Goal: Task Accomplishment & Management: Use online tool/utility

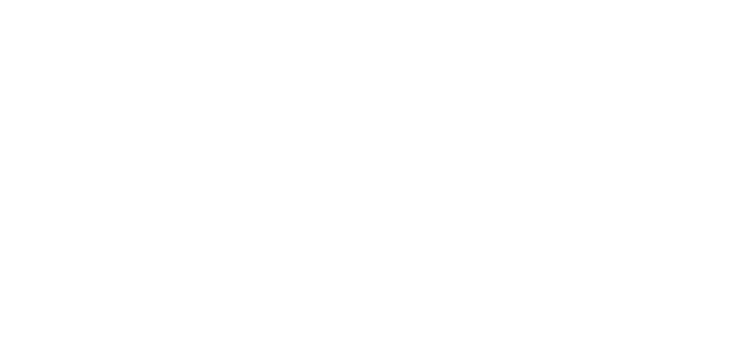
type textarea "x"
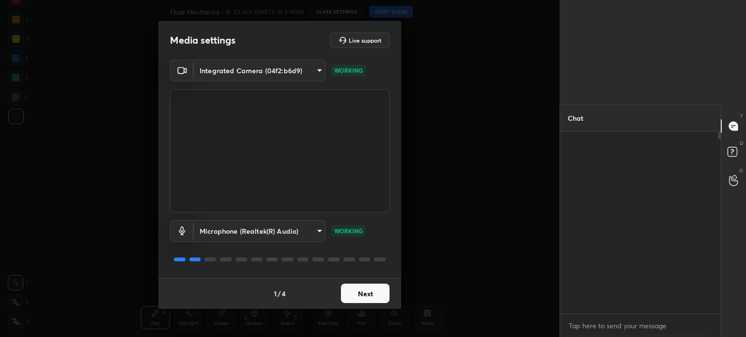
scroll to position [2, 3]
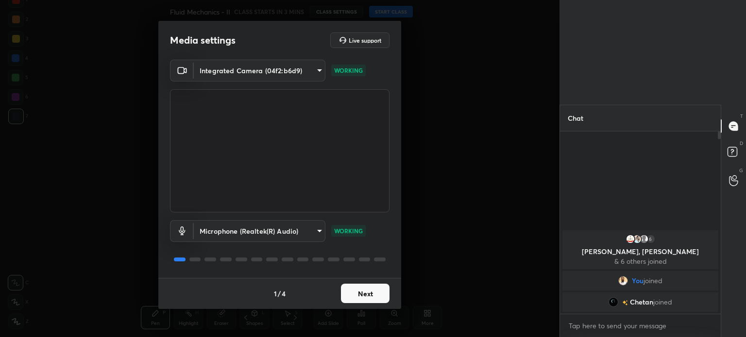
click at [253, 70] on body "1 2 3 4 5 6 7 C X Z C X Z E E Erase all H H Fluid Mechanics - II CLASS STARTS I…" at bounding box center [373, 168] width 746 height 337
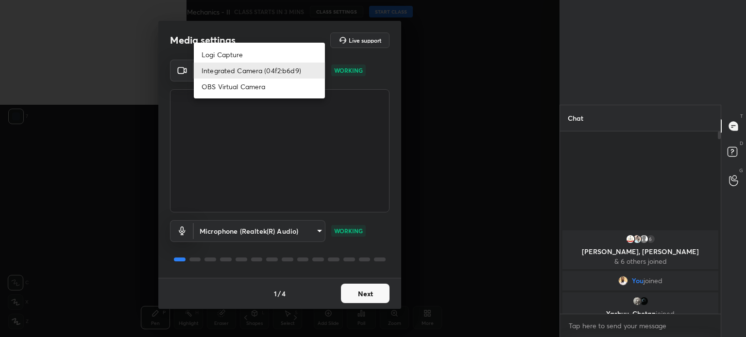
click at [375, 62] on div at bounding box center [373, 168] width 746 height 337
click at [260, 76] on body "1 2 3 4 5 6 7 C X Z C X Z E E Erase all H H Fluid Mechanics - II CLASS STARTS I…" at bounding box center [373, 168] width 746 height 337
click at [266, 27] on div at bounding box center [373, 168] width 746 height 337
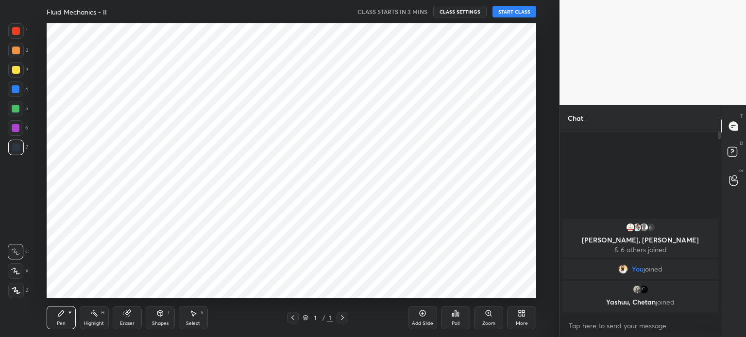
scroll to position [48277, 48032]
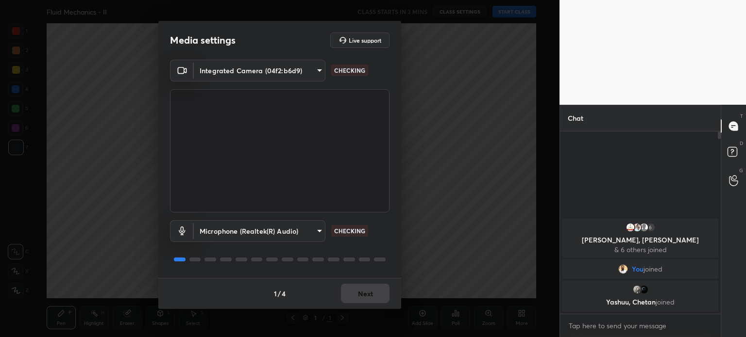
click at [292, 75] on body "1 2 3 4 5 6 7 C X Z C X Z E E Erase all H H Fluid Mechanics - II CLASS STARTS I…" at bounding box center [373, 168] width 746 height 337
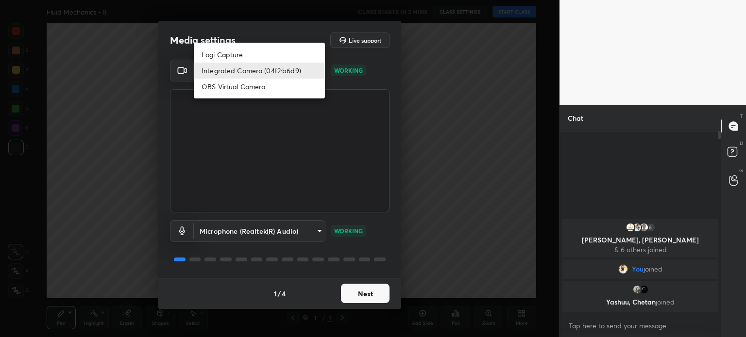
click at [287, 236] on div at bounding box center [373, 168] width 746 height 337
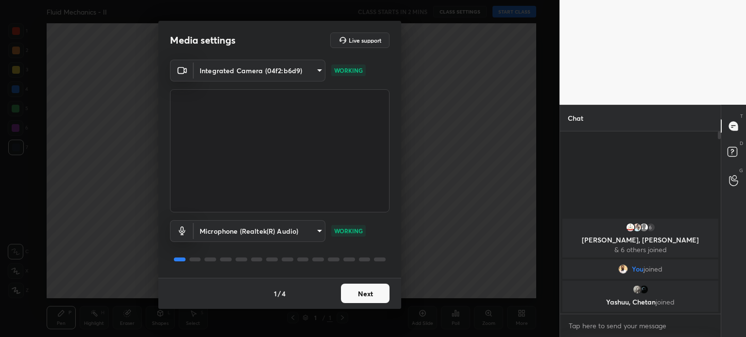
click at [287, 236] on body "1 2 3 4 5 6 7 C X Z C X Z E E Erase all H H Fluid Mechanics - II CLASS STARTS I…" at bounding box center [373, 168] width 746 height 337
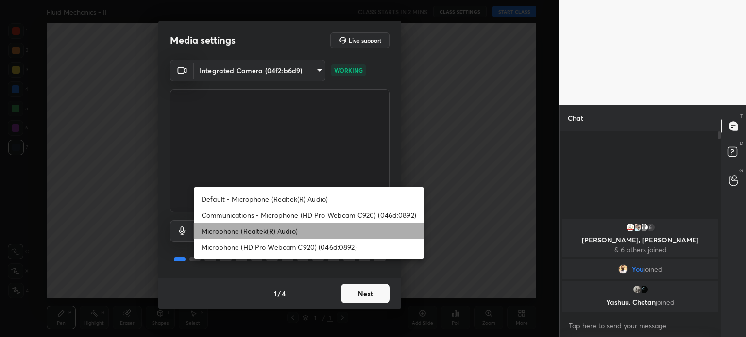
click at [287, 236] on li "Microphone (Realtek(R) Audio)" at bounding box center [309, 231] width 230 height 16
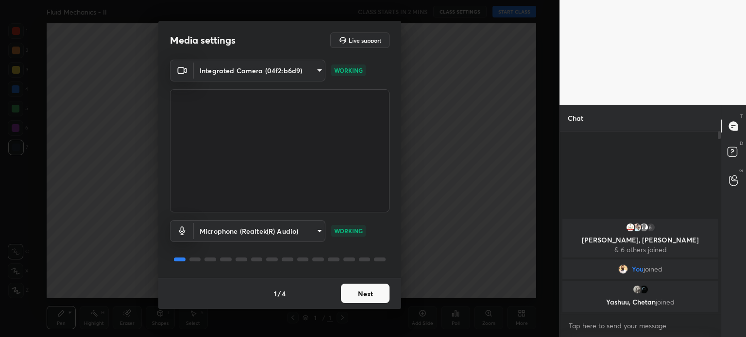
click at [229, 67] on body "1 2 3 4 5 6 7 C X Z C X Z E E Erase all H H Fluid Mechanics - II CLASS STARTS I…" at bounding box center [373, 168] width 746 height 337
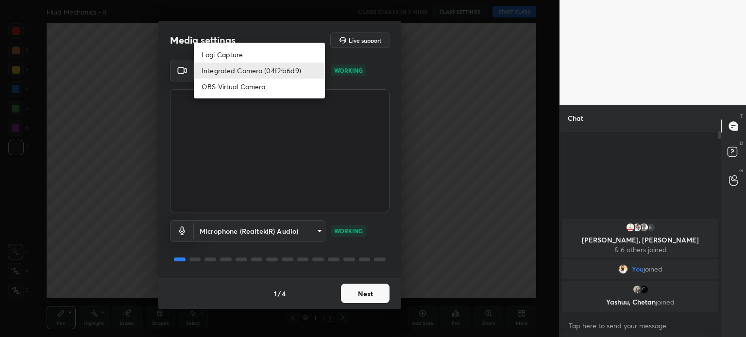
click at [252, 39] on div at bounding box center [373, 168] width 746 height 337
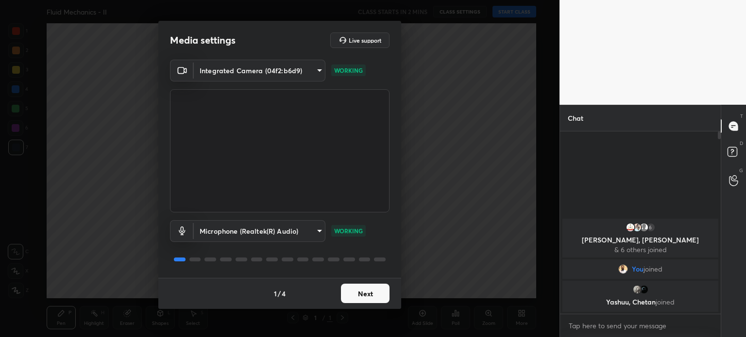
click at [266, 73] on body "1 2 3 4 5 6 7 C X Z C X Z E E Erase all H H Fluid Mechanics - II CLASS STARTS I…" at bounding box center [373, 168] width 746 height 337
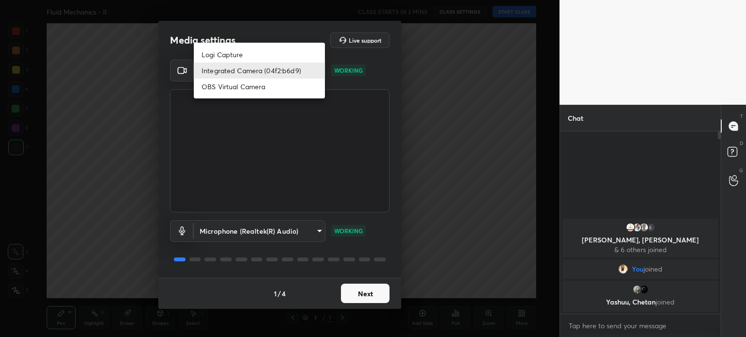
click at [266, 29] on div at bounding box center [373, 168] width 746 height 337
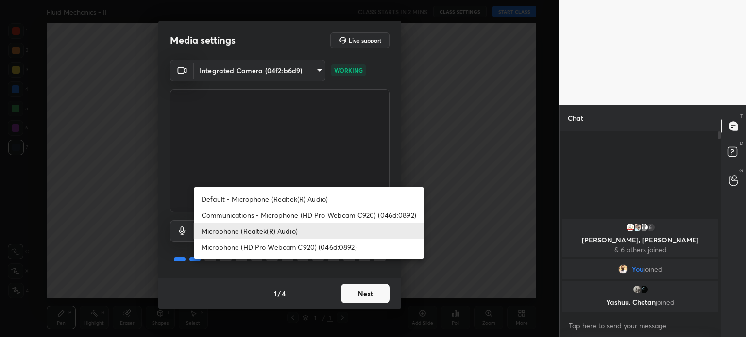
click at [266, 227] on body "1 2 3 4 5 6 7 C X Z C X Z E E Erase all H H Fluid Mechanics - II CLASS STARTS I…" at bounding box center [373, 168] width 746 height 337
click at [267, 219] on li "Communications - Microphone (HD Pro Webcam C920) (046d:0892)" at bounding box center [309, 215] width 230 height 16
type input "communications"
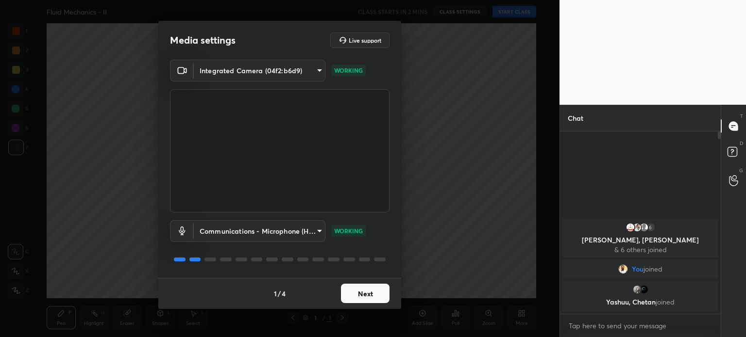
click at [233, 61] on body "1 2 3 4 5 6 7 C X Z C X Z E E Erase all H H Fluid Mechanics - II CLASS STARTS I…" at bounding box center [373, 168] width 746 height 337
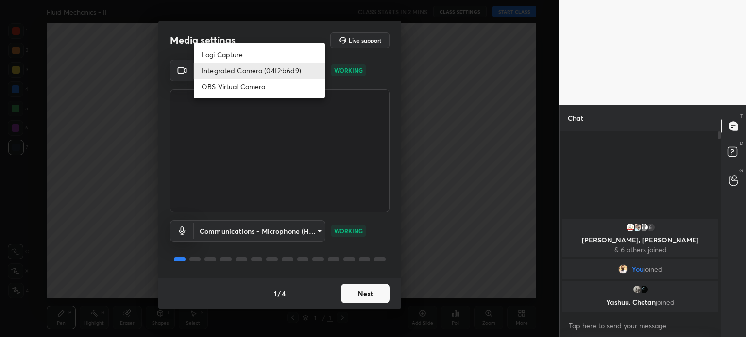
click at [221, 50] on li "Logi Capture" at bounding box center [259, 55] width 131 height 16
type input "3d586de21a3efa1fa7a3de177aa4ddd5868090f779974225646f62938e8bd104"
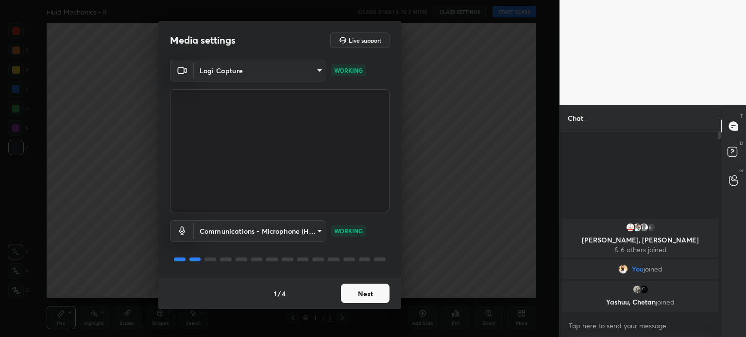
click at [221, 68] on body "1 2 3 4 5 6 7 C X Z C X Z E E Erase all H H Fluid Mechanics - II CLASS STARTS I…" at bounding box center [373, 168] width 746 height 337
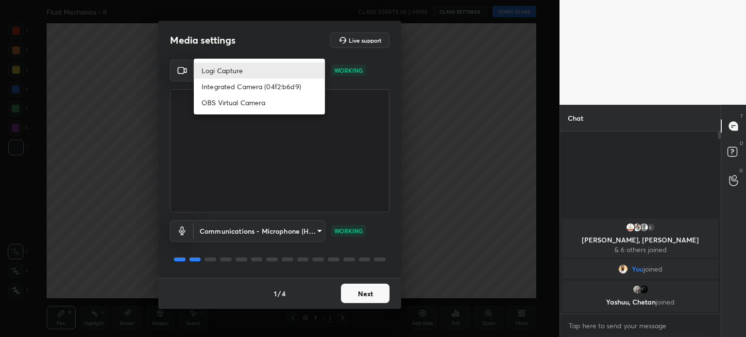
click at [226, 229] on div at bounding box center [373, 168] width 746 height 337
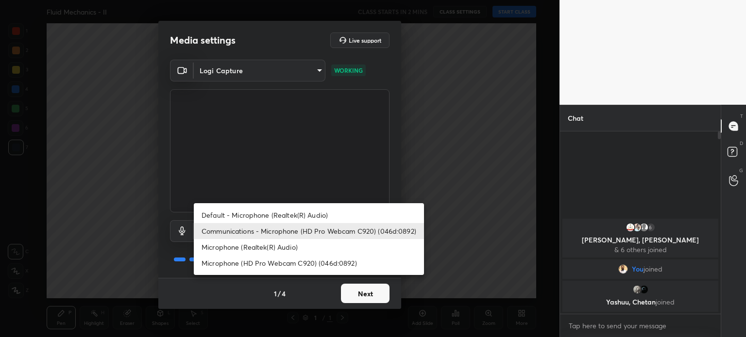
click at [226, 229] on body "1 2 3 4 5 6 7 C X Z C X Z E E Erase all H H Fluid Mechanics - II CLASS STARTS I…" at bounding box center [373, 168] width 746 height 337
click at [227, 219] on li "Default - Microphone (Realtek(R) Audio)" at bounding box center [309, 215] width 230 height 16
type input "default"
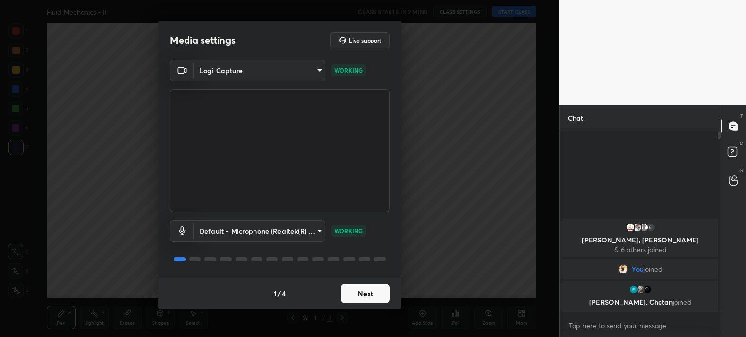
click at [252, 75] on body "1 2 3 4 5 6 7 C X Z C X Z E E Erase all H H Fluid Mechanics - II CLASS STARTS I…" at bounding box center [373, 168] width 746 height 337
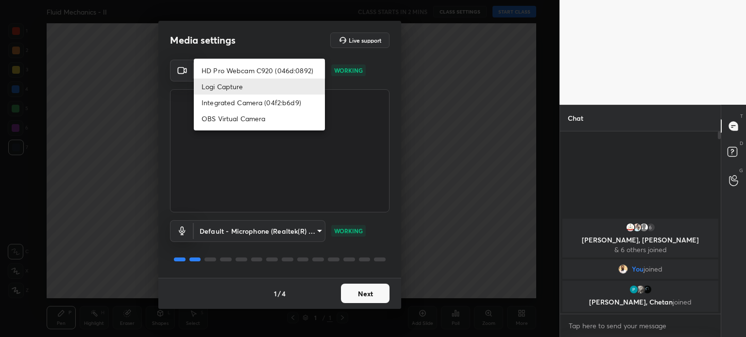
click at [239, 230] on div at bounding box center [373, 168] width 746 height 337
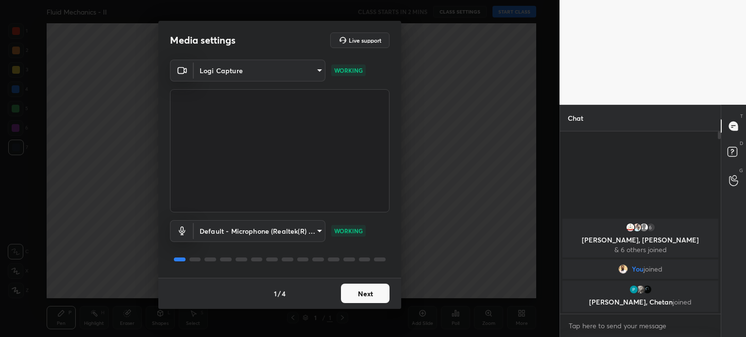
click at [239, 72] on body "1 2 3 4 5 6 7 C X Z C X Z E E Erase all H H Fluid Mechanics - II CLASS STARTS I…" at bounding box center [373, 168] width 746 height 337
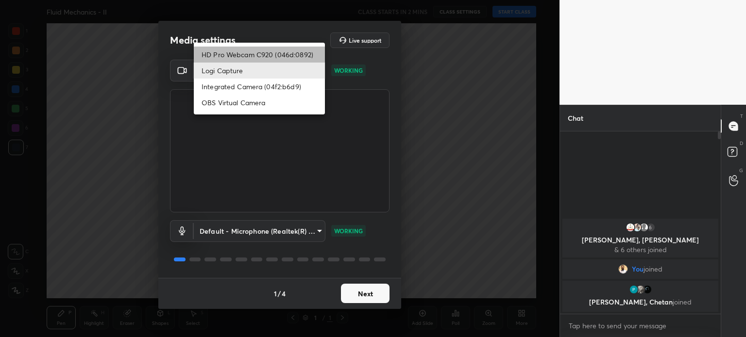
click at [251, 51] on li "HD Pro Webcam C920 (046d:0892)" at bounding box center [259, 55] width 131 height 16
type input "8aae292bd264e8f23df07134872443255bac35725bc490f4ead0b3da0b42236d"
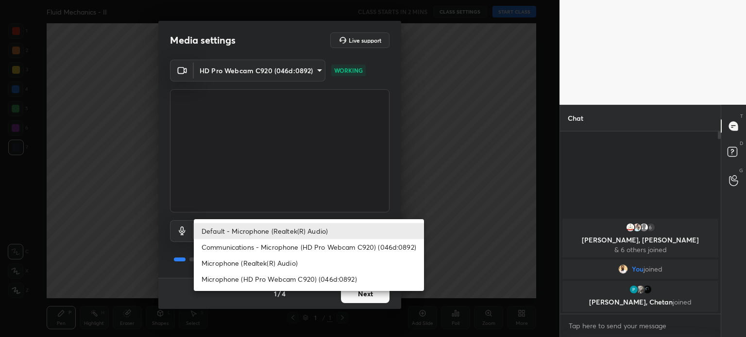
click at [266, 230] on body "1 2 3 4 5 6 7 C X Z C X Z E E Erase all H H Fluid Mechanics - II CLASS STARTS I…" at bounding box center [373, 168] width 746 height 337
click at [266, 230] on li "Default - Microphone (Realtek(R) Audio)" at bounding box center [309, 231] width 230 height 16
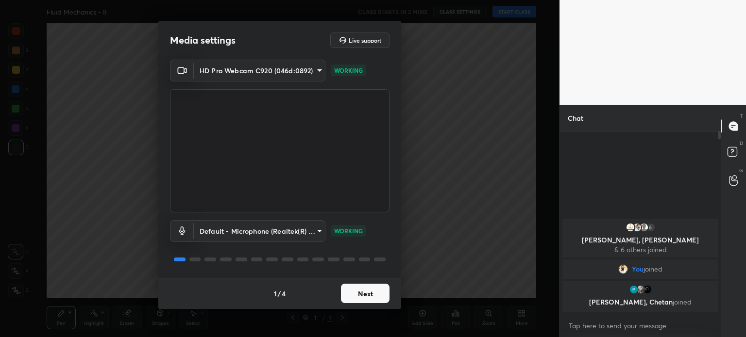
click at [364, 292] on button "Next" at bounding box center [365, 293] width 49 height 19
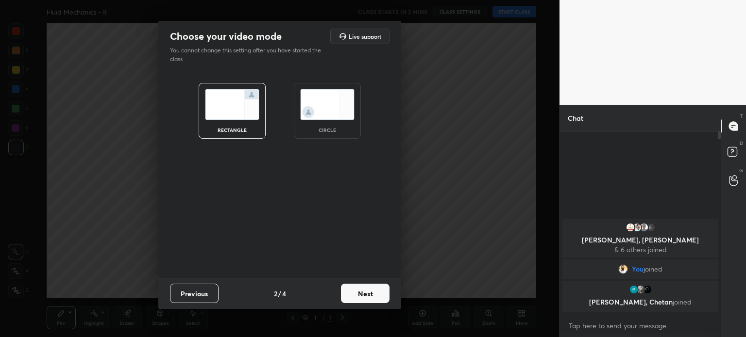
click at [364, 292] on button "Next" at bounding box center [365, 293] width 49 height 19
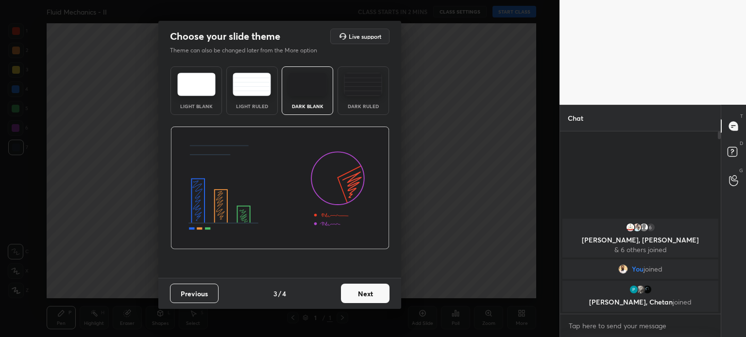
click at [364, 292] on button "Next" at bounding box center [365, 293] width 49 height 19
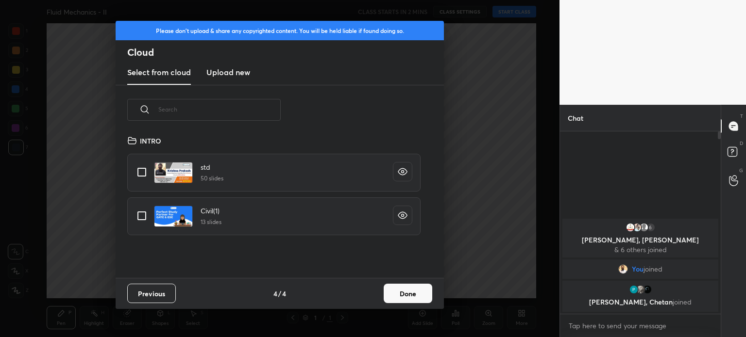
scroll to position [144, 312]
click at [235, 74] on h3 "Upload new" at bounding box center [228, 73] width 44 height 12
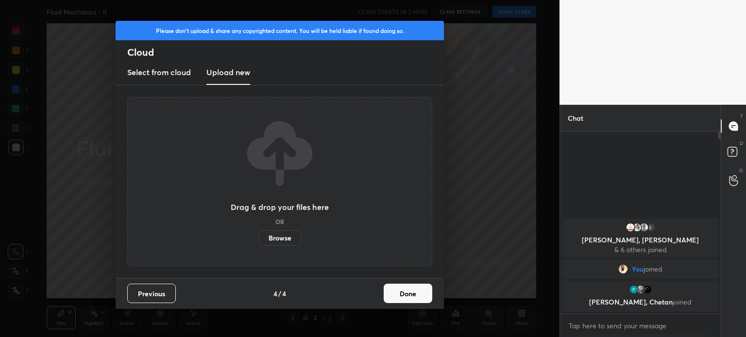
click at [280, 234] on label "Browse" at bounding box center [279, 239] width 43 height 16
click at [258, 234] on input "Browse" at bounding box center [258, 239] width 0 height 16
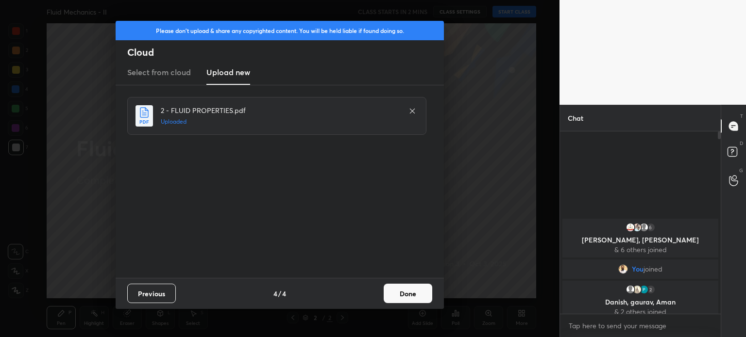
click at [404, 293] on button "Done" at bounding box center [408, 293] width 49 height 19
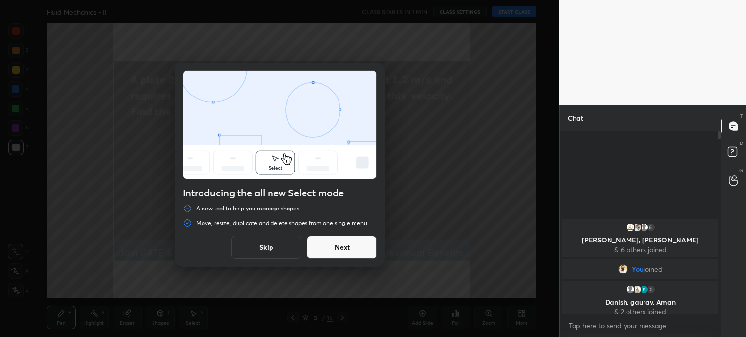
click at [255, 249] on button "Skip" at bounding box center [266, 247] width 70 height 23
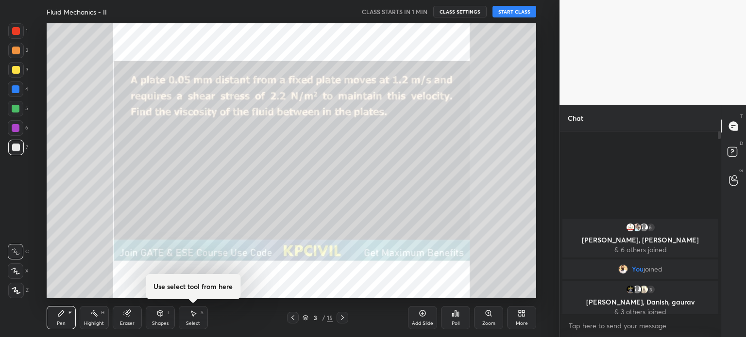
click at [293, 321] on icon at bounding box center [293, 318] width 8 height 8
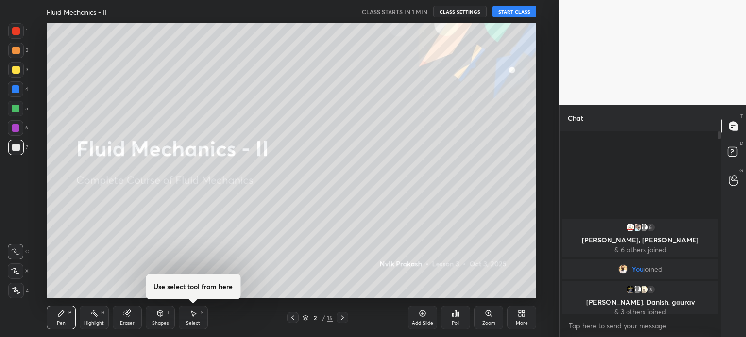
click at [423, 321] on div "Add Slide" at bounding box center [422, 323] width 21 height 5
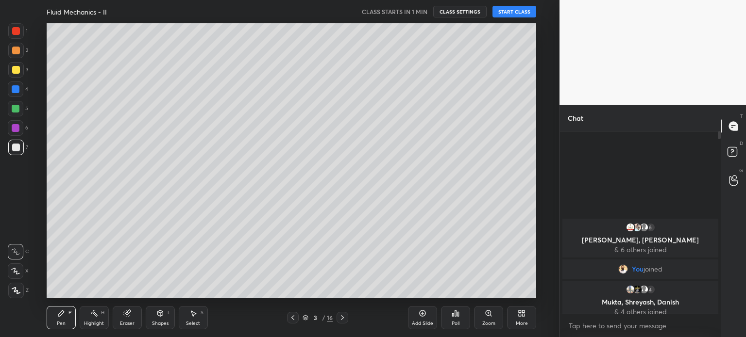
click at [423, 321] on div "Add Slide" at bounding box center [422, 323] width 21 height 5
click at [291, 321] on icon at bounding box center [293, 318] width 8 height 8
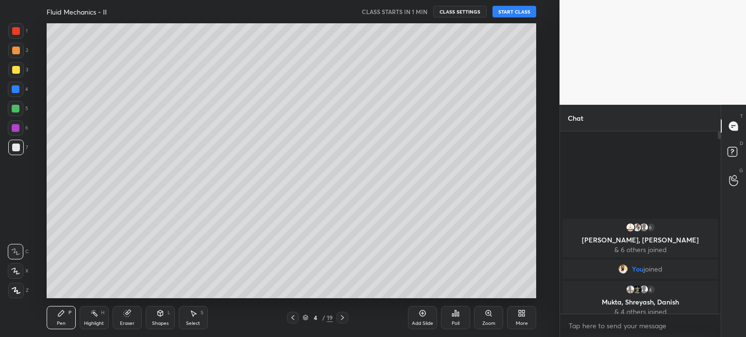
click at [291, 321] on icon at bounding box center [293, 318] width 8 height 8
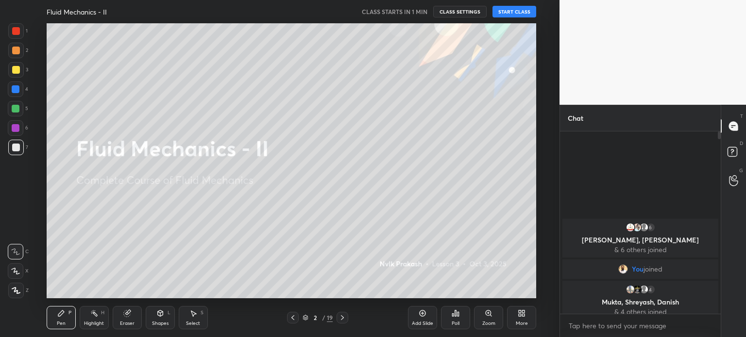
click at [338, 317] on div at bounding box center [342, 318] width 12 height 12
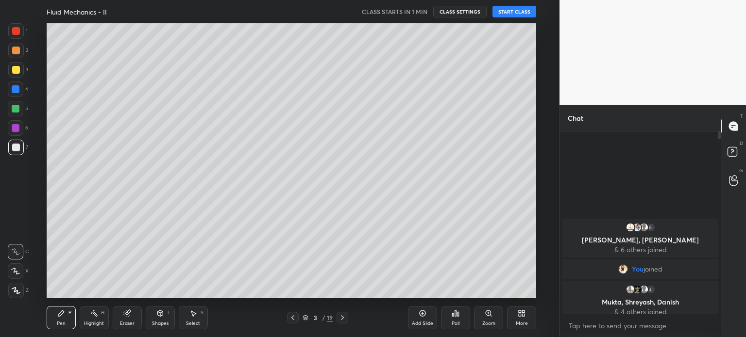
click at [512, 13] on button "START CLASS" at bounding box center [514, 12] width 44 height 12
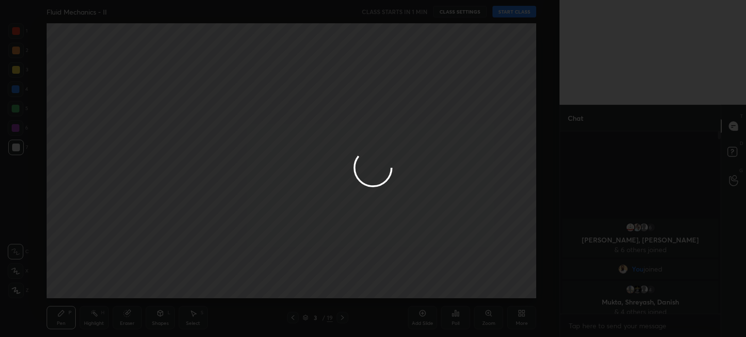
type textarea "x"
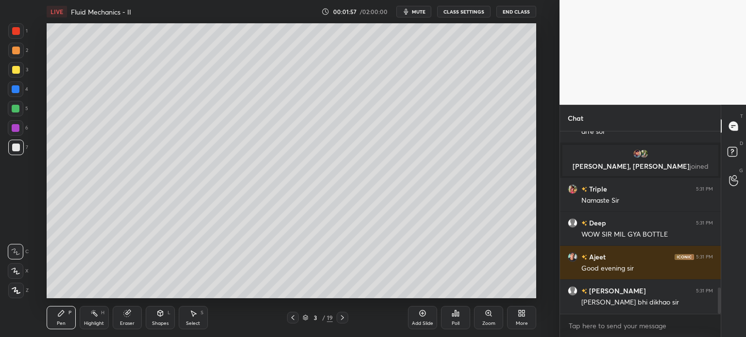
scroll to position [1095, 0]
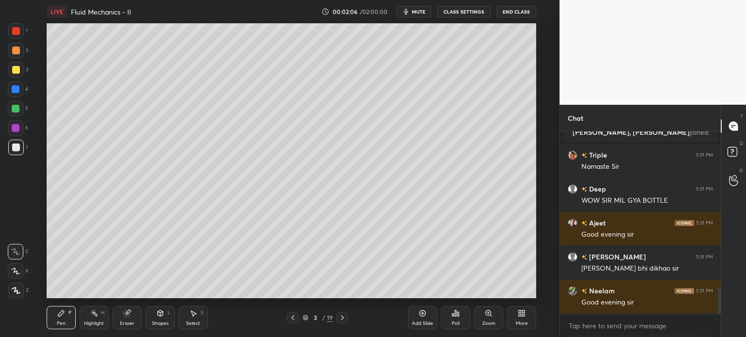
click at [16, 289] on icon at bounding box center [16, 290] width 9 height 7
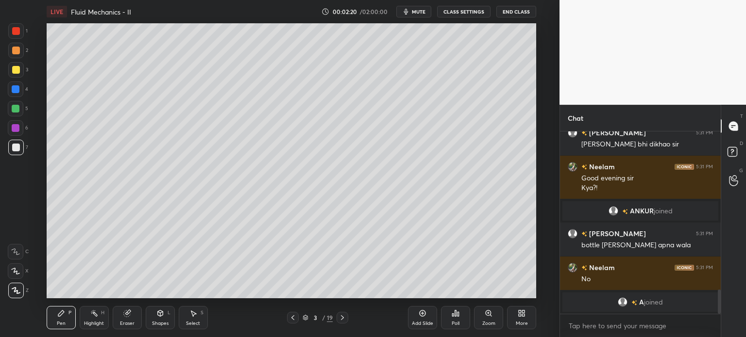
scroll to position [1205, 0]
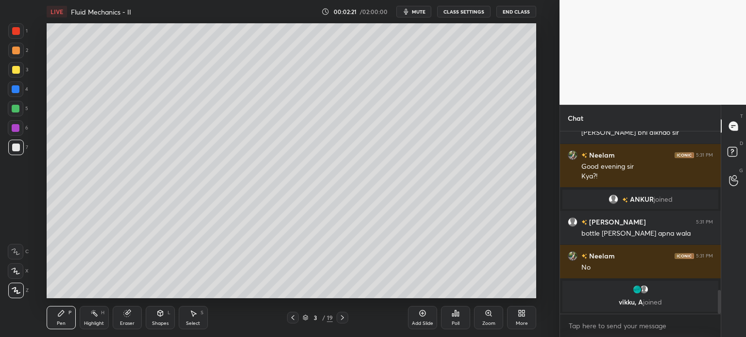
click at [12, 71] on div at bounding box center [16, 70] width 8 height 8
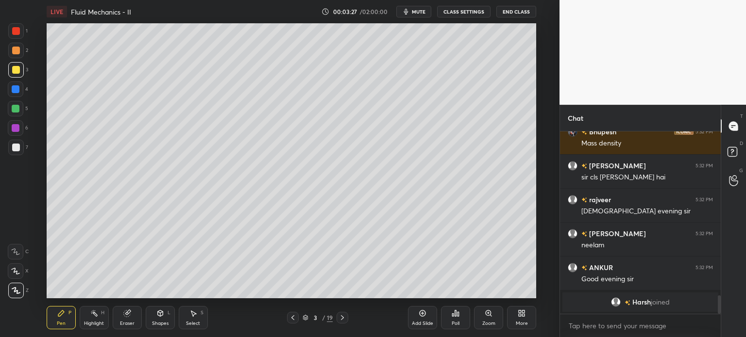
scroll to position [1550, 0]
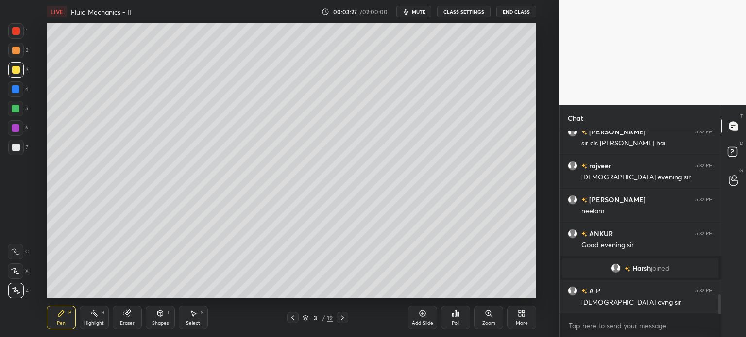
click at [125, 319] on div "Eraser" at bounding box center [127, 317] width 29 height 23
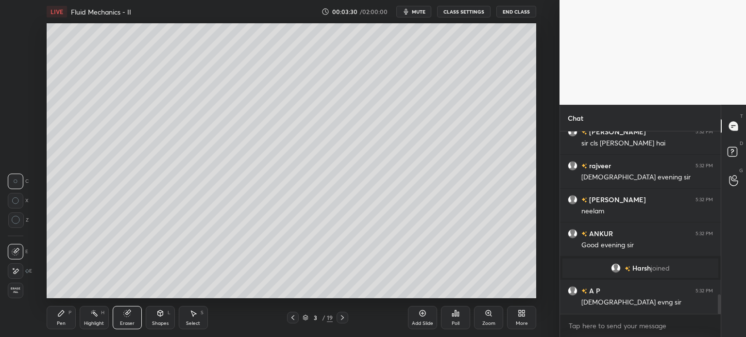
click at [54, 330] on div "Pen P" at bounding box center [61, 317] width 29 height 23
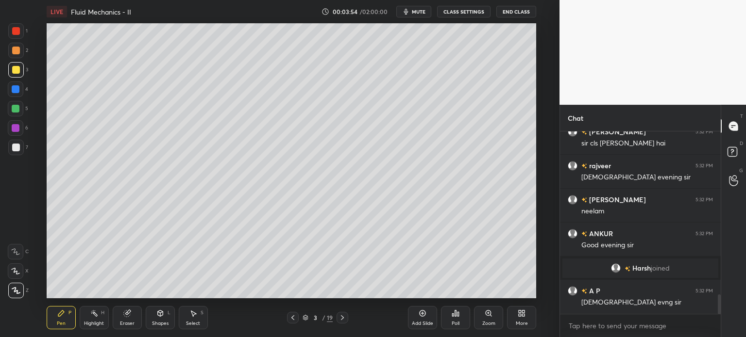
click at [17, 149] on div at bounding box center [16, 148] width 8 height 8
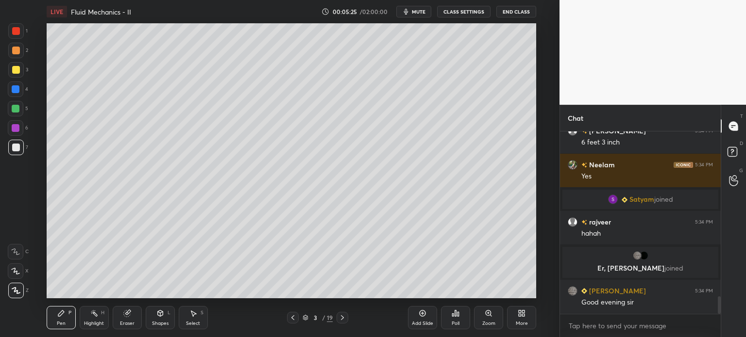
scroll to position [1747, 0]
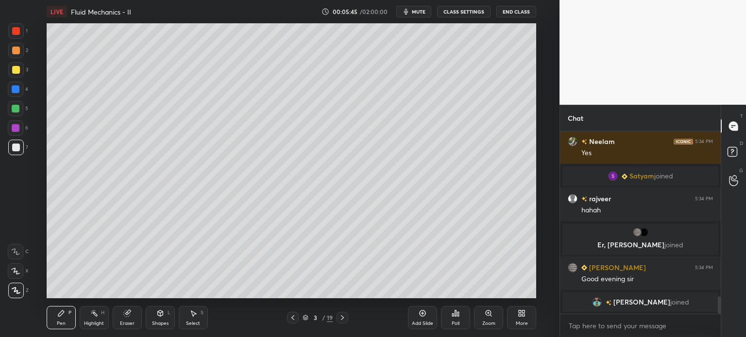
click at [16, 70] on div at bounding box center [16, 70] width 8 height 8
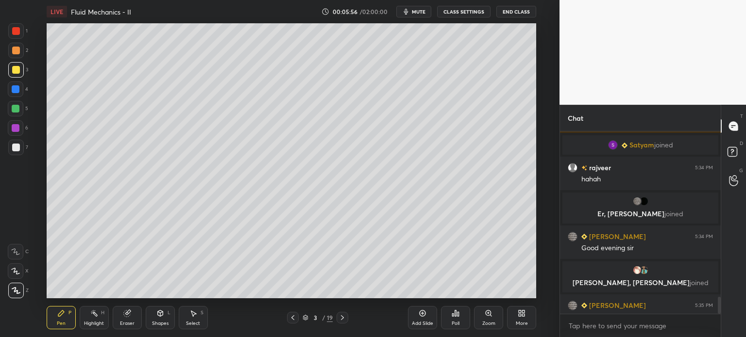
scroll to position [1773, 0]
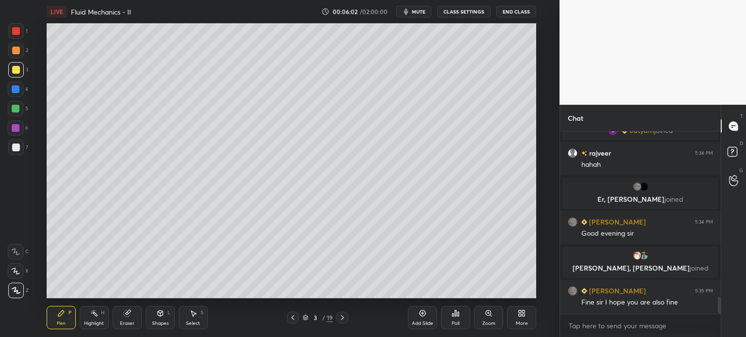
click at [17, 150] on div at bounding box center [16, 148] width 8 height 8
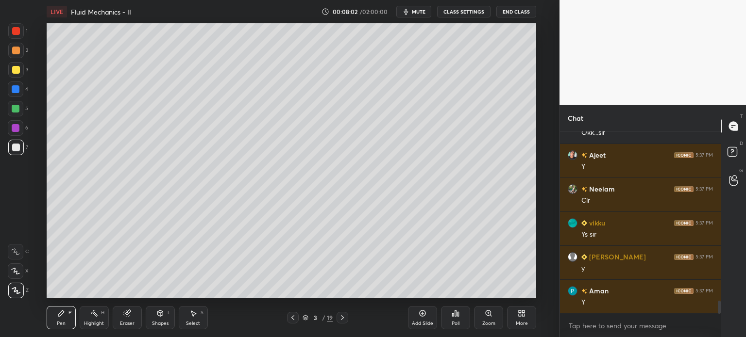
scroll to position [2365, 0]
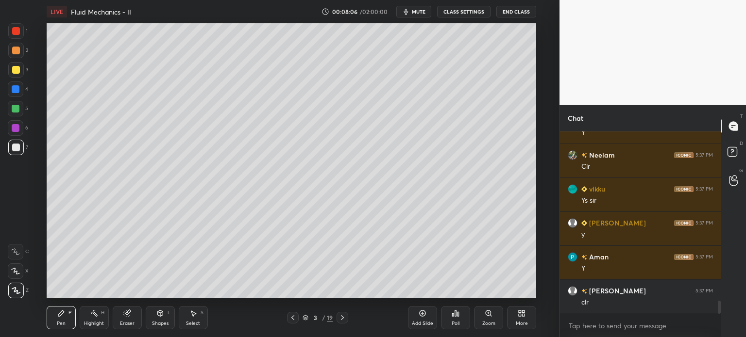
click at [12, 74] on div at bounding box center [16, 70] width 16 height 16
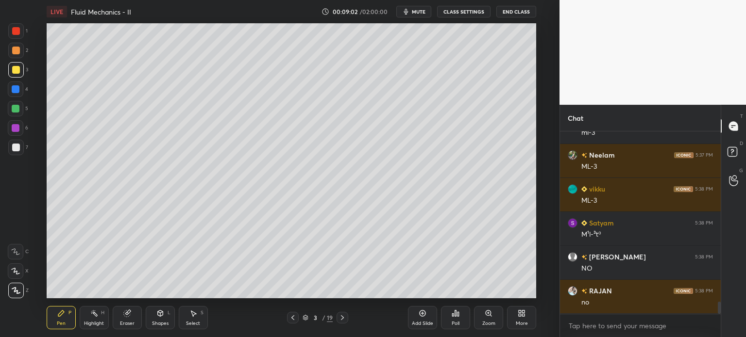
scroll to position [2636, 0]
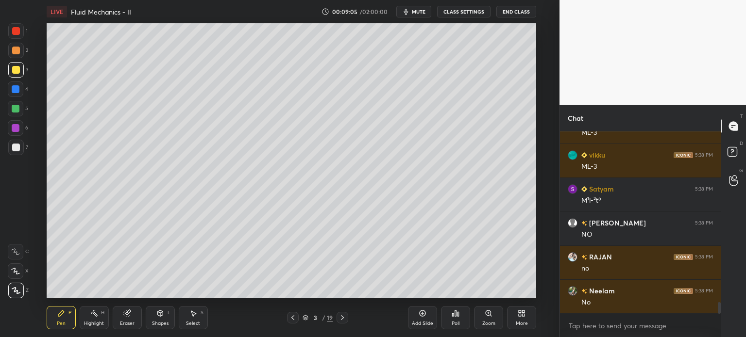
click at [342, 319] on icon at bounding box center [342, 318] width 3 height 5
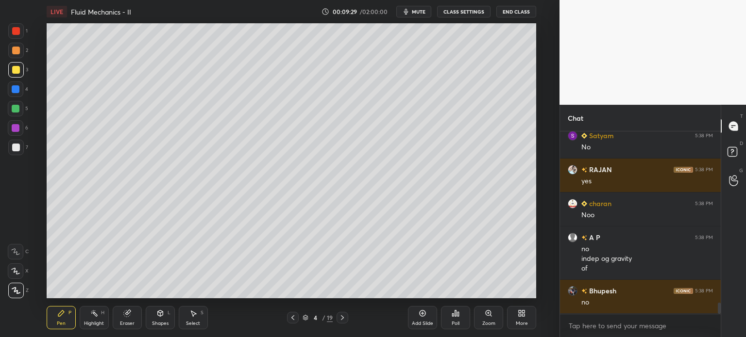
scroll to position [2860, 0]
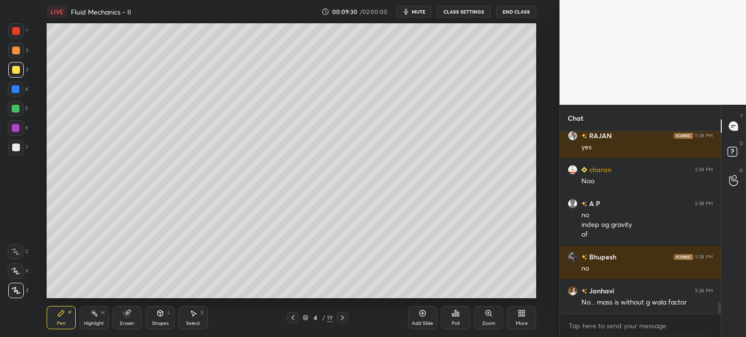
click at [13, 149] on div at bounding box center [16, 148] width 8 height 8
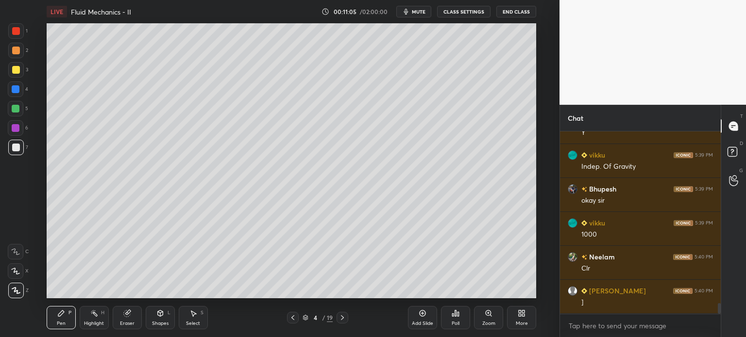
scroll to position [2948, 0]
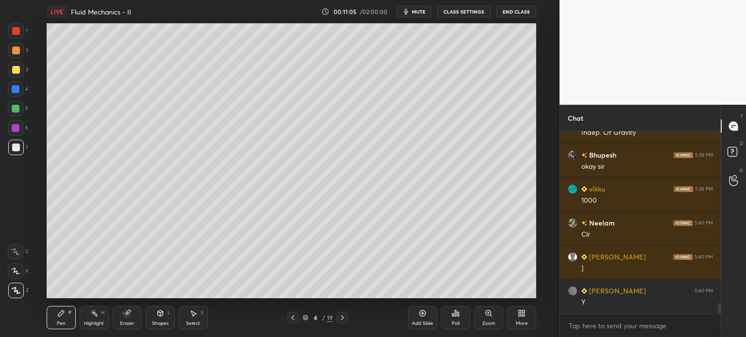
click at [126, 324] on div "Eraser" at bounding box center [127, 323] width 15 height 5
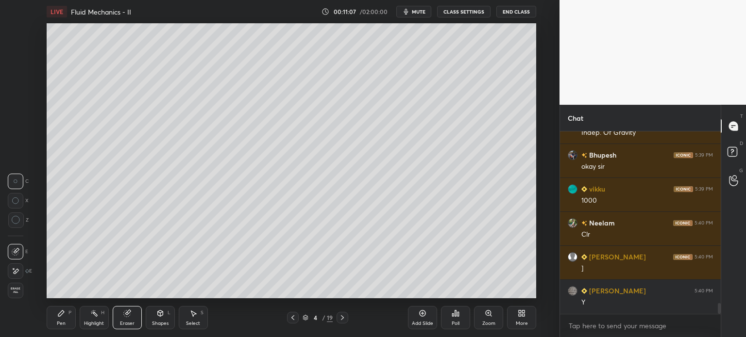
click at [59, 324] on div "Pen" at bounding box center [61, 323] width 9 height 5
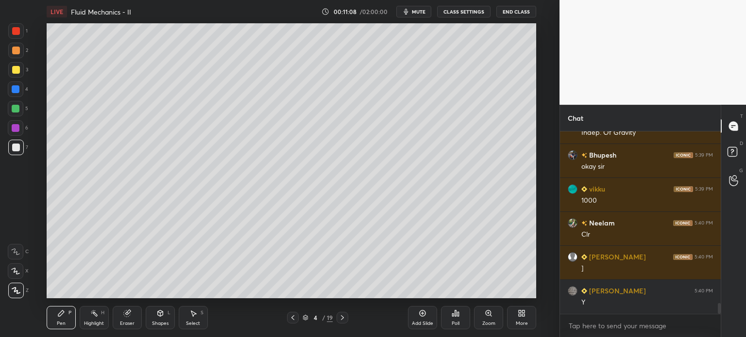
click at [62, 321] on div "Pen" at bounding box center [61, 323] width 9 height 5
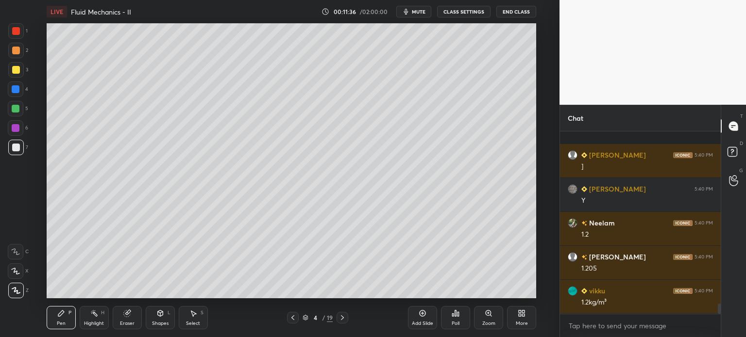
scroll to position [3102, 0]
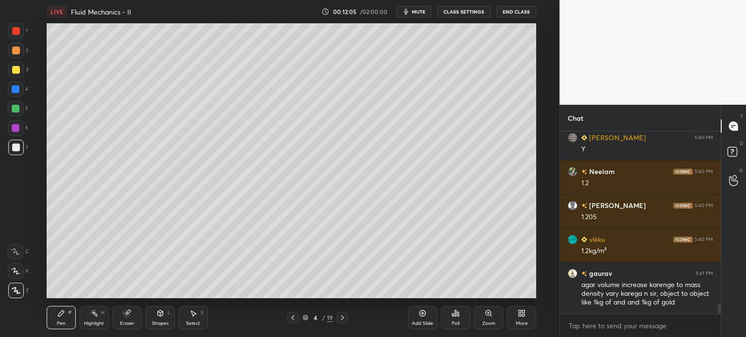
click at [293, 318] on icon at bounding box center [293, 318] width 8 height 8
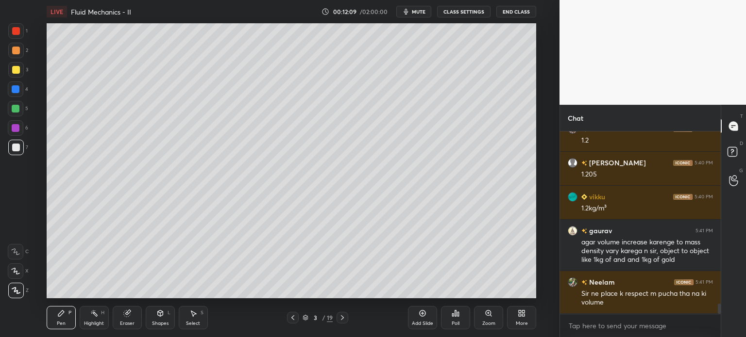
click at [93, 324] on div "Highlight" at bounding box center [94, 323] width 20 height 5
click at [12, 89] on div at bounding box center [16, 89] width 8 height 8
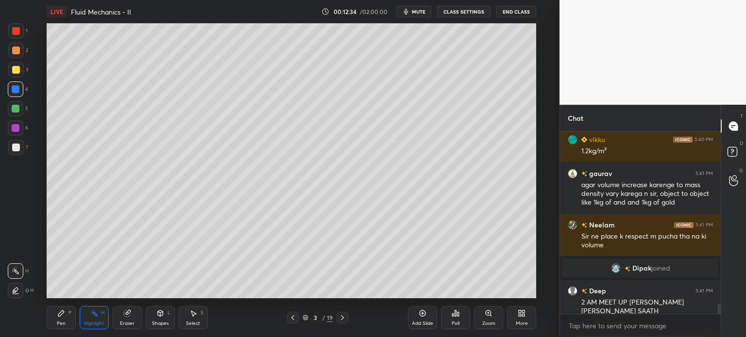
scroll to position [3079, 0]
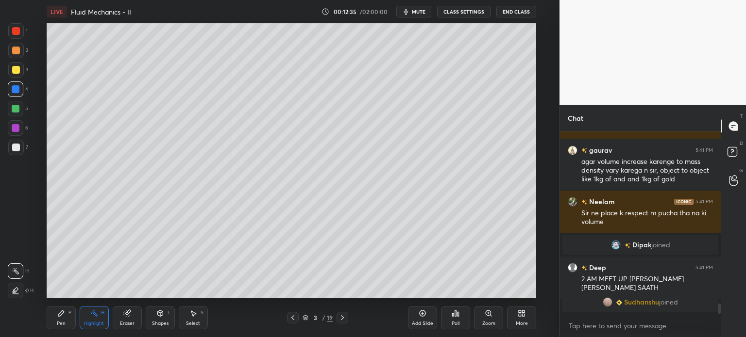
click at [339, 320] on icon at bounding box center [342, 318] width 8 height 8
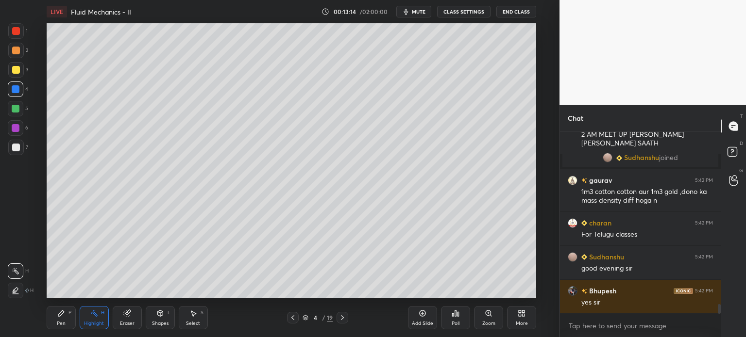
scroll to position [3248, 0]
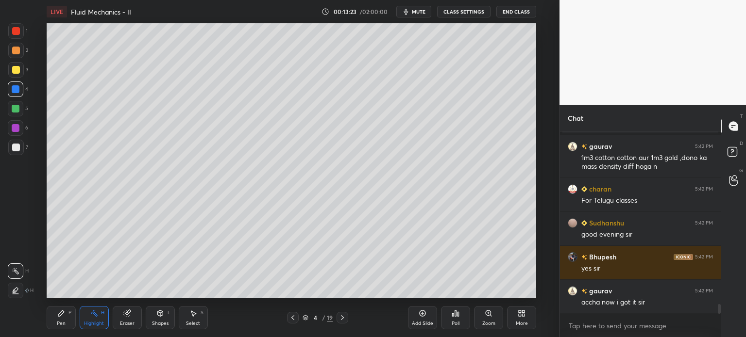
click at [12, 293] on icon at bounding box center [16, 291] width 8 height 8
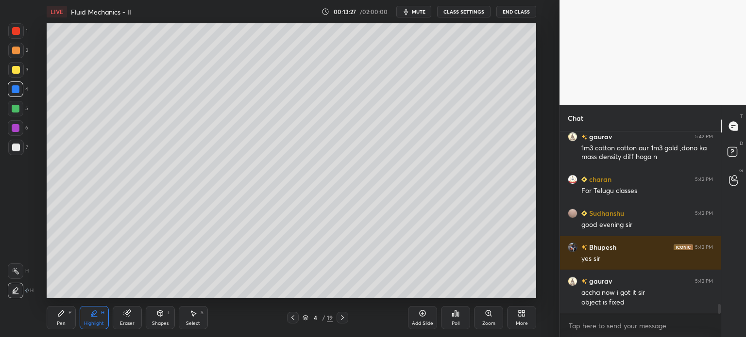
click at [55, 326] on div "Pen P" at bounding box center [61, 317] width 29 height 23
click at [13, 151] on div at bounding box center [16, 148] width 8 height 8
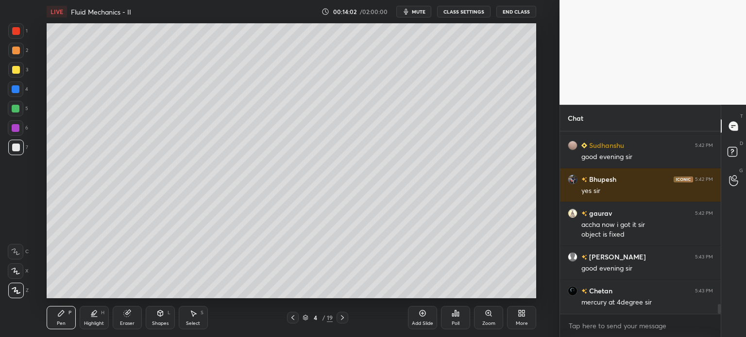
scroll to position [3336, 0]
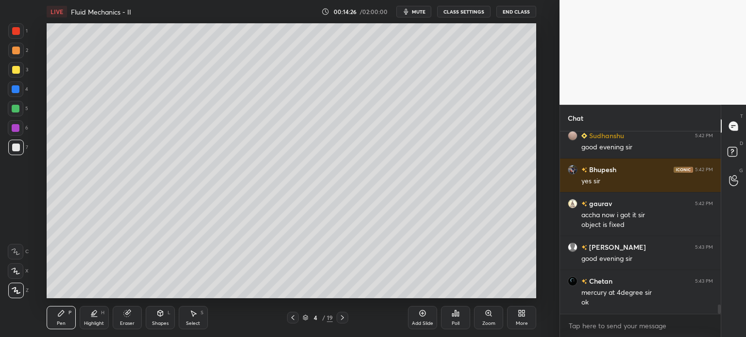
click at [14, 68] on div at bounding box center [16, 70] width 8 height 8
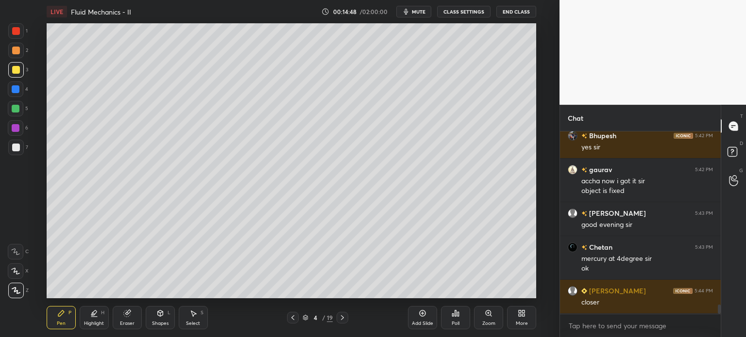
scroll to position [3412, 0]
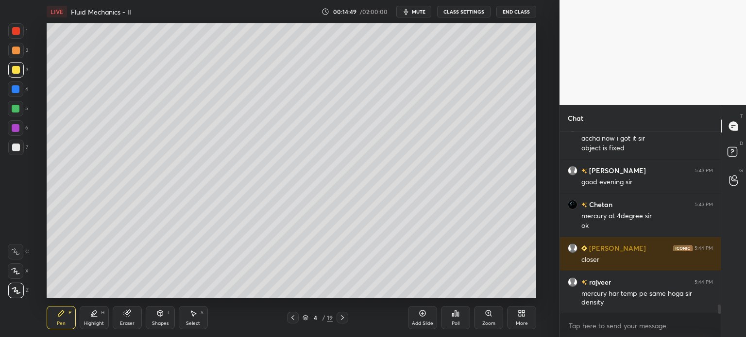
click at [16, 87] on div at bounding box center [16, 89] width 8 height 8
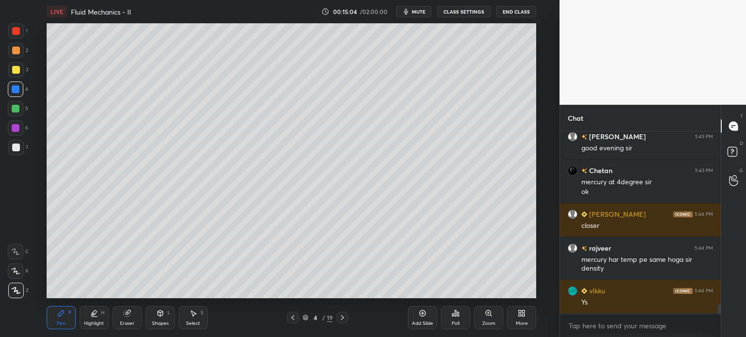
click at [191, 323] on div "Select" at bounding box center [193, 323] width 14 height 5
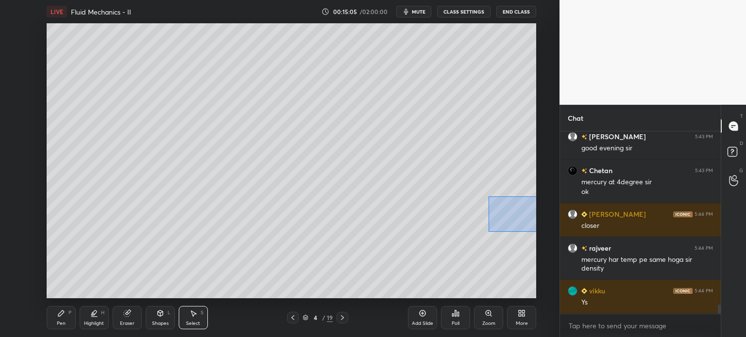
scroll to position [3480, 0]
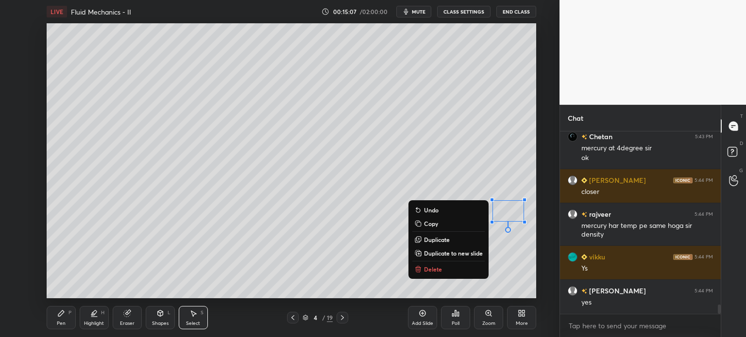
click at [443, 237] on p "Duplicate" at bounding box center [437, 240] width 26 height 8
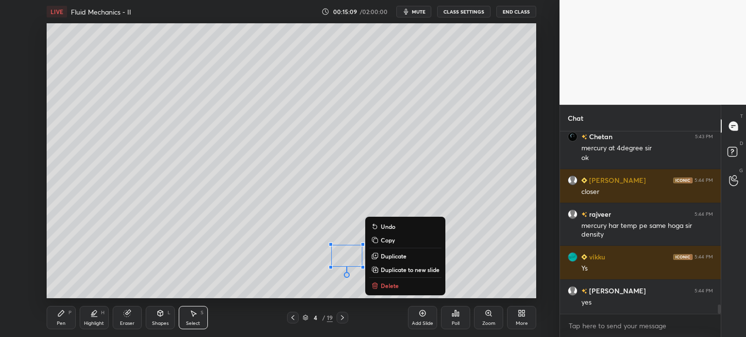
click at [61, 319] on div "Pen P" at bounding box center [61, 317] width 29 height 23
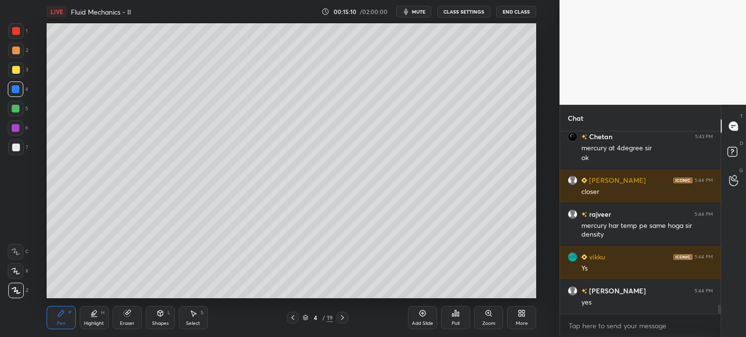
click at [15, 148] on div at bounding box center [16, 148] width 8 height 8
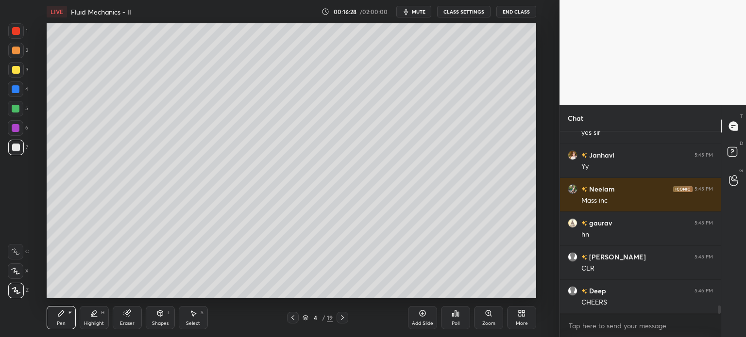
scroll to position [3786, 0]
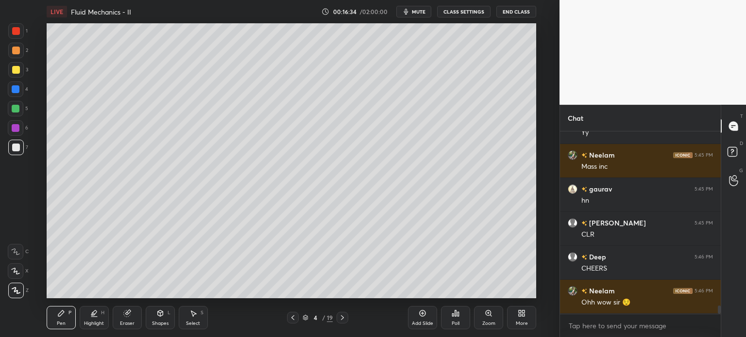
click at [427, 12] on button "mute" at bounding box center [413, 12] width 35 height 12
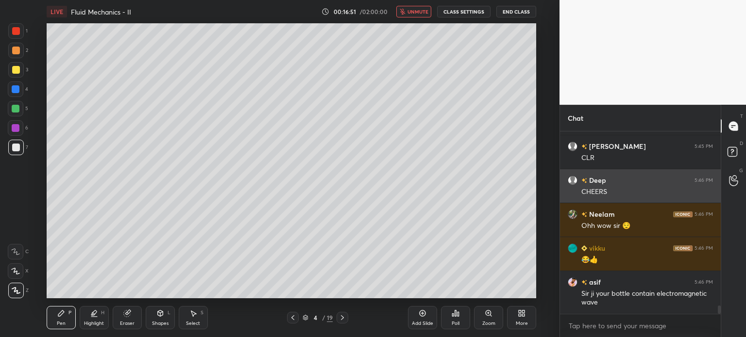
scroll to position [3897, 0]
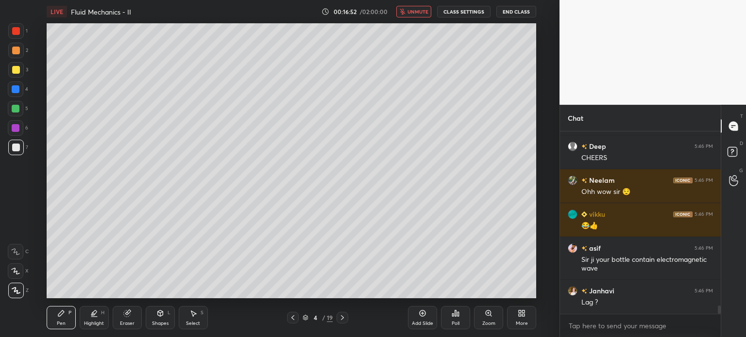
click at [418, 14] on span "unmute" at bounding box center [417, 11] width 21 height 7
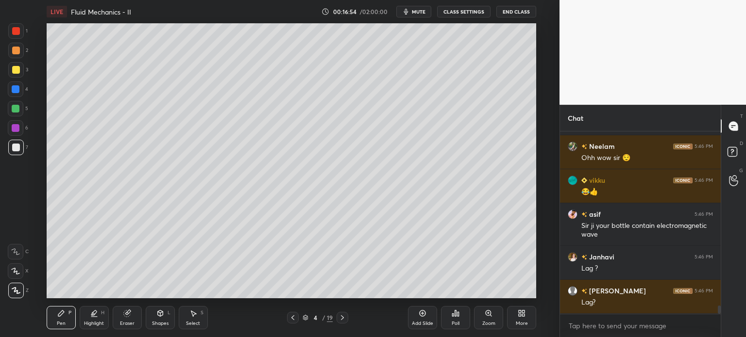
click at [460, 10] on button "CLASS SETTINGS" at bounding box center [463, 12] width 53 height 12
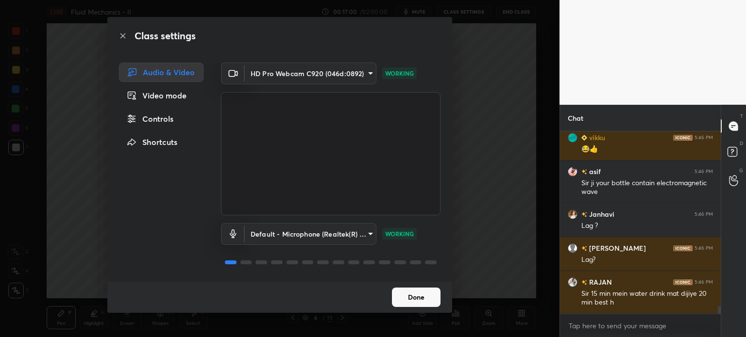
scroll to position [4008, 0]
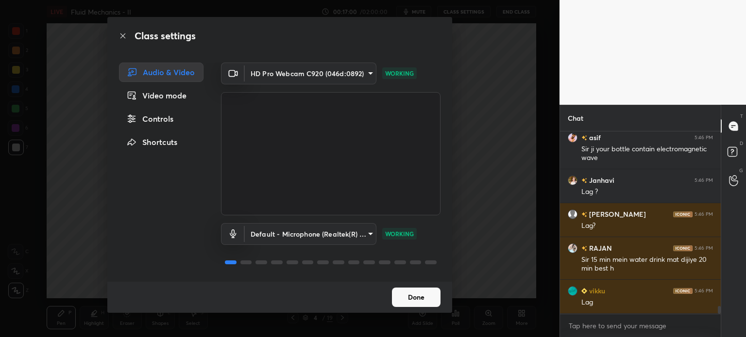
click at [416, 301] on button "Done" at bounding box center [416, 297] width 49 height 19
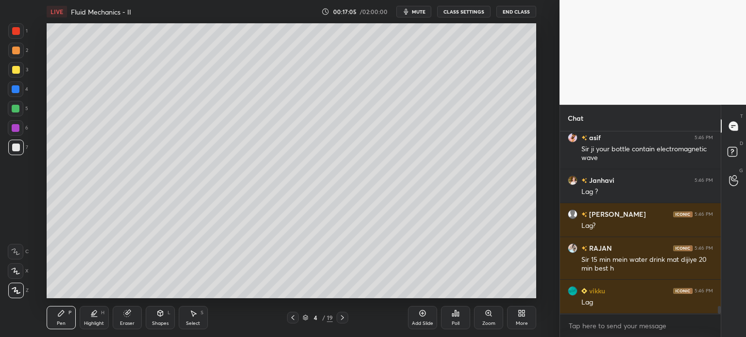
type textarea "x"
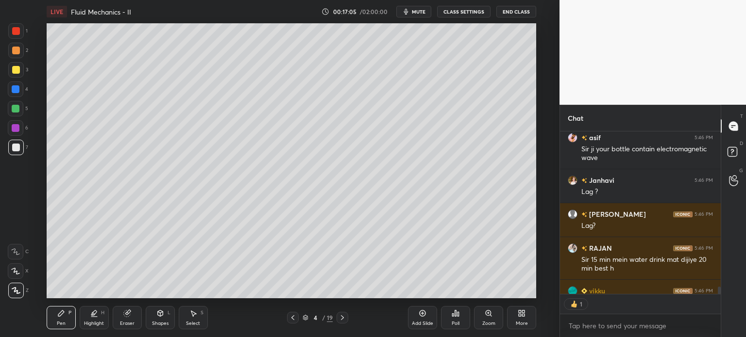
scroll to position [3, 3]
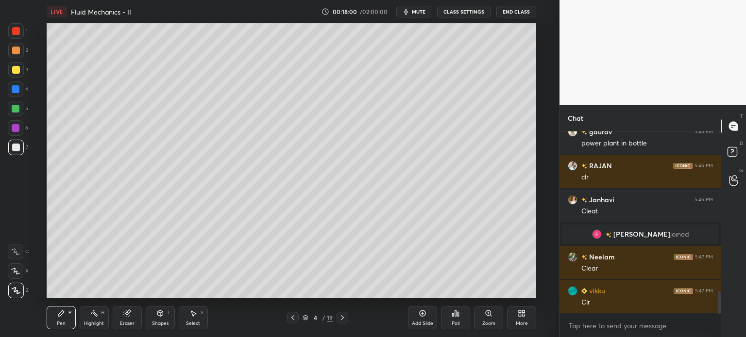
click at [429, 328] on div "Add Slide" at bounding box center [422, 317] width 29 height 23
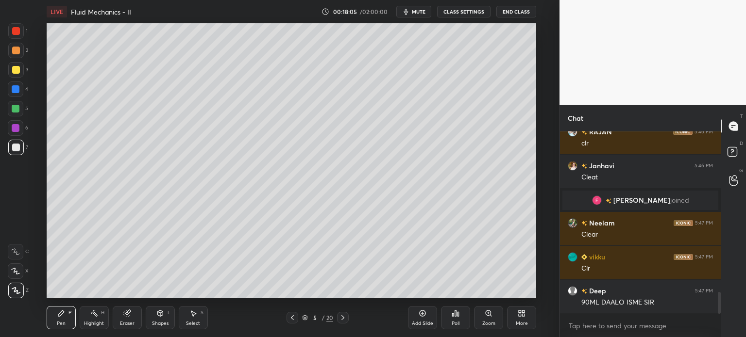
click at [14, 89] on div at bounding box center [16, 89] width 8 height 8
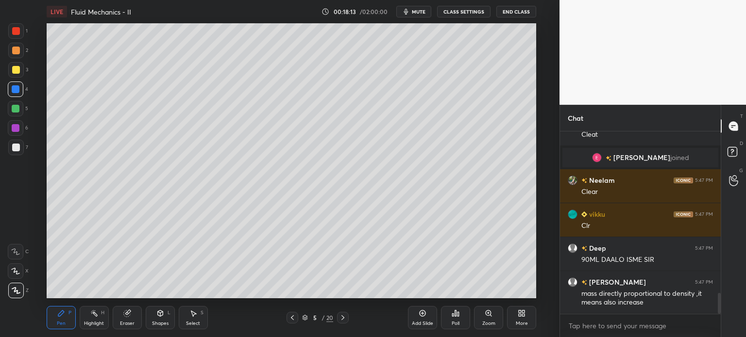
click at [14, 148] on div at bounding box center [16, 148] width 8 height 8
click at [194, 320] on div "Select S" at bounding box center [193, 317] width 29 height 23
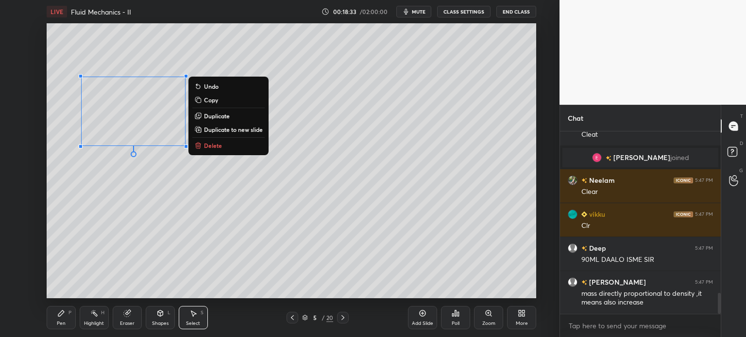
click at [216, 117] on p "Duplicate" at bounding box center [217, 116] width 26 height 8
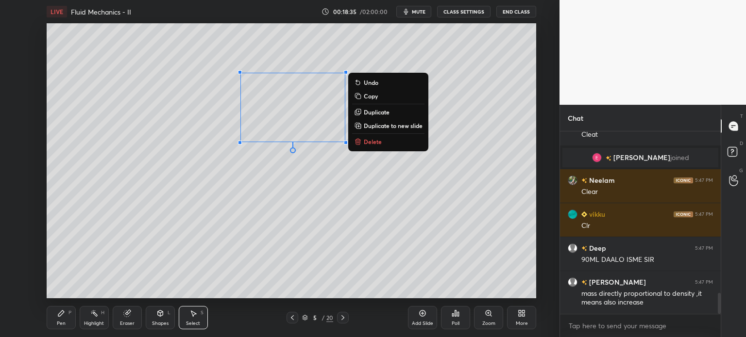
click at [122, 319] on div "Eraser" at bounding box center [127, 317] width 29 height 23
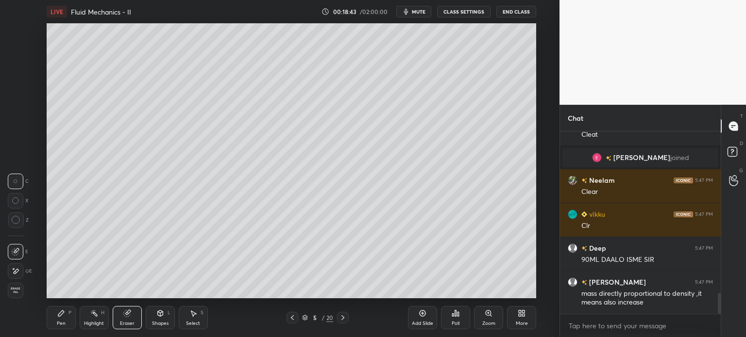
click at [56, 328] on div "Pen P" at bounding box center [61, 317] width 29 height 23
click at [60, 323] on div "Pen" at bounding box center [61, 323] width 9 height 5
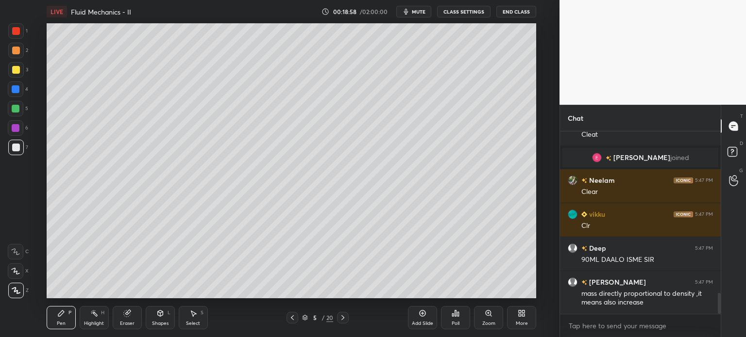
click at [13, 67] on div at bounding box center [16, 70] width 8 height 8
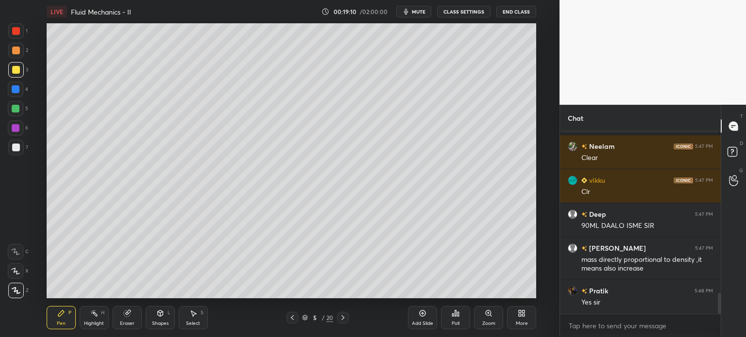
click at [191, 326] on div "Select" at bounding box center [193, 323] width 14 height 5
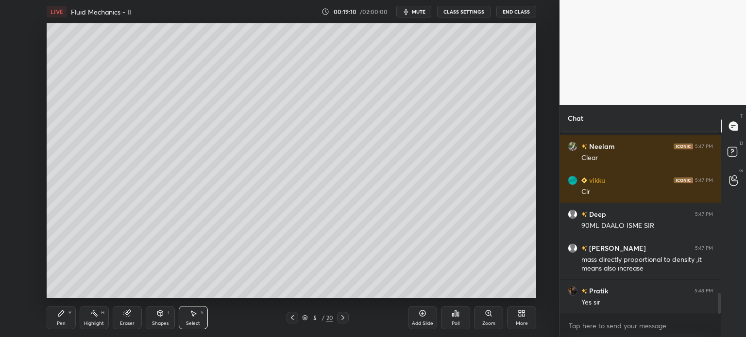
scroll to position [1463, 0]
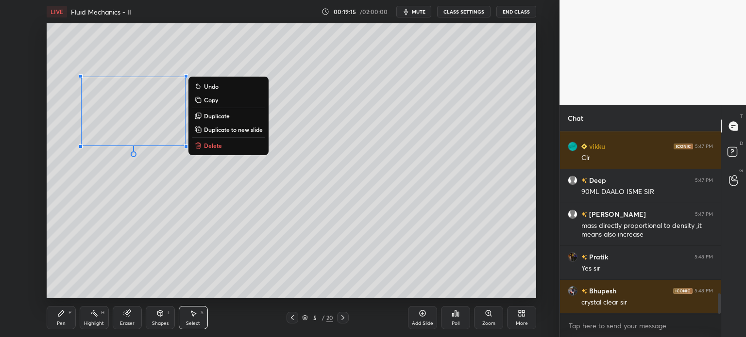
click at [216, 116] on p "Duplicate" at bounding box center [217, 116] width 26 height 8
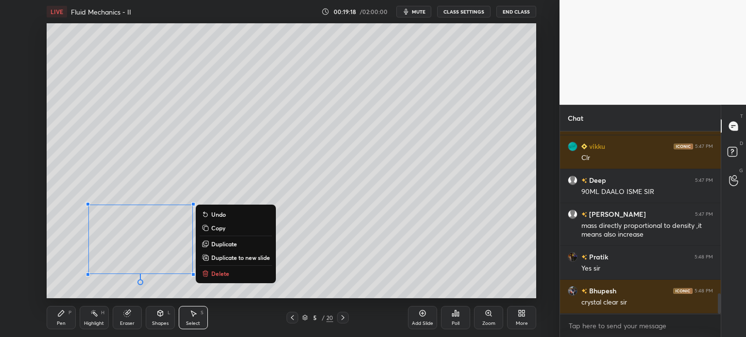
click at [54, 322] on div "Pen P" at bounding box center [61, 317] width 29 height 23
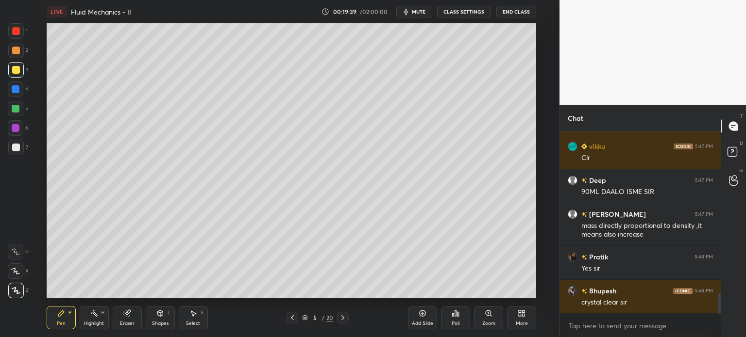
click at [15, 149] on div at bounding box center [16, 148] width 8 height 8
click at [128, 321] on div "Eraser" at bounding box center [127, 323] width 15 height 5
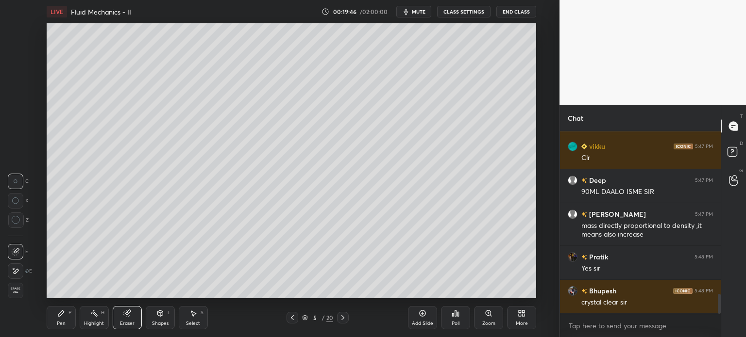
scroll to position [1497, 0]
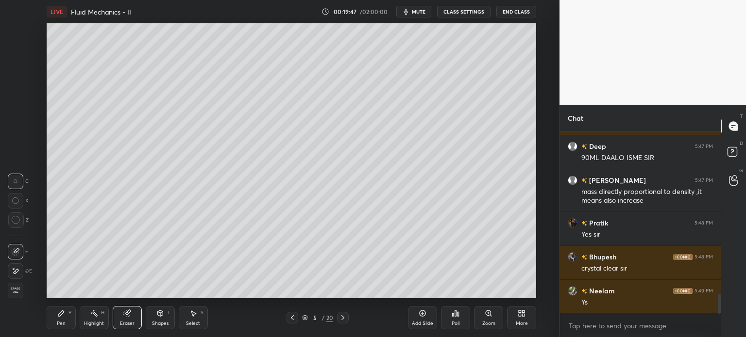
click at [60, 322] on div "Pen" at bounding box center [61, 323] width 9 height 5
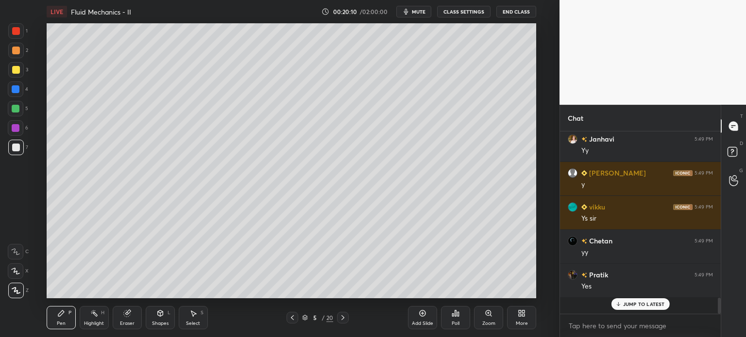
scroll to position [1701, 0]
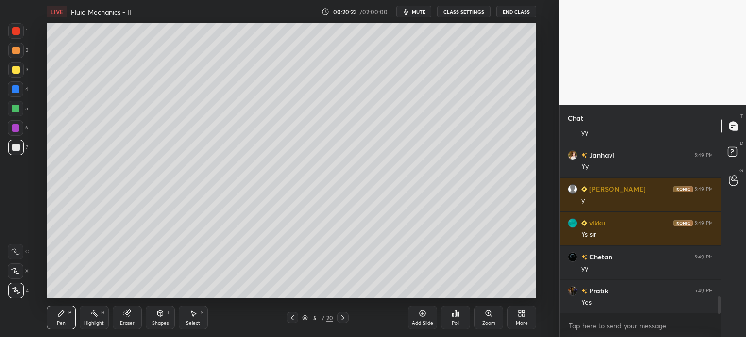
click at [123, 320] on div "Eraser" at bounding box center [127, 317] width 29 height 23
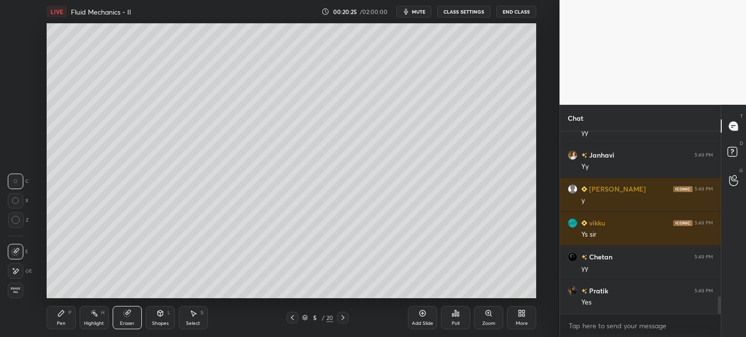
click at [95, 321] on div "Highlight" at bounding box center [94, 323] width 20 height 5
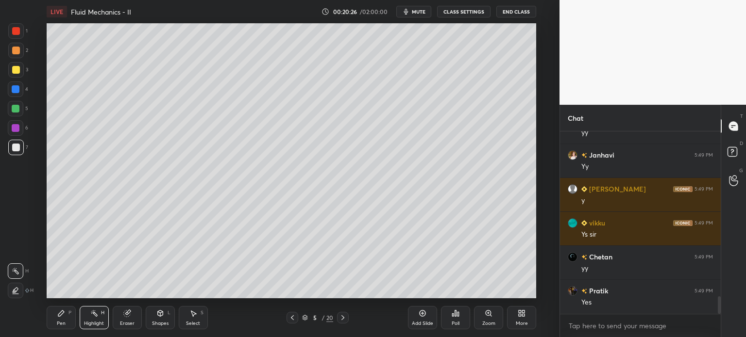
click at [14, 293] on icon at bounding box center [16, 291] width 8 height 8
click at [12, 93] on div at bounding box center [16, 89] width 8 height 8
click at [56, 324] on div "Pen P" at bounding box center [61, 317] width 29 height 23
click at [11, 151] on div at bounding box center [16, 148] width 16 height 16
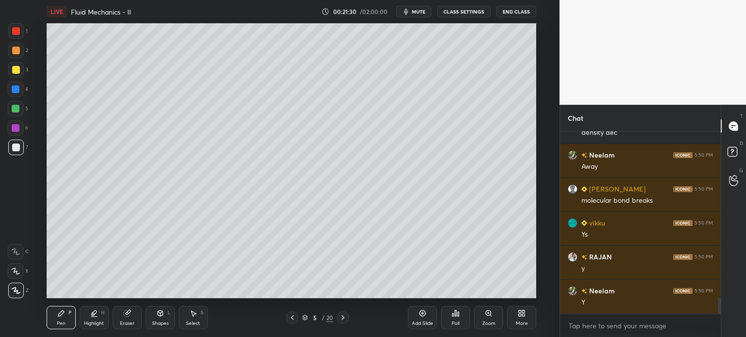
scroll to position [1939, 0]
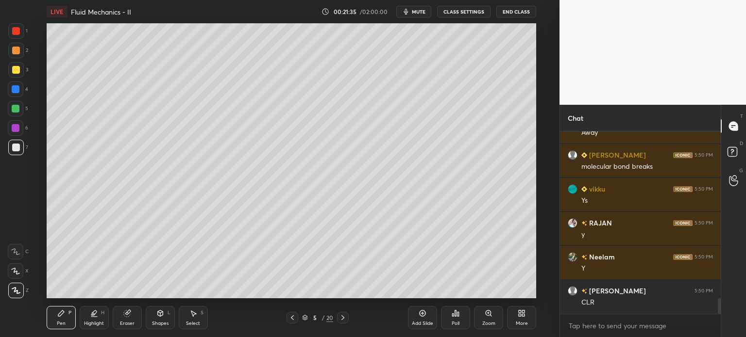
click at [14, 69] on div at bounding box center [16, 70] width 8 height 8
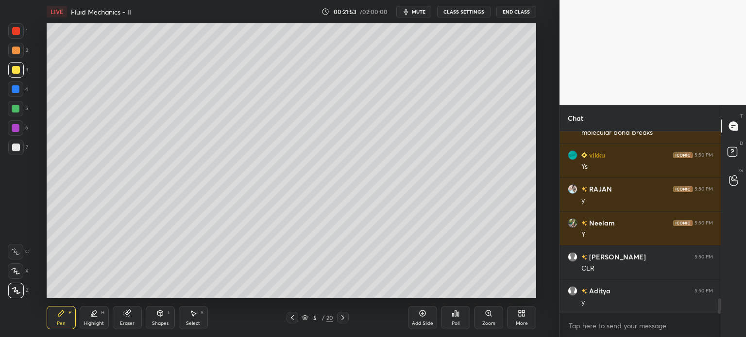
click at [13, 50] on div at bounding box center [16, 51] width 8 height 8
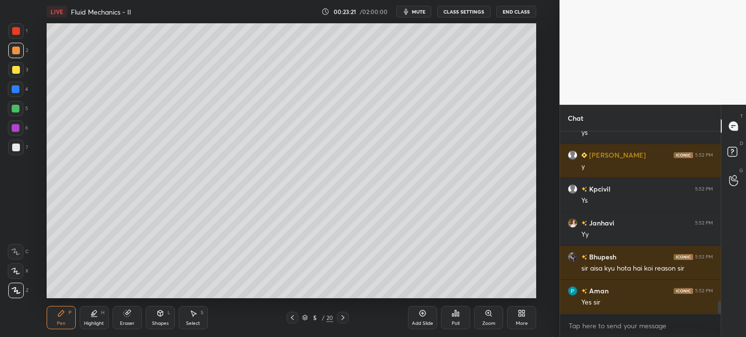
scroll to position [2381, 0]
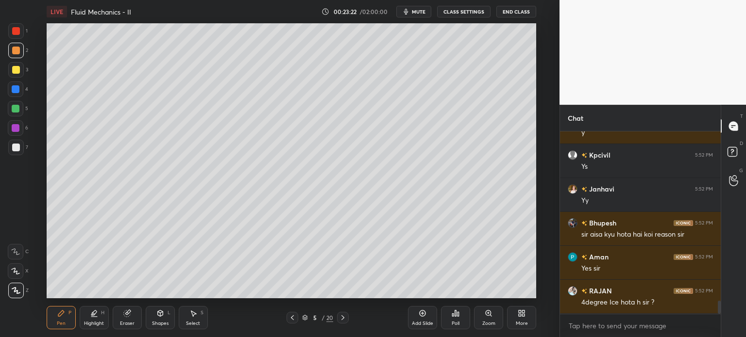
click at [420, 318] on div "Add Slide" at bounding box center [422, 317] width 29 height 23
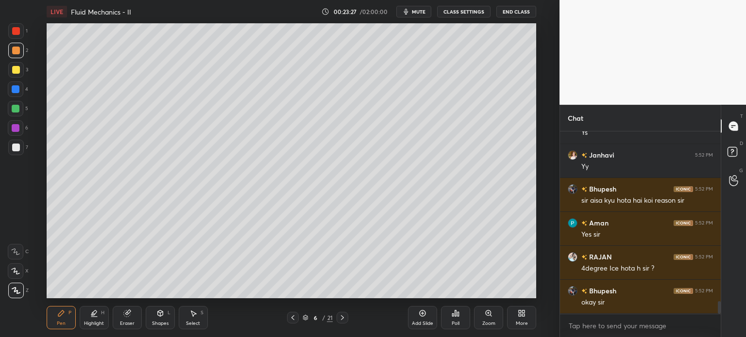
click at [14, 78] on div "3" at bounding box center [18, 71] width 20 height 19
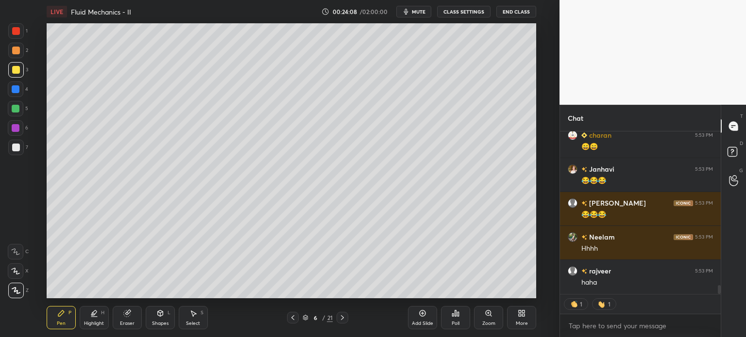
scroll to position [2826, 0]
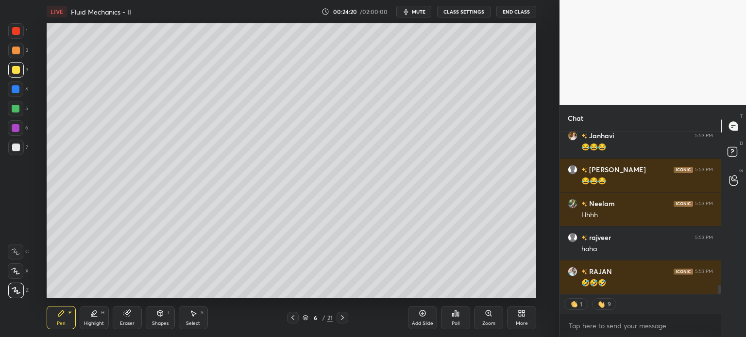
click at [12, 149] on div at bounding box center [16, 148] width 8 height 8
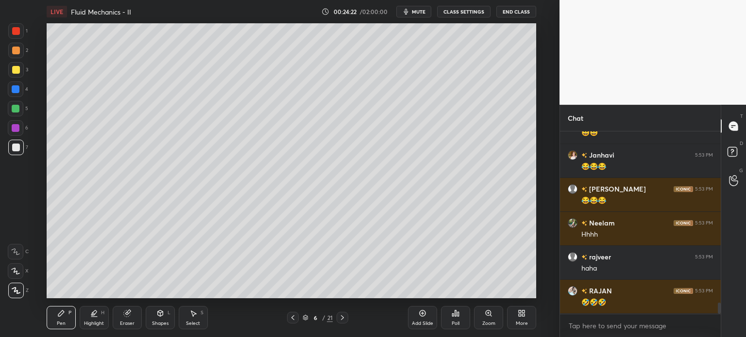
scroll to position [180, 158]
click at [12, 74] on div at bounding box center [16, 70] width 16 height 16
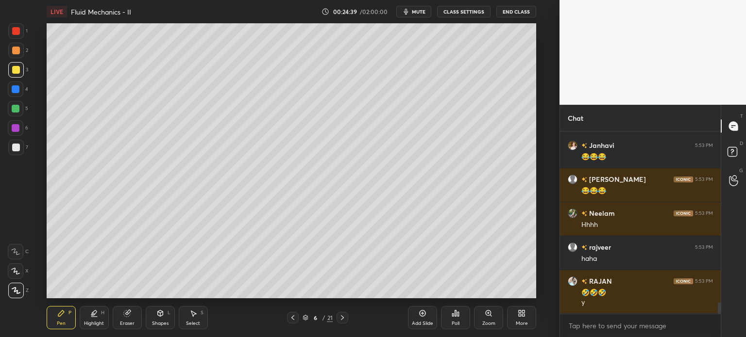
scroll to position [2850, 0]
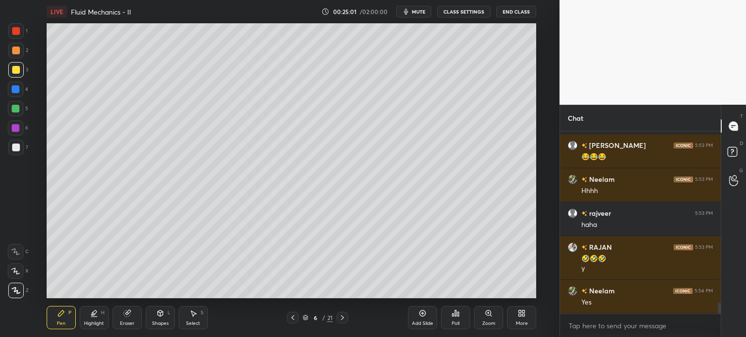
click at [292, 321] on icon at bounding box center [293, 318] width 8 height 8
click at [292, 320] on icon at bounding box center [293, 318] width 8 height 8
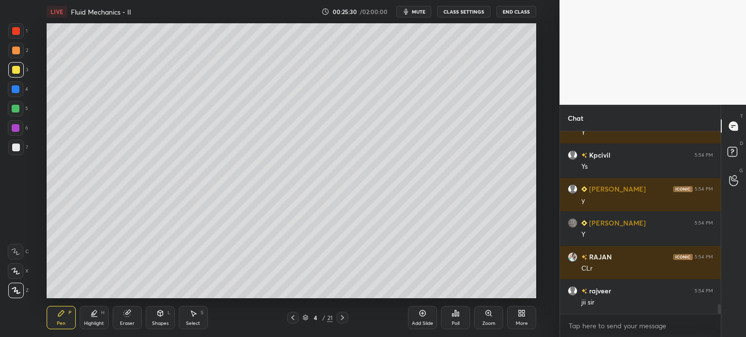
scroll to position [3199, 0]
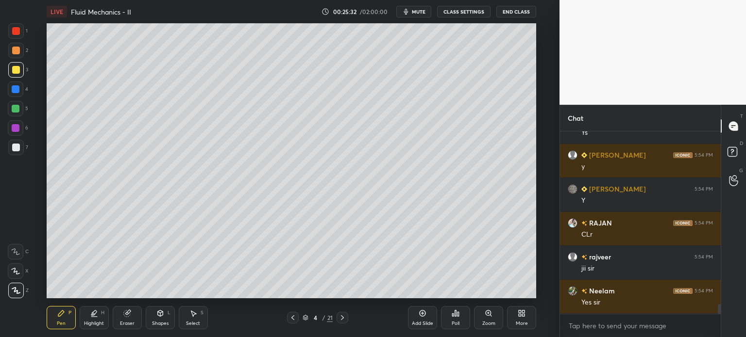
click at [338, 317] on icon at bounding box center [342, 318] width 8 height 8
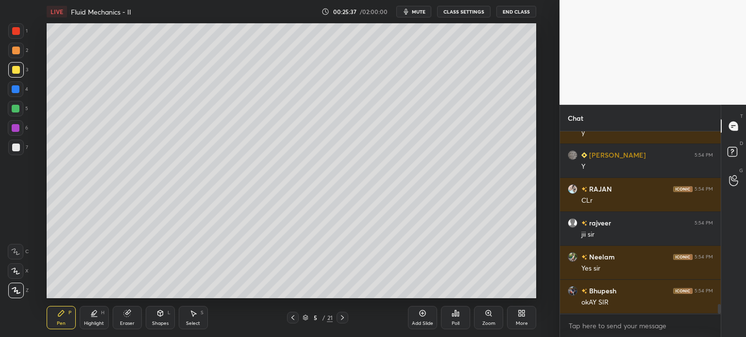
click at [338, 317] on icon at bounding box center [342, 318] width 8 height 8
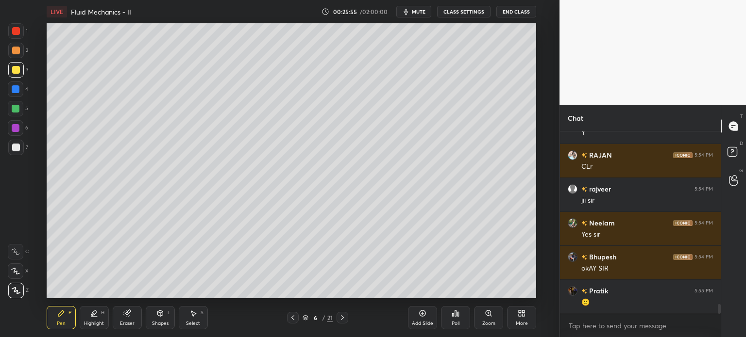
click at [12, 151] on div at bounding box center [16, 148] width 16 height 16
click at [118, 324] on div "Eraser" at bounding box center [127, 317] width 29 height 23
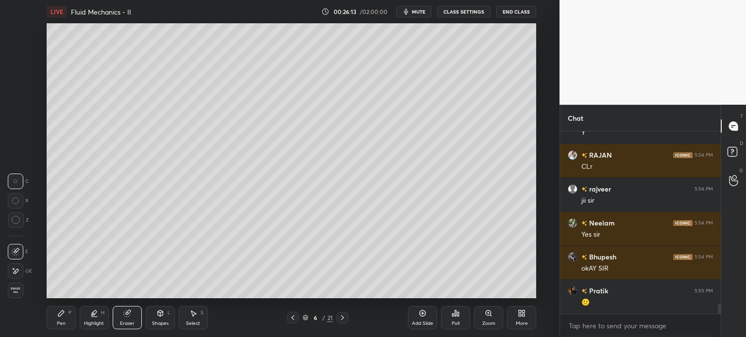
click at [54, 324] on div "Pen P" at bounding box center [61, 317] width 29 height 23
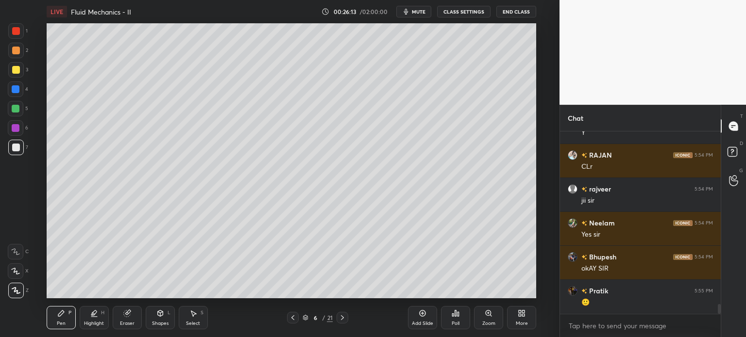
click at [57, 319] on div "Pen P" at bounding box center [61, 317] width 29 height 23
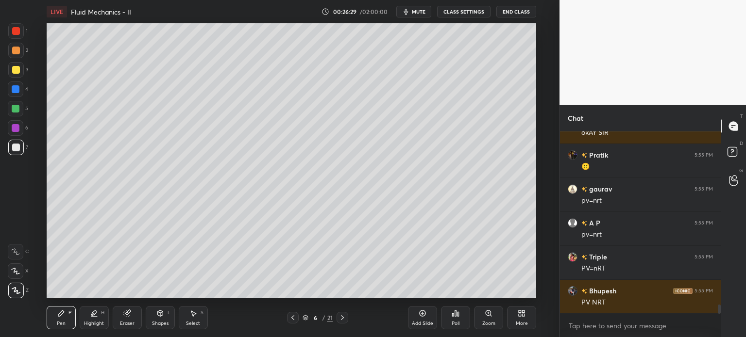
scroll to position [3437, 0]
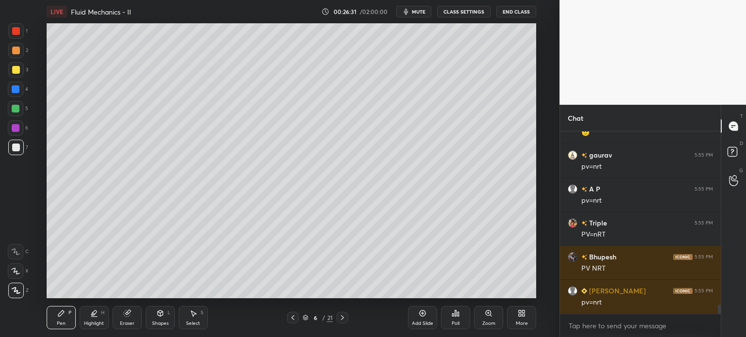
click at [16, 69] on div at bounding box center [16, 70] width 8 height 8
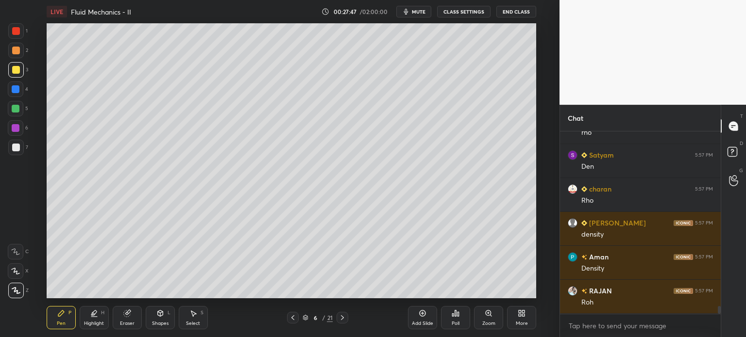
scroll to position [4058, 0]
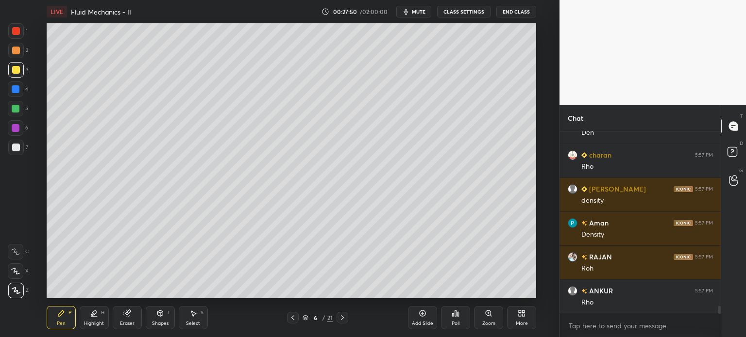
click at [94, 323] on div "Highlight" at bounding box center [94, 323] width 20 height 5
click at [12, 269] on icon at bounding box center [16, 272] width 8 height 8
click at [12, 149] on div at bounding box center [16, 148] width 8 height 8
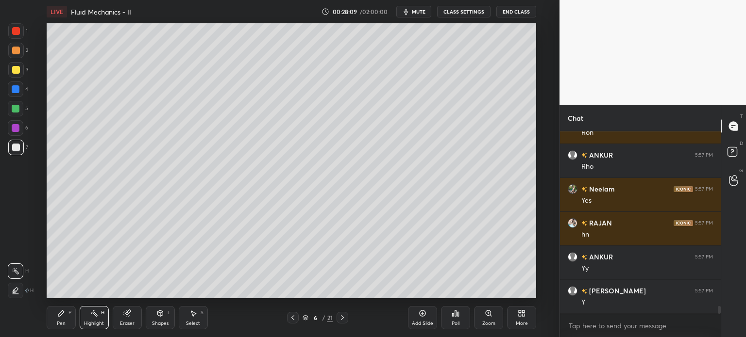
scroll to position [4228, 0]
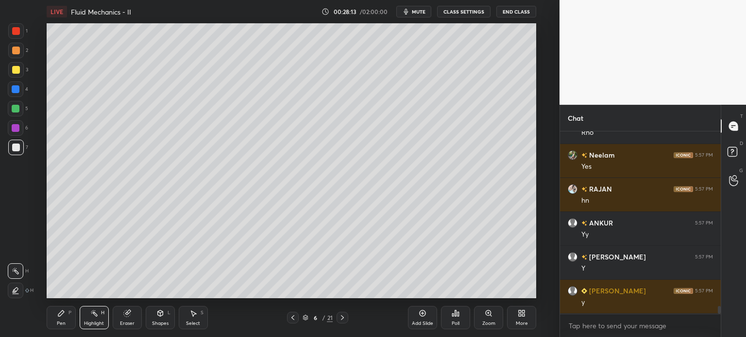
click at [60, 322] on div "Pen" at bounding box center [61, 323] width 9 height 5
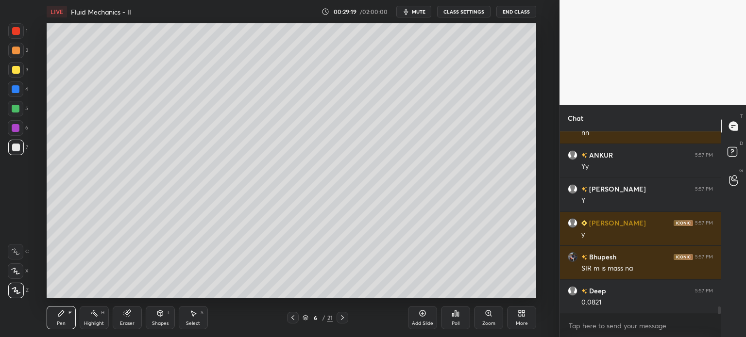
scroll to position [4330, 0]
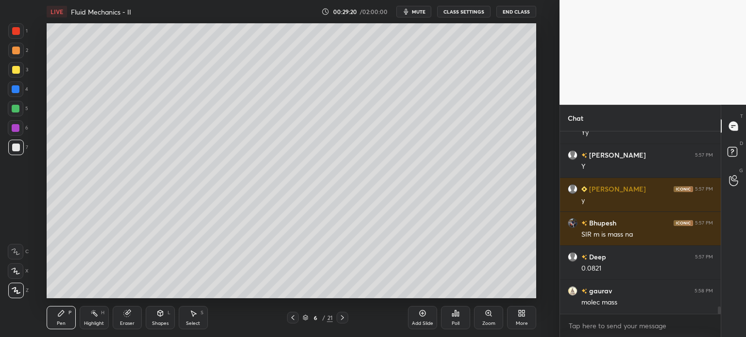
click at [419, 321] on div "Add Slide" at bounding box center [422, 323] width 21 height 5
click at [14, 72] on div at bounding box center [16, 70] width 8 height 8
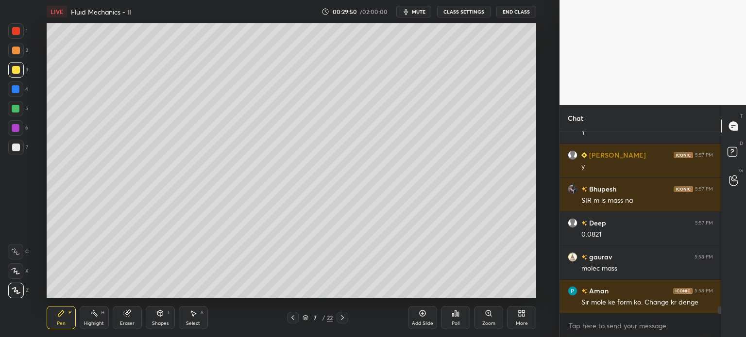
scroll to position [4387, 0]
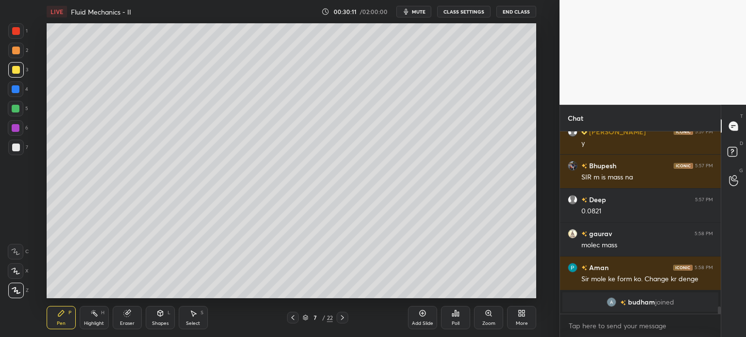
click at [14, 151] on div at bounding box center [16, 148] width 8 height 8
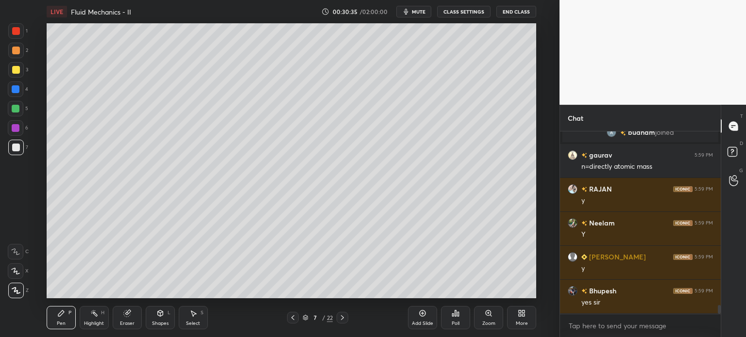
scroll to position [3657, 0]
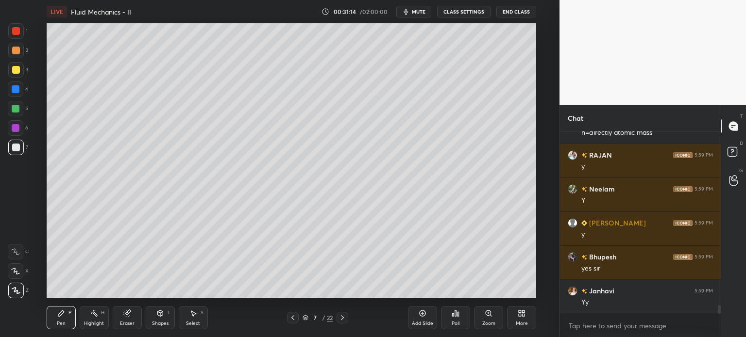
click at [97, 320] on div "Highlight H" at bounding box center [94, 317] width 29 height 23
click at [59, 324] on div "Pen" at bounding box center [61, 323] width 9 height 5
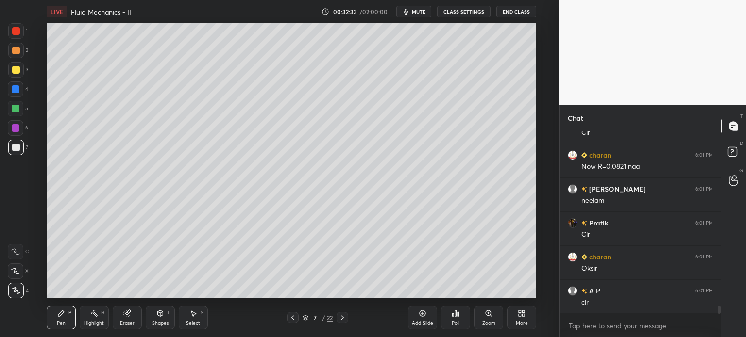
scroll to position [4031, 0]
click at [508, 14] on button "End Class" at bounding box center [516, 12] width 40 height 12
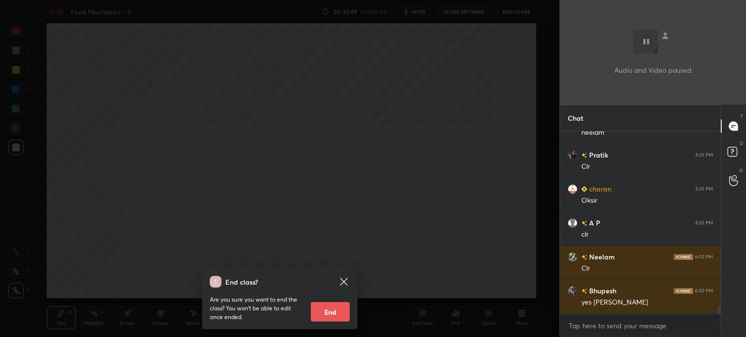
scroll to position [4133, 0]
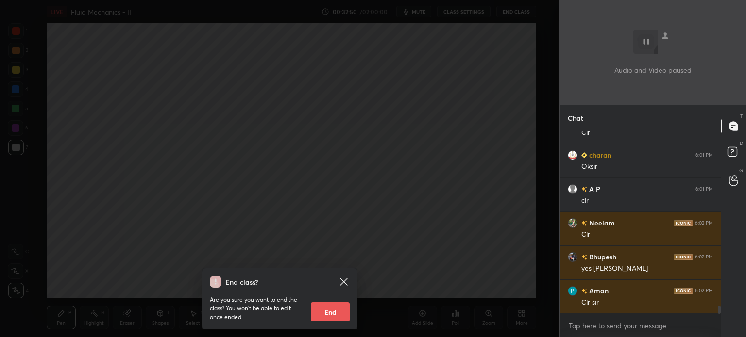
click at [467, 214] on div "End class? Are you sure you want to end the class? You won’t be able to edit on…" at bounding box center [279, 168] width 559 height 337
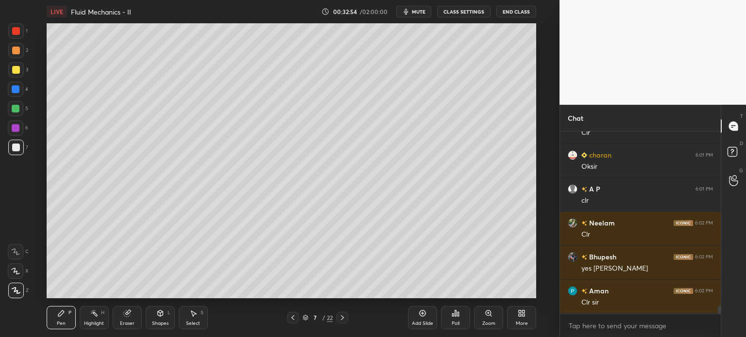
scroll to position [4167, 0]
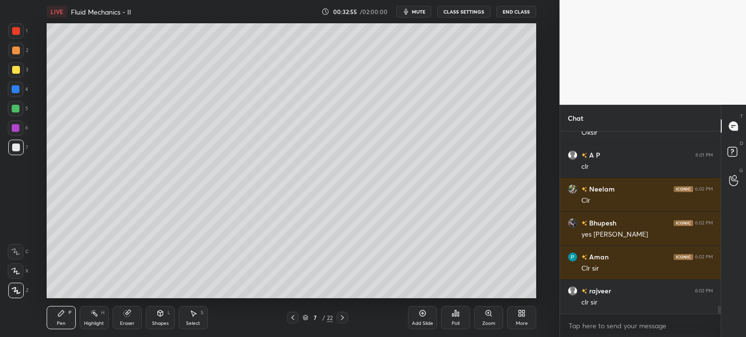
click at [418, 320] on div "Add Slide" at bounding box center [422, 317] width 29 height 23
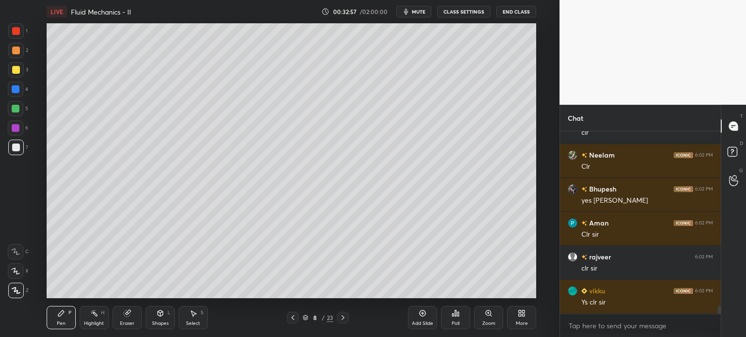
scroll to position [4235, 0]
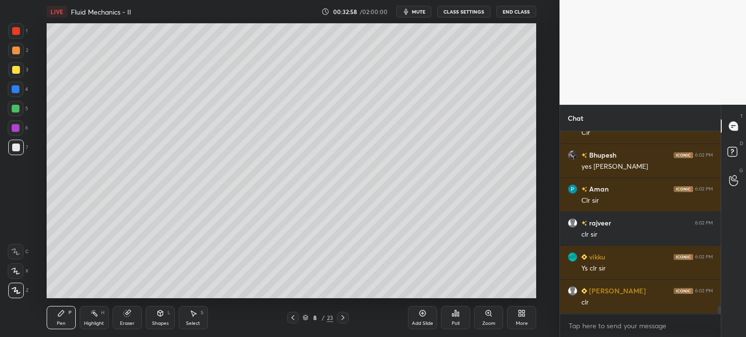
click at [14, 71] on div at bounding box center [16, 70] width 8 height 8
click at [14, 89] on div at bounding box center [16, 89] width 8 height 8
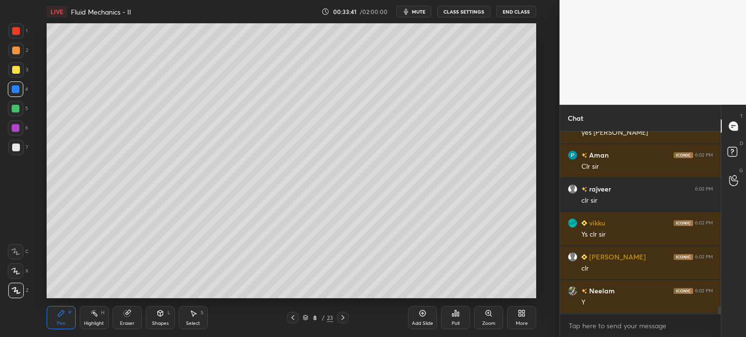
click at [12, 69] on div at bounding box center [16, 70] width 8 height 8
click at [16, 147] on div at bounding box center [16, 148] width 8 height 8
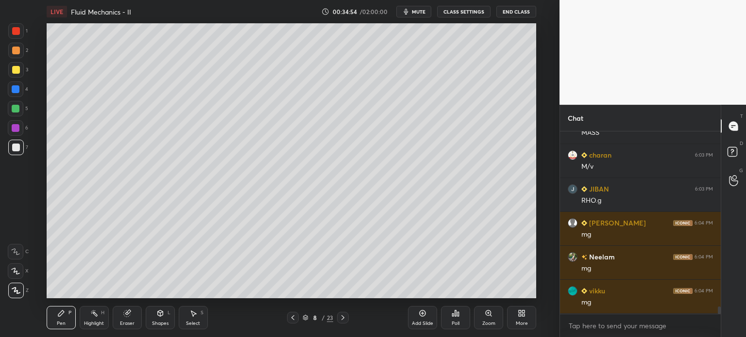
scroll to position [4541, 0]
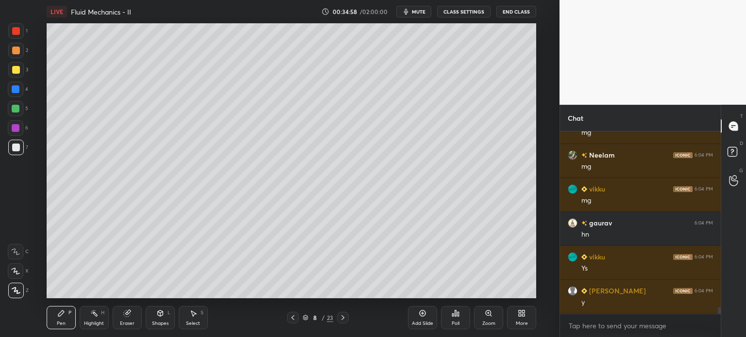
click at [13, 71] on div at bounding box center [16, 70] width 8 height 8
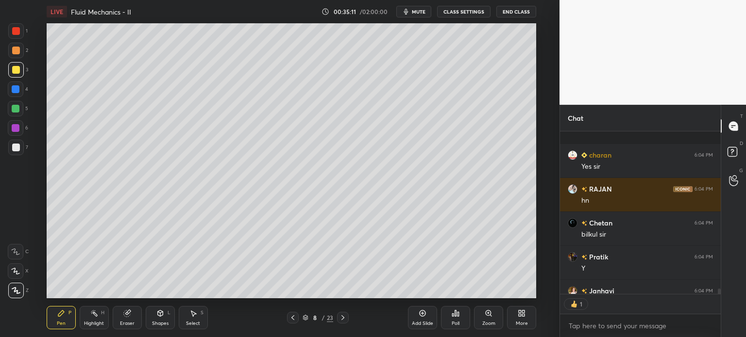
scroll to position [4866, 0]
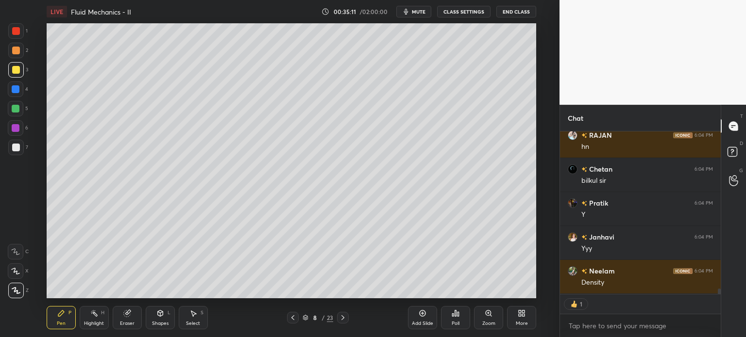
click at [93, 317] on icon at bounding box center [94, 314] width 8 height 8
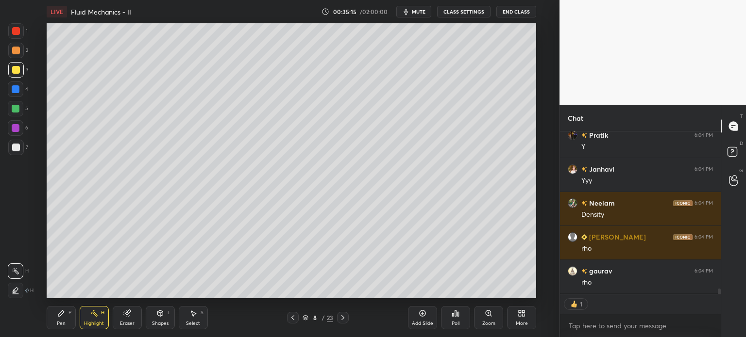
click at [61, 324] on div "Pen" at bounding box center [61, 323] width 9 height 5
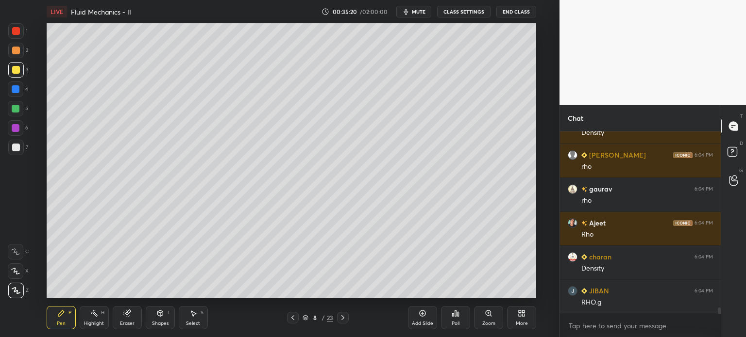
scroll to position [5050, 0]
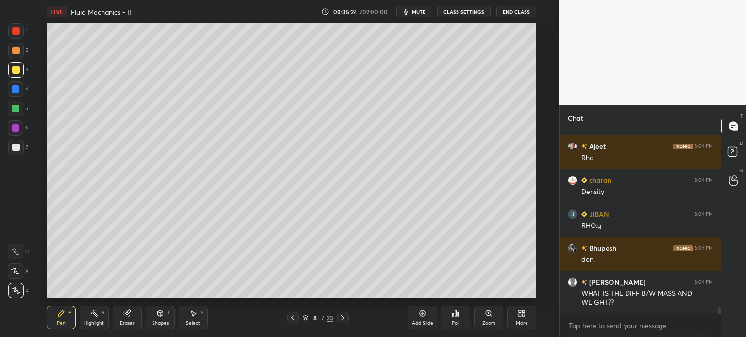
click at [16, 88] on div at bounding box center [16, 89] width 8 height 8
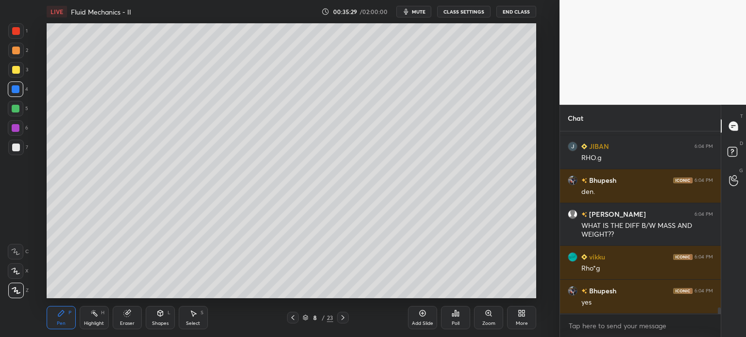
scroll to position [5195, 0]
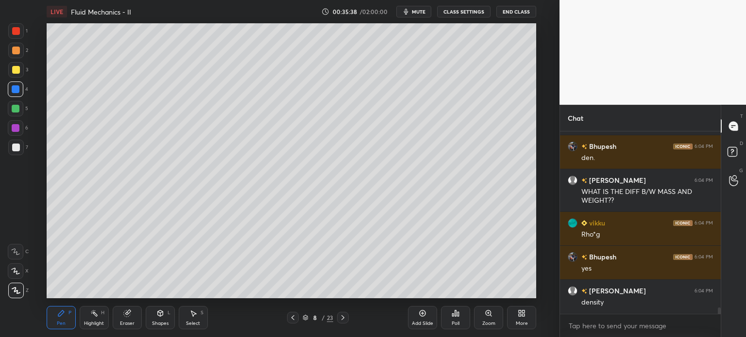
click at [120, 319] on div "Eraser" at bounding box center [127, 317] width 29 height 23
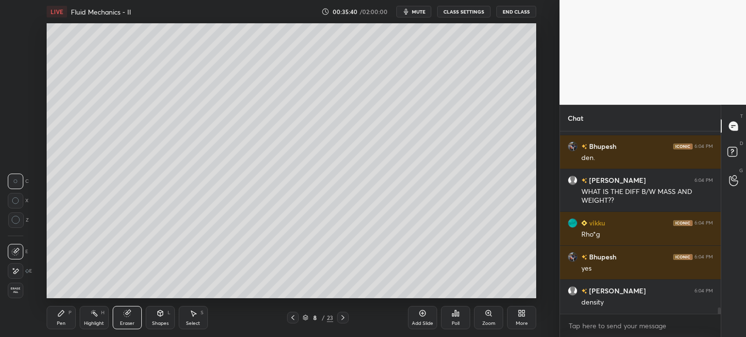
click at [88, 320] on div "Highlight H" at bounding box center [94, 317] width 29 height 23
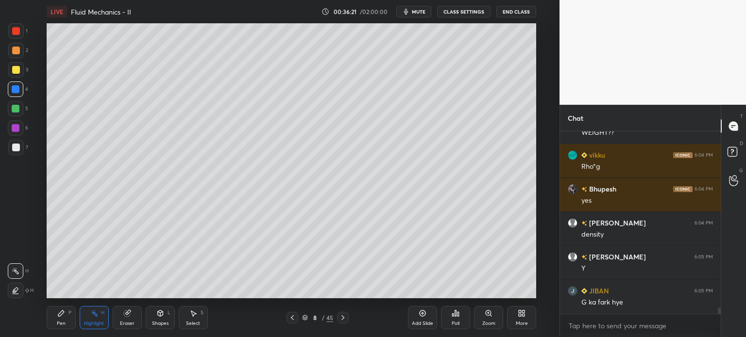
scroll to position [5297, 0]
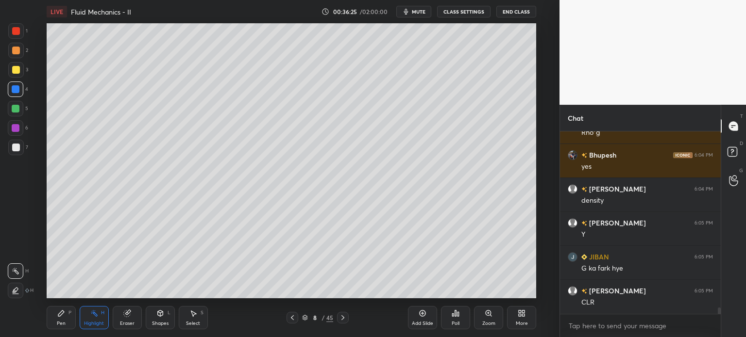
click at [14, 148] on div at bounding box center [16, 148] width 8 height 8
click at [59, 325] on div "Pen" at bounding box center [61, 323] width 9 height 5
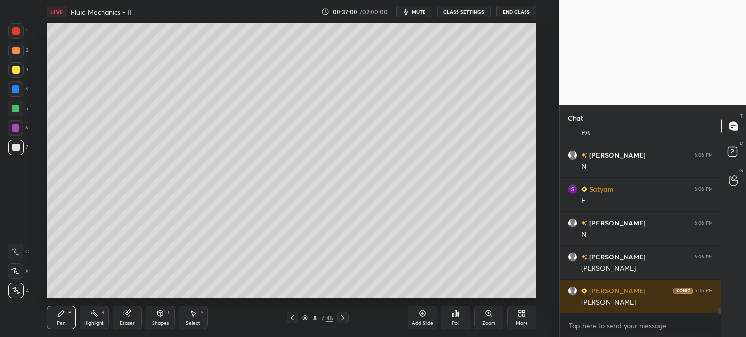
click at [13, 70] on div at bounding box center [16, 70] width 8 height 8
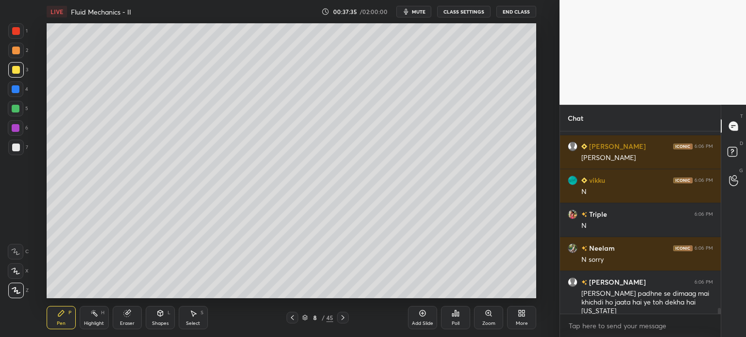
scroll to position [5748, 0]
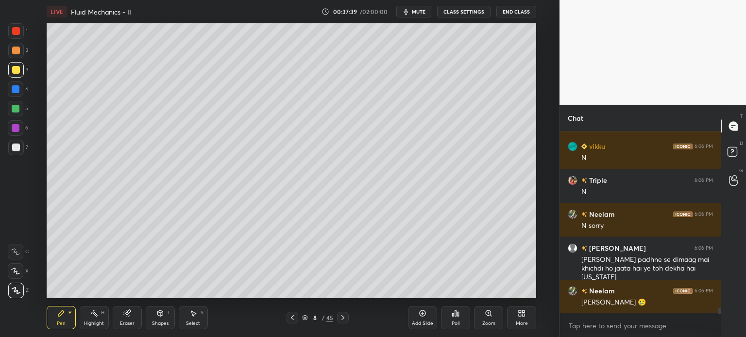
click at [15, 88] on div at bounding box center [16, 89] width 8 height 8
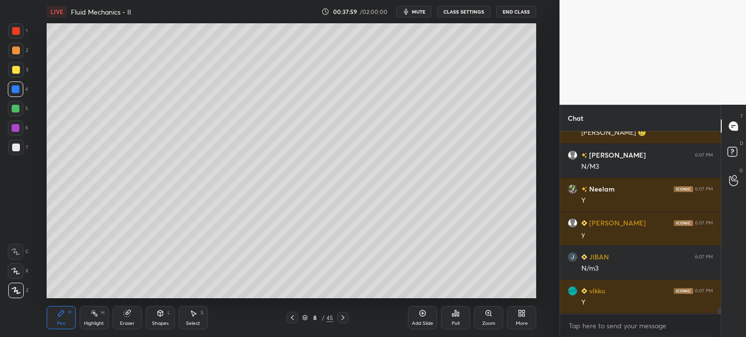
scroll to position [5952, 0]
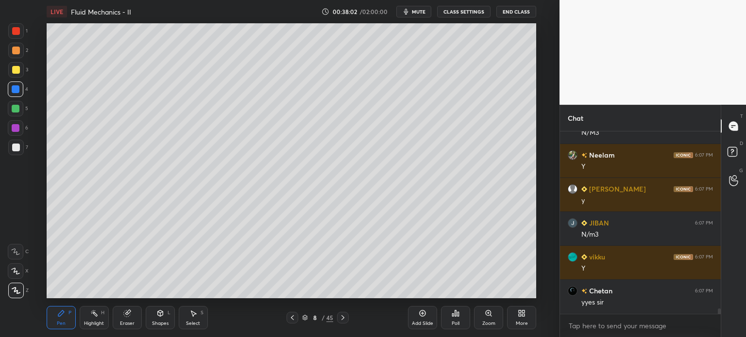
click at [14, 149] on div at bounding box center [16, 148] width 8 height 8
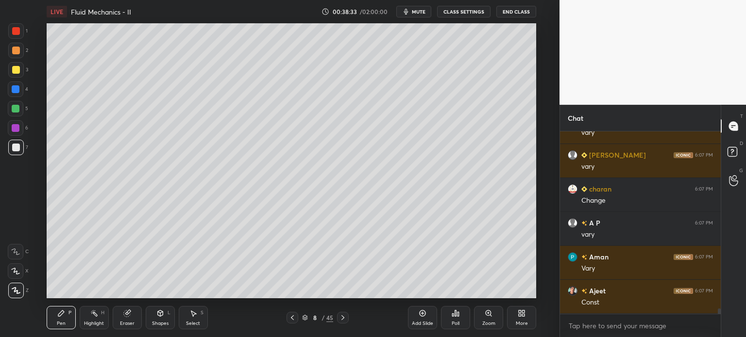
scroll to position [6359, 0]
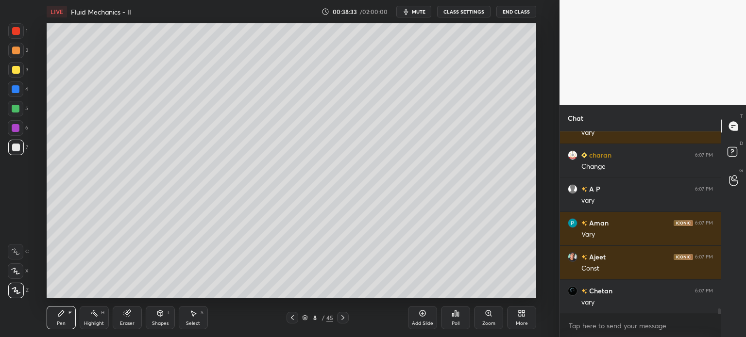
click at [95, 322] on div "Highlight" at bounding box center [94, 323] width 20 height 5
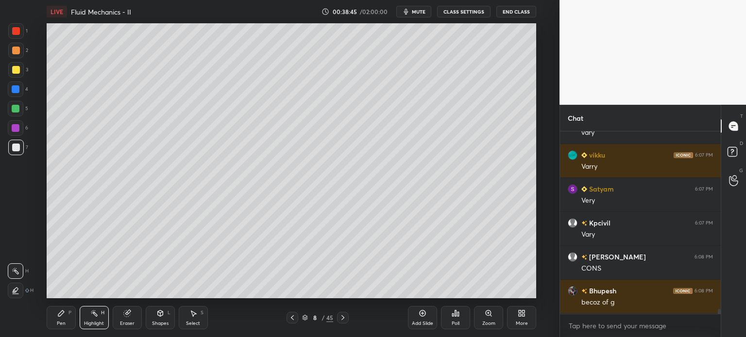
scroll to position [6665, 0]
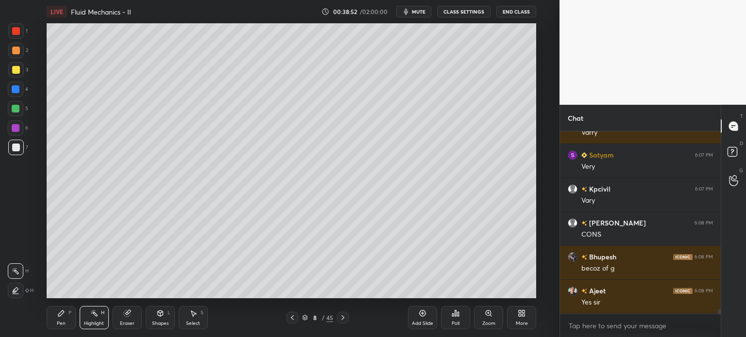
click at [418, 318] on div "Add Slide" at bounding box center [422, 317] width 29 height 23
click at [55, 322] on div "Pen P" at bounding box center [61, 317] width 29 height 23
click at [13, 72] on div at bounding box center [16, 70] width 8 height 8
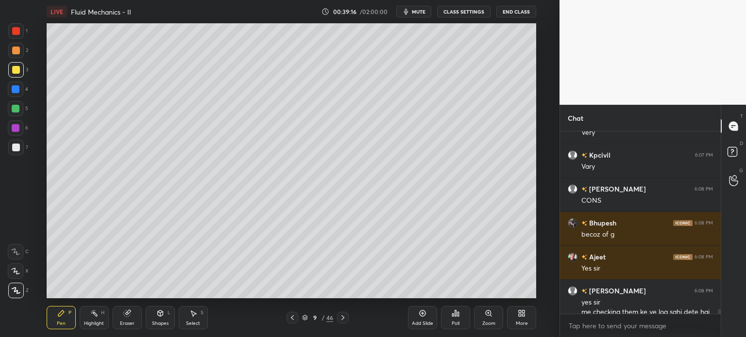
scroll to position [6718, 0]
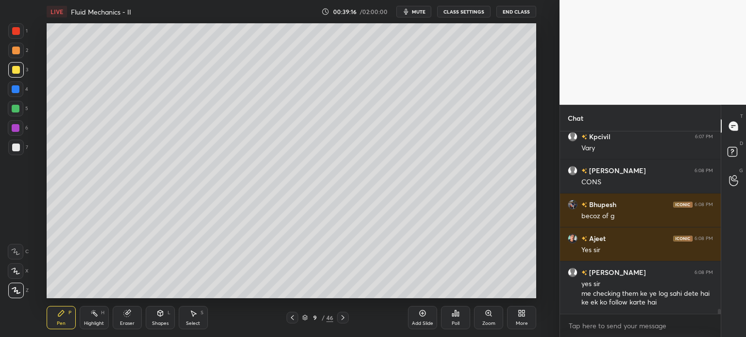
click at [14, 150] on div at bounding box center [16, 148] width 8 height 8
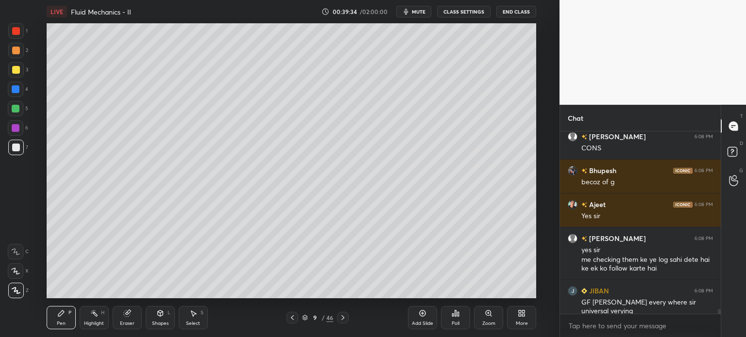
scroll to position [6786, 0]
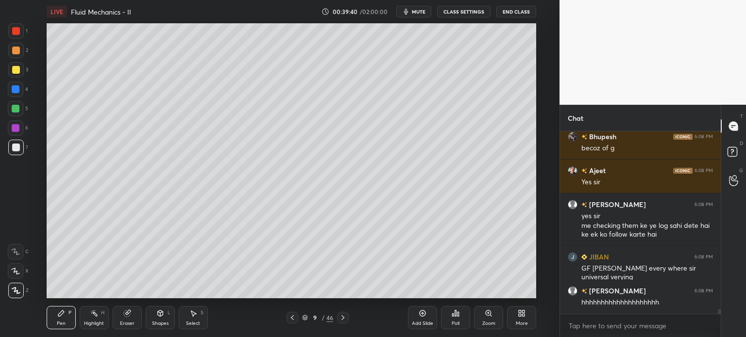
click at [16, 72] on div at bounding box center [16, 70] width 8 height 8
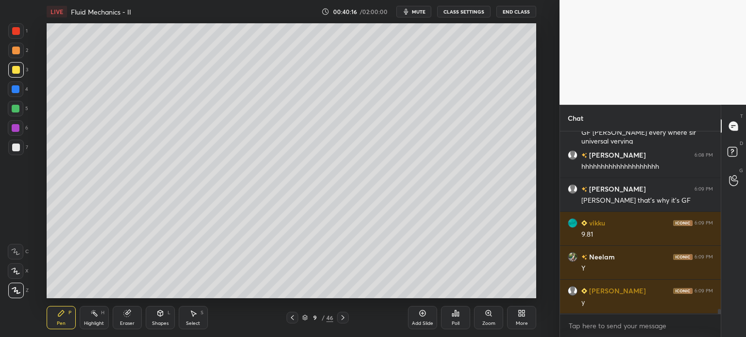
scroll to position [6956, 0]
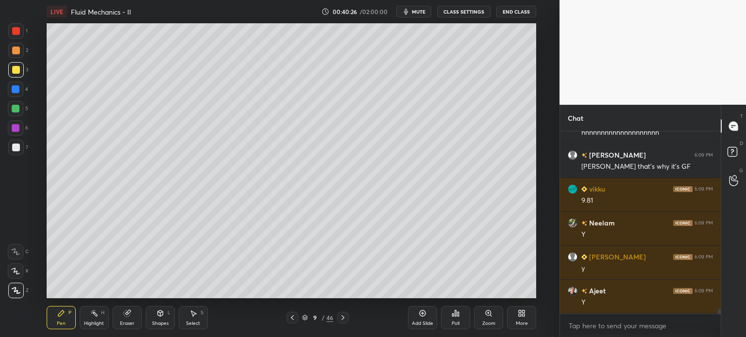
click at [13, 146] on div at bounding box center [16, 148] width 8 height 8
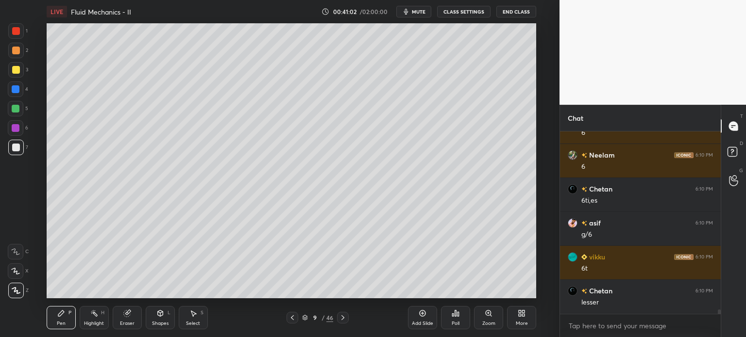
scroll to position [7296, 0]
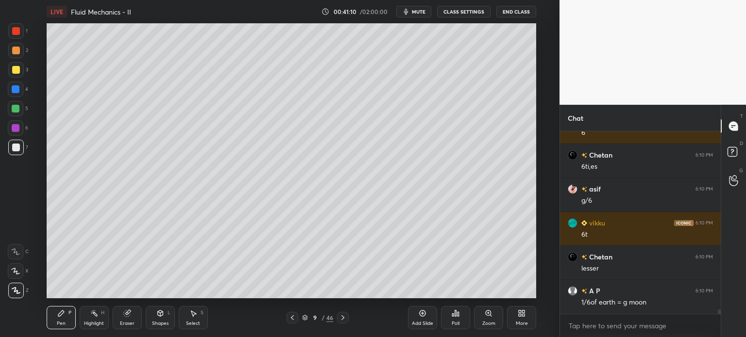
click at [191, 322] on div "Select" at bounding box center [193, 323] width 14 height 5
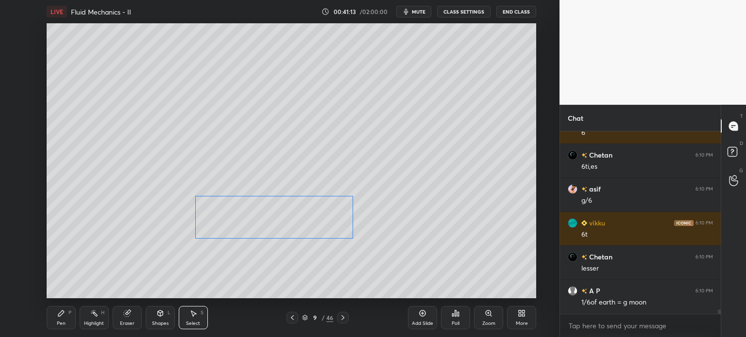
scroll to position [7330, 0]
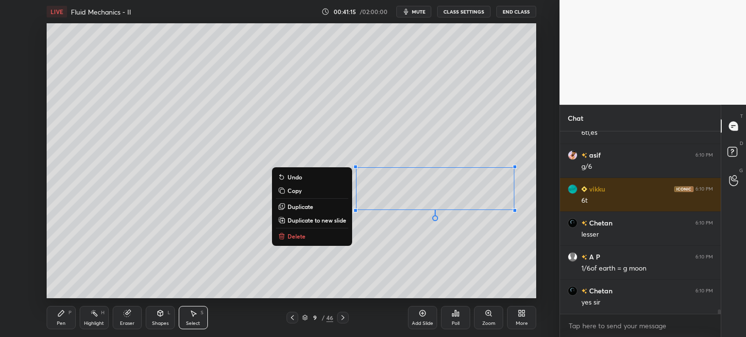
click at [183, 265] on div "0 ° Undo Copy Duplicate Duplicate to new slide Delete" at bounding box center [291, 160] width 489 height 275
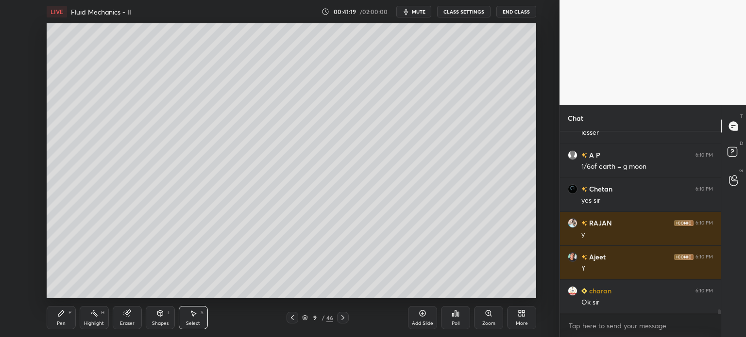
scroll to position [7465, 0]
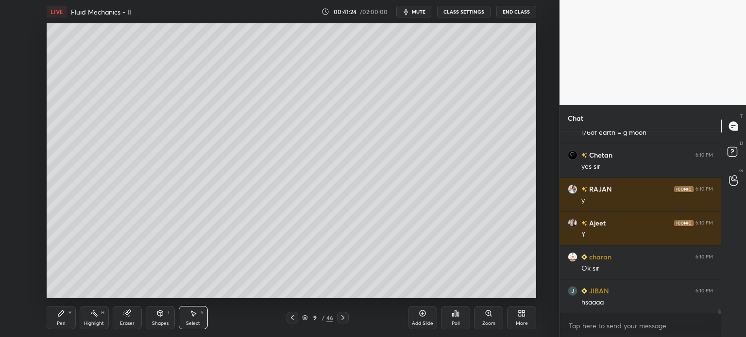
click at [60, 318] on div "Pen P" at bounding box center [61, 317] width 29 height 23
click at [14, 70] on div at bounding box center [16, 70] width 8 height 8
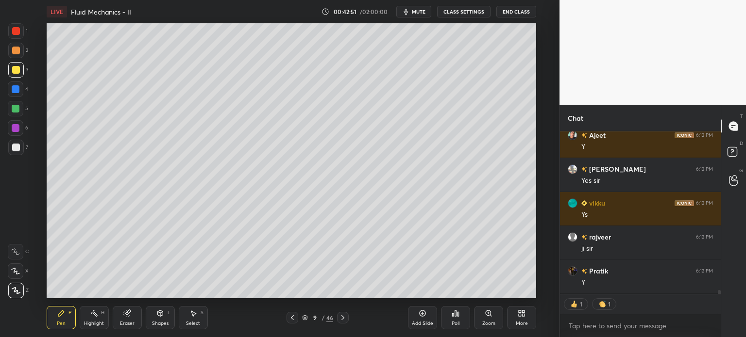
scroll to position [6803, 0]
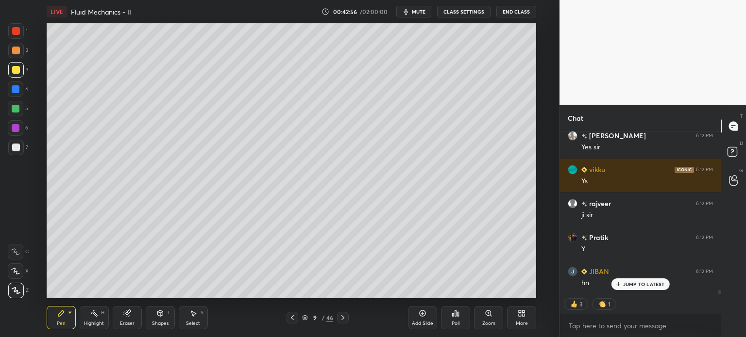
click at [416, 318] on div "Add Slide" at bounding box center [422, 317] width 29 height 23
click at [13, 50] on div at bounding box center [16, 51] width 8 height 8
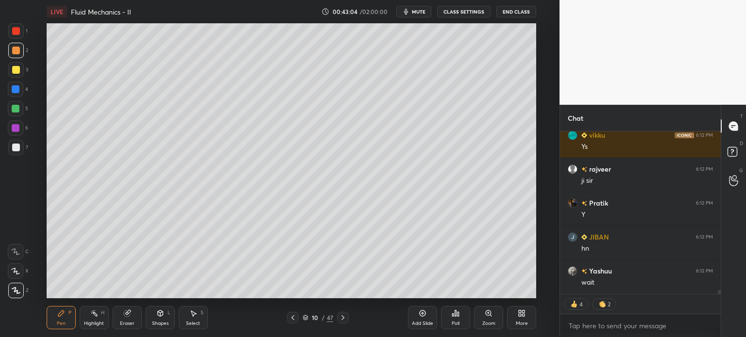
scroll to position [6871, 0]
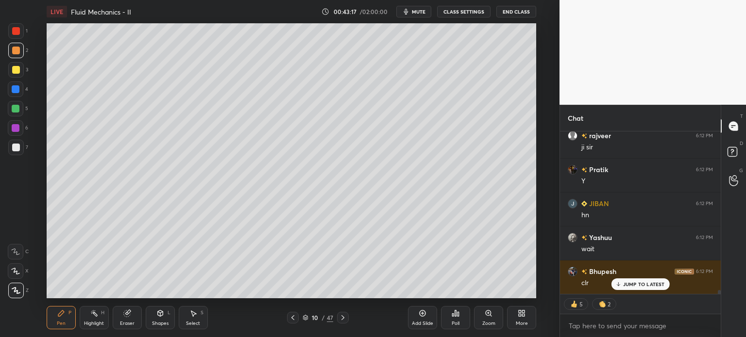
type textarea "x"
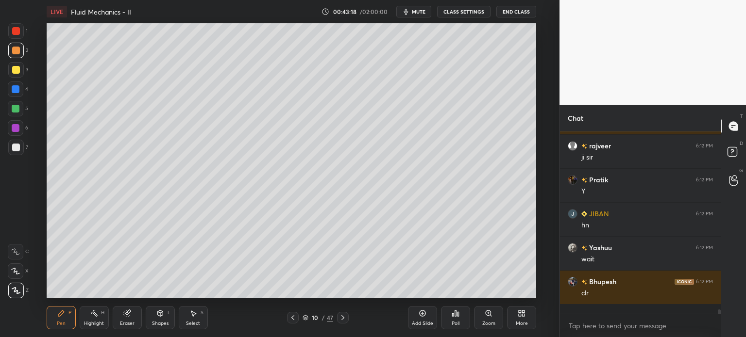
scroll to position [6852, 0]
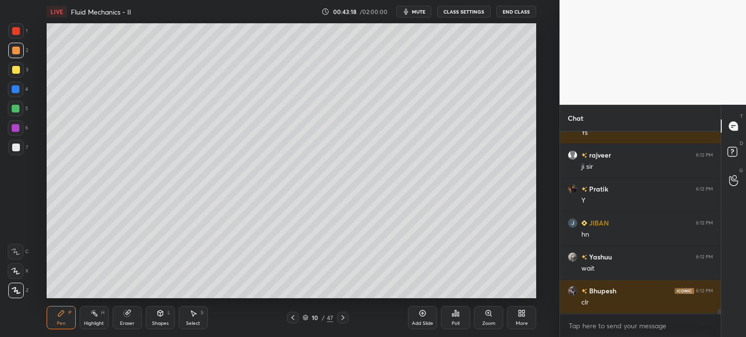
click at [291, 320] on icon at bounding box center [293, 318] width 8 height 8
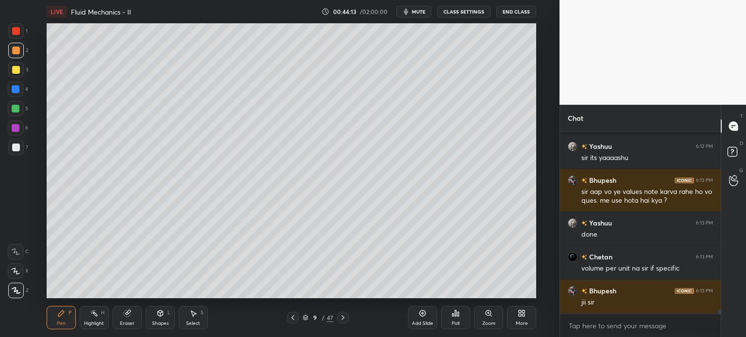
scroll to position [7073, 0]
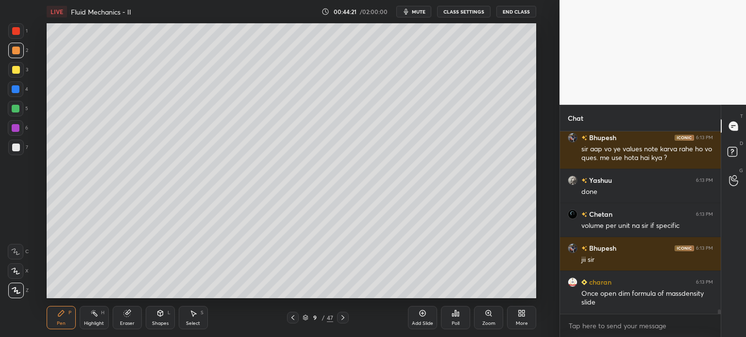
click at [293, 318] on icon at bounding box center [293, 318] width 8 height 8
click at [293, 319] on icon at bounding box center [293, 318] width 8 height 8
click at [291, 318] on icon at bounding box center [292, 318] width 3 height 5
click at [292, 319] on icon at bounding box center [292, 318] width 3 height 5
click at [292, 318] on icon at bounding box center [292, 318] width 3 height 5
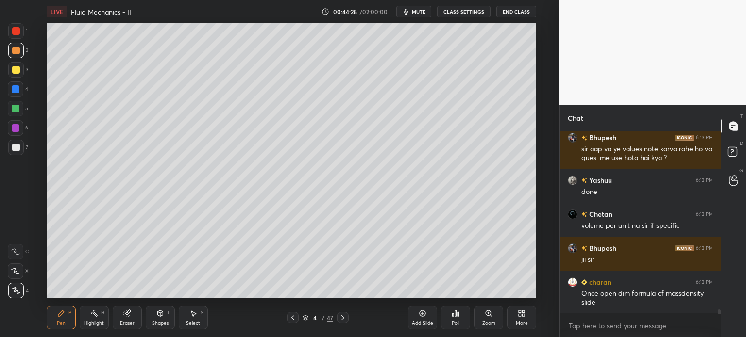
click at [295, 319] on icon at bounding box center [293, 318] width 8 height 8
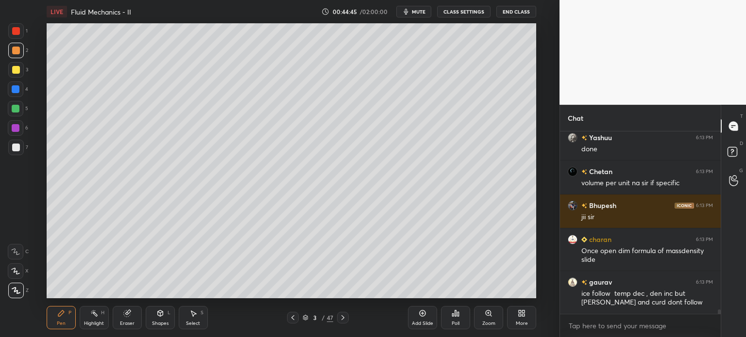
scroll to position [7150, 0]
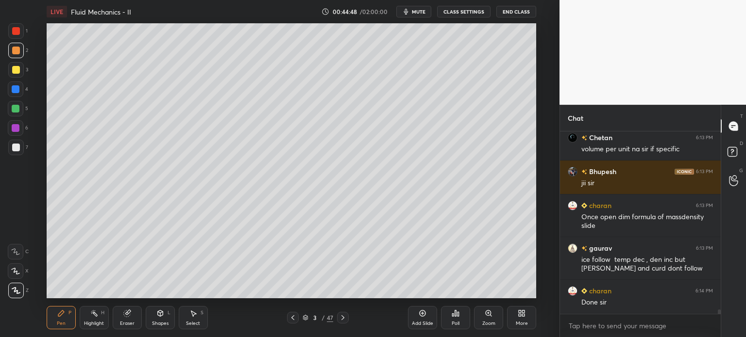
click at [342, 318] on icon at bounding box center [343, 318] width 8 height 8
click at [344, 321] on icon at bounding box center [343, 318] width 8 height 8
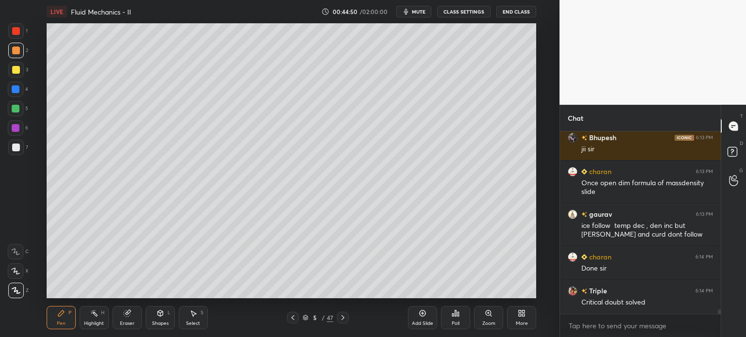
click at [345, 321] on icon at bounding box center [343, 318] width 8 height 8
click at [343, 320] on icon at bounding box center [343, 318] width 8 height 8
click at [340, 317] on icon at bounding box center [343, 318] width 8 height 8
click at [342, 319] on icon at bounding box center [343, 318] width 8 height 8
click at [340, 320] on icon at bounding box center [343, 318] width 8 height 8
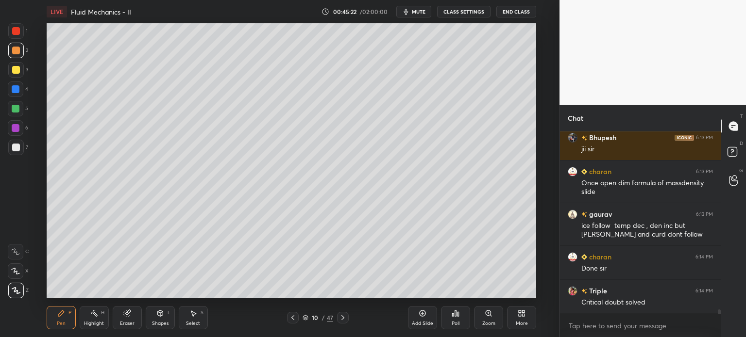
scroll to position [7218, 0]
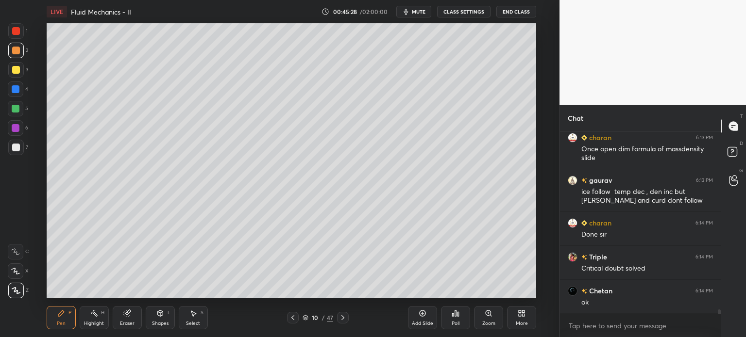
click at [13, 70] on div at bounding box center [16, 70] width 8 height 8
click at [14, 148] on div at bounding box center [16, 148] width 8 height 8
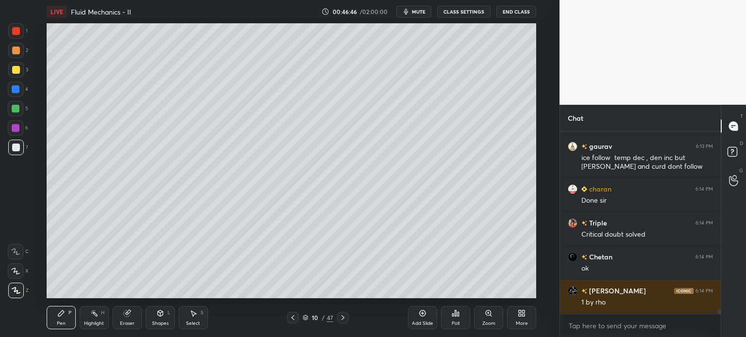
click at [16, 71] on div at bounding box center [16, 70] width 8 height 8
click at [127, 324] on div "Eraser" at bounding box center [127, 323] width 15 height 5
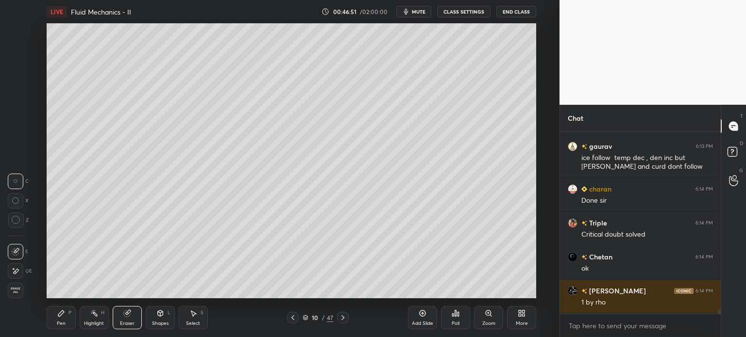
click at [64, 323] on div "Pen" at bounding box center [61, 323] width 9 height 5
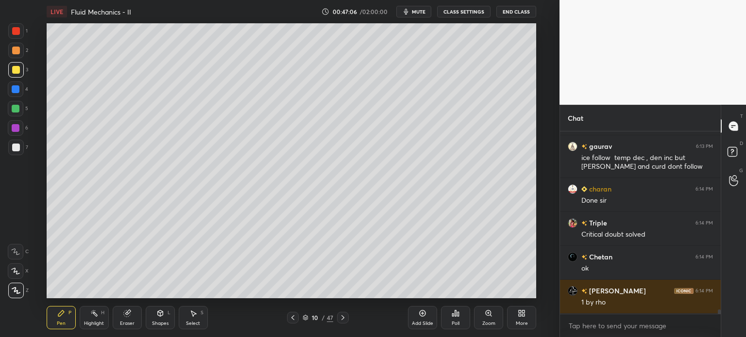
click at [13, 151] on div at bounding box center [16, 148] width 8 height 8
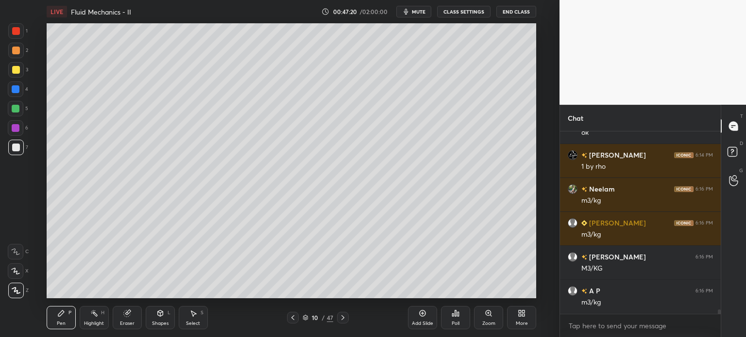
scroll to position [7422, 0]
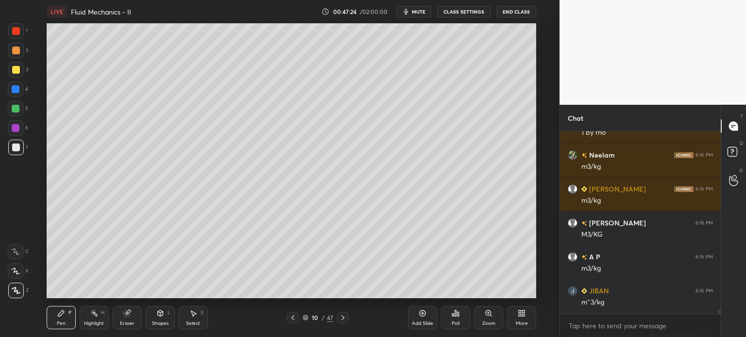
click at [130, 318] on icon at bounding box center [127, 314] width 8 height 8
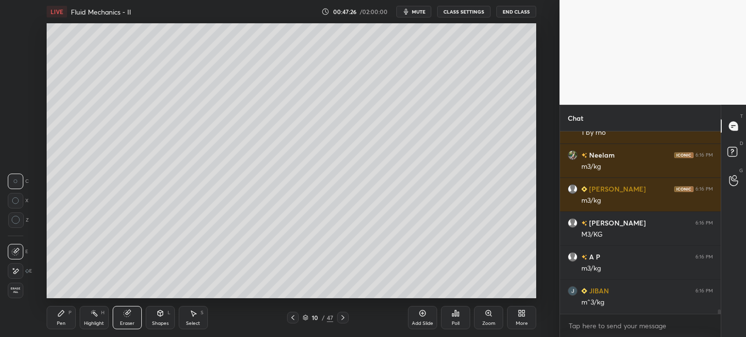
click at [66, 318] on div "Pen P" at bounding box center [61, 317] width 29 height 23
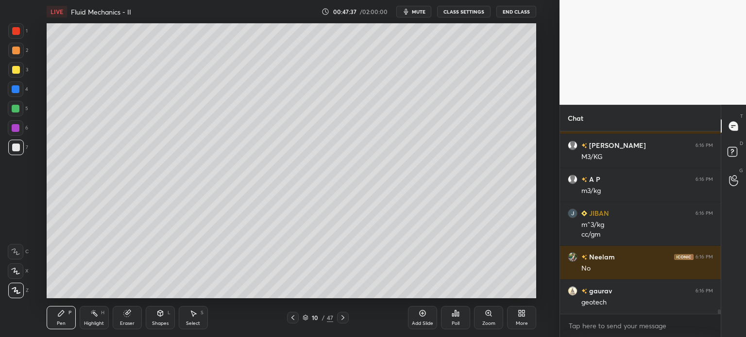
scroll to position [7533, 0]
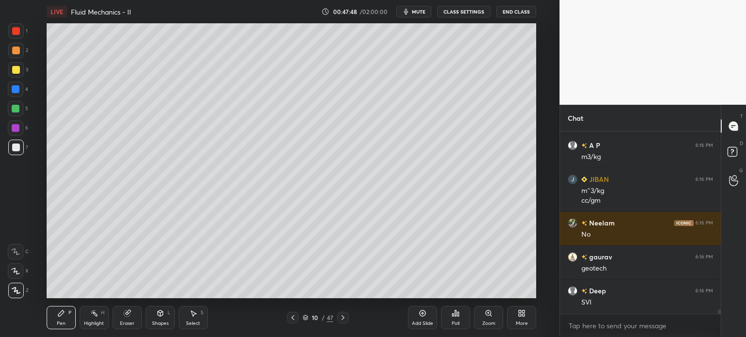
click at [14, 54] on div at bounding box center [16, 51] width 8 height 8
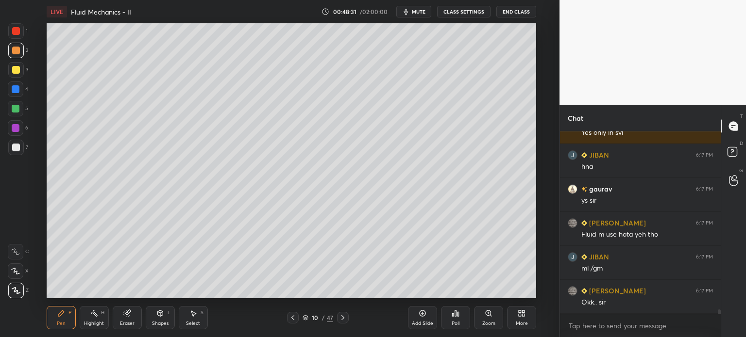
scroll to position [7839, 0]
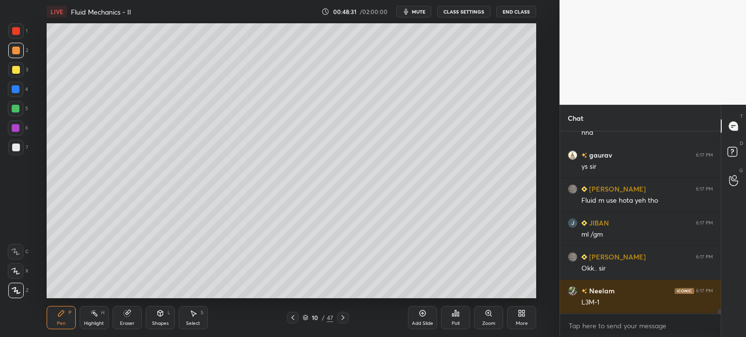
click at [125, 318] on icon at bounding box center [127, 314] width 8 height 8
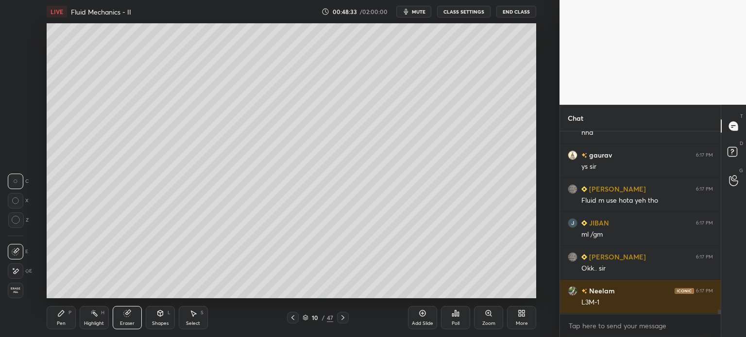
click at [60, 325] on div "Pen" at bounding box center [61, 323] width 9 height 5
click at [60, 324] on div "Pen" at bounding box center [61, 323] width 9 height 5
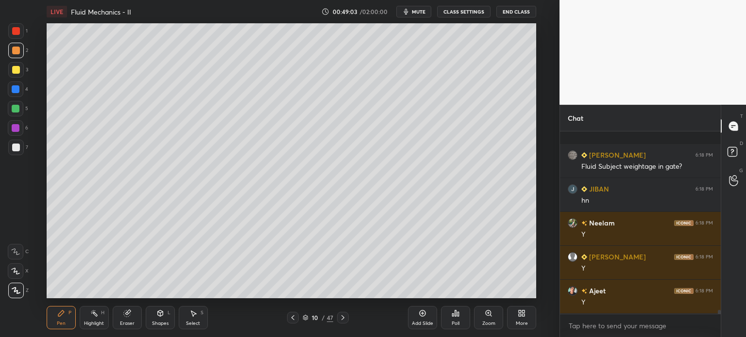
scroll to position [8077, 0]
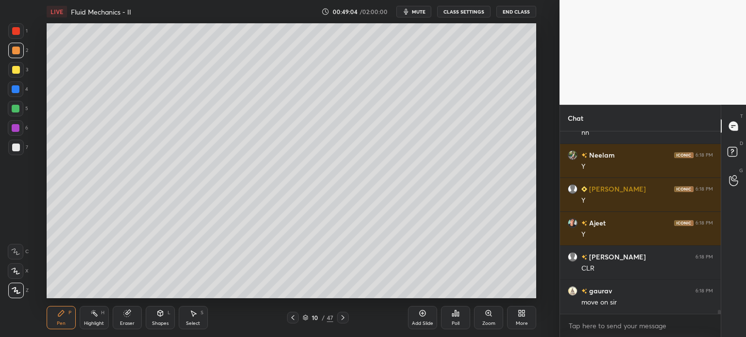
click at [419, 319] on div "Add Slide" at bounding box center [422, 317] width 29 height 23
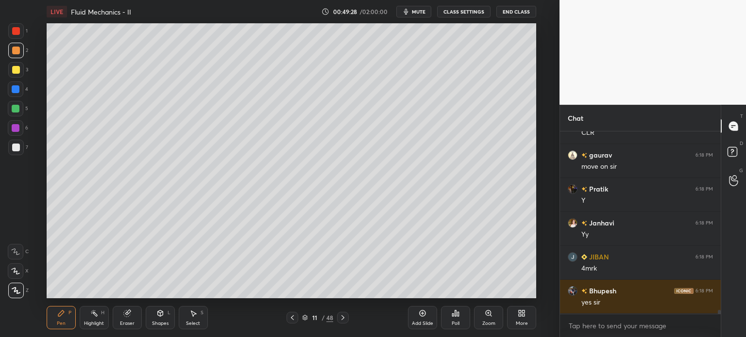
scroll to position [8247, 0]
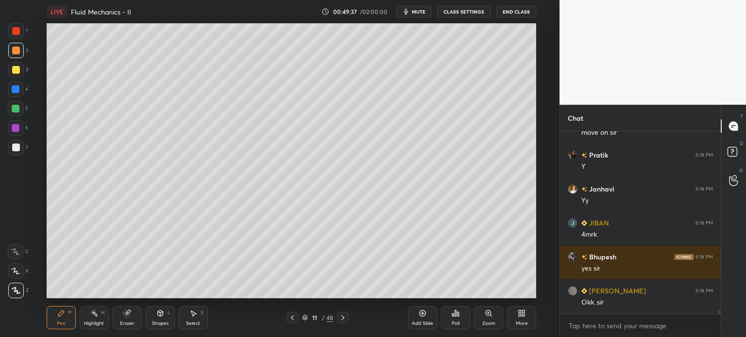
click at [13, 152] on div at bounding box center [16, 148] width 16 height 16
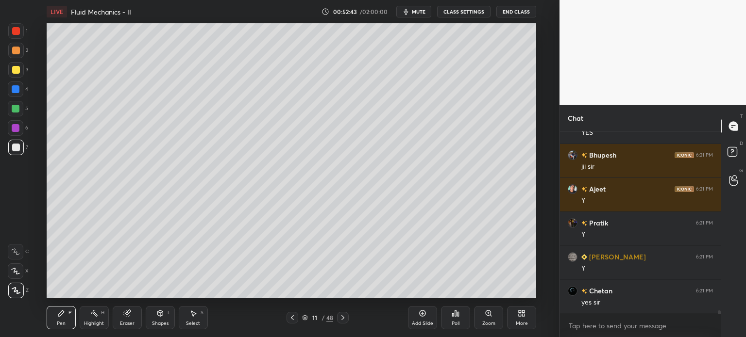
scroll to position [9057, 0]
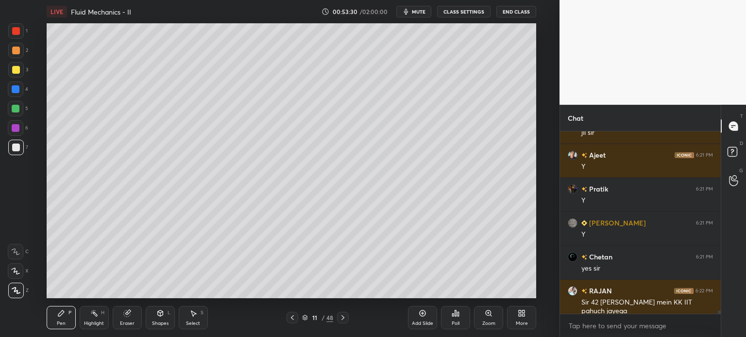
click at [14, 69] on div at bounding box center [16, 70] width 8 height 8
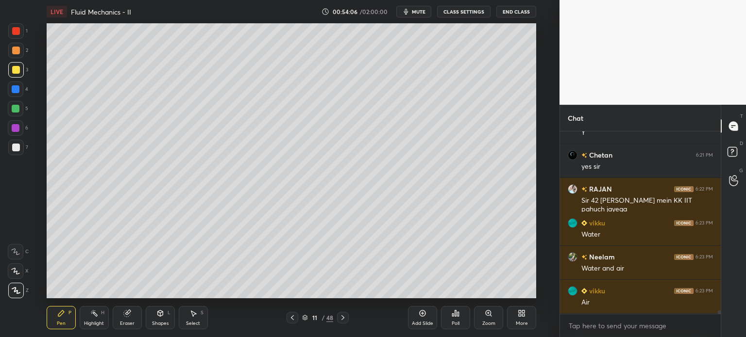
scroll to position [9193, 0]
click at [15, 147] on div at bounding box center [16, 148] width 8 height 8
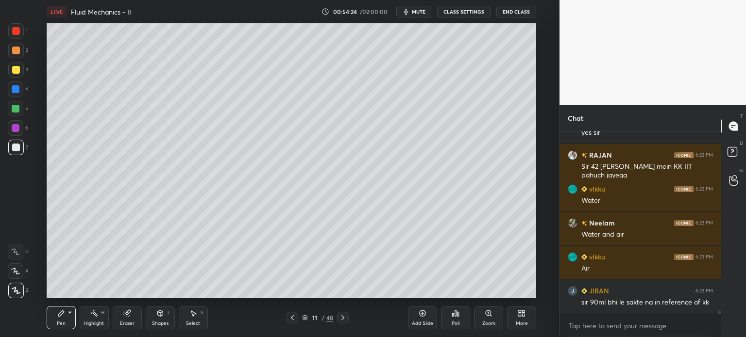
click at [124, 321] on div "Eraser" at bounding box center [127, 323] width 15 height 5
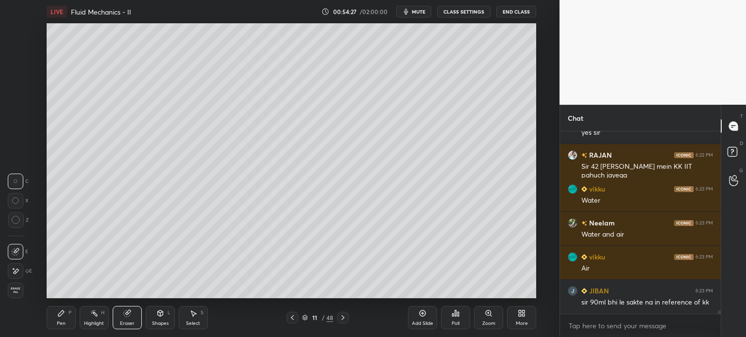
click at [58, 322] on div "Pen" at bounding box center [61, 323] width 9 height 5
click at [64, 323] on div "Pen" at bounding box center [61, 323] width 9 height 5
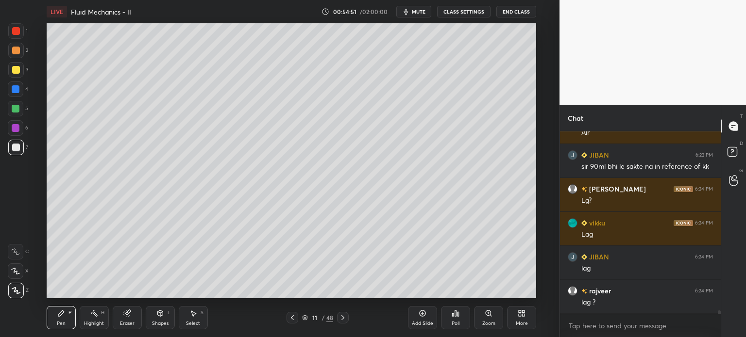
scroll to position [9363, 0]
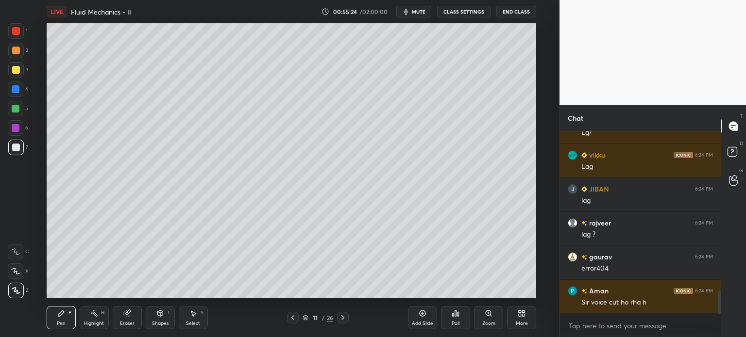
scroll to position [1279, 0]
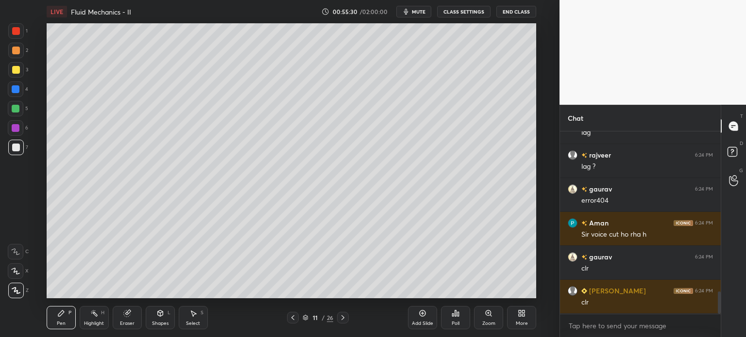
click at [422, 317] on icon at bounding box center [422, 314] width 6 height 6
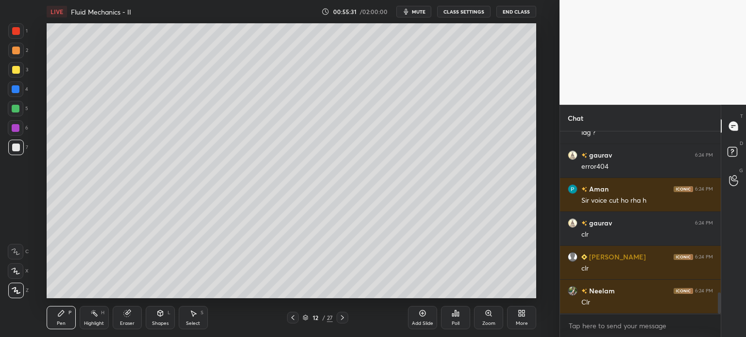
scroll to position [1381, 0]
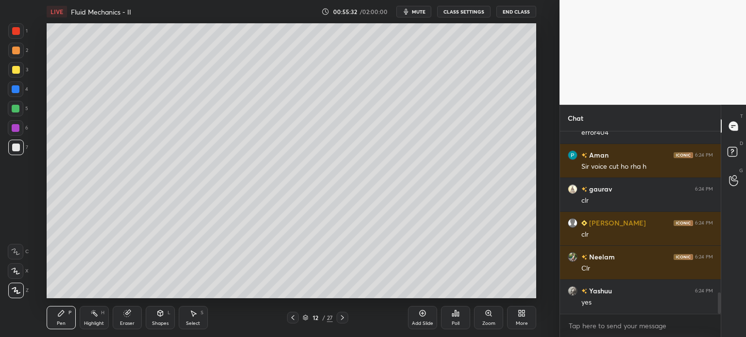
click at [294, 319] on icon at bounding box center [293, 318] width 8 height 8
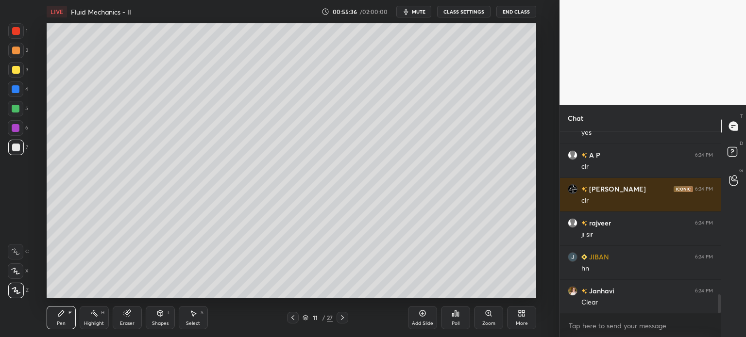
scroll to position [1585, 0]
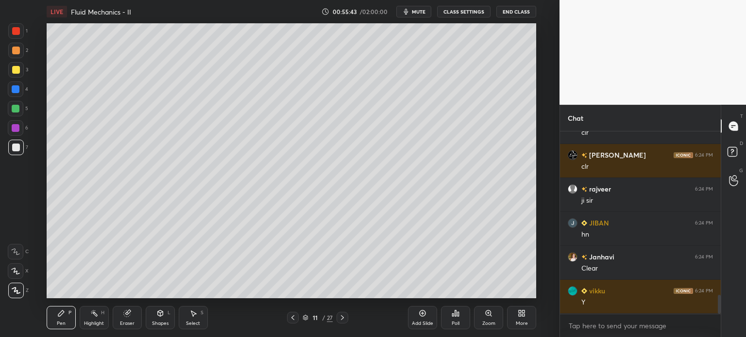
click at [13, 70] on div at bounding box center [16, 70] width 8 height 8
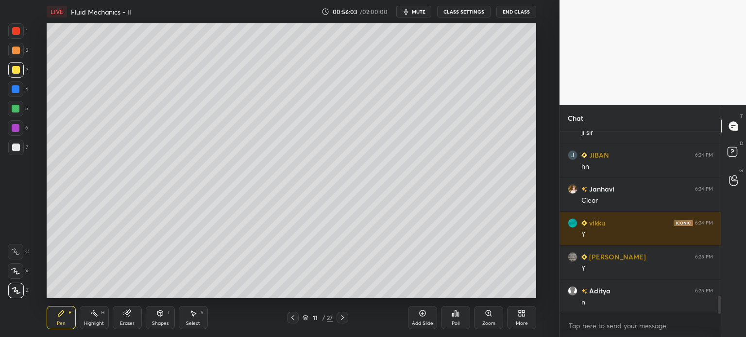
scroll to position [1687, 0]
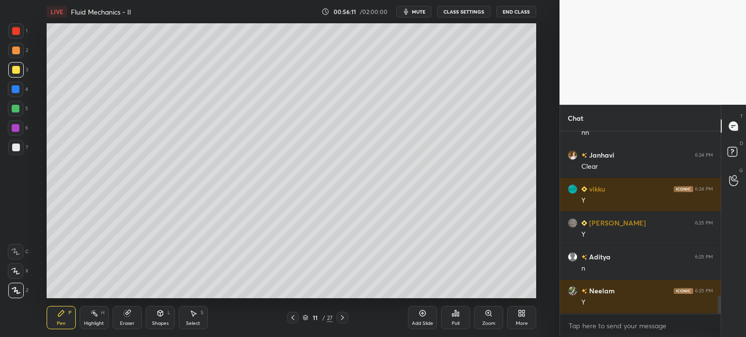
click at [420, 321] on div "Add Slide" at bounding box center [422, 323] width 21 height 5
click at [289, 319] on icon at bounding box center [293, 318] width 8 height 8
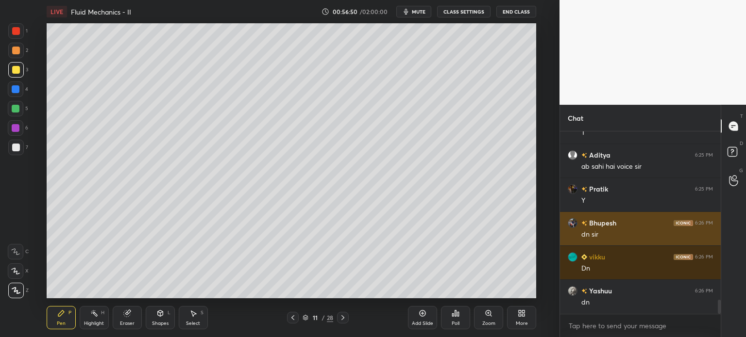
scroll to position [2186, 0]
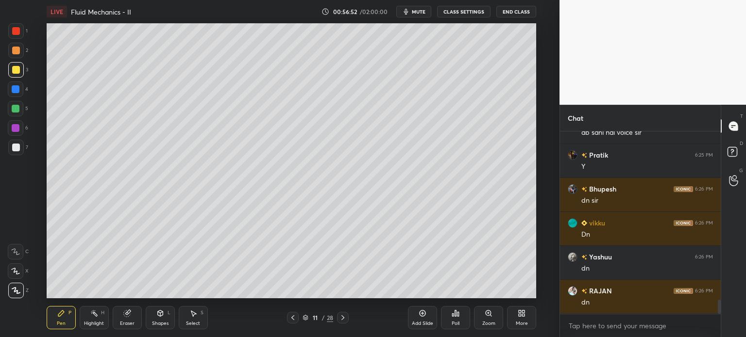
click at [425, 321] on div "Add Slide" at bounding box center [422, 323] width 21 height 5
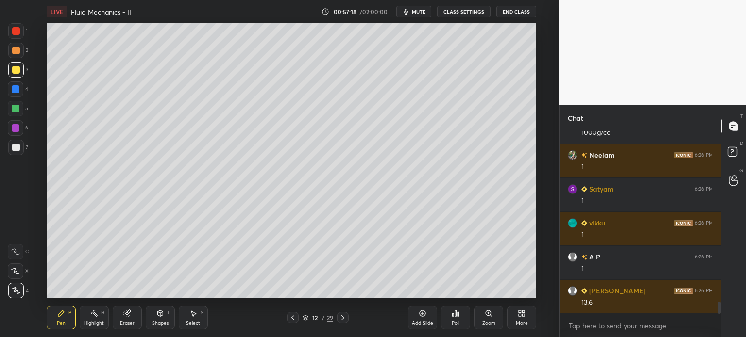
scroll to position [2594, 0]
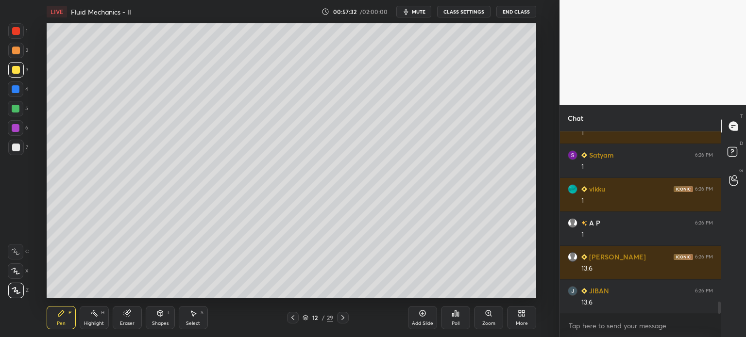
click at [11, 151] on div at bounding box center [16, 148] width 16 height 16
click at [13, 72] on div at bounding box center [16, 70] width 8 height 8
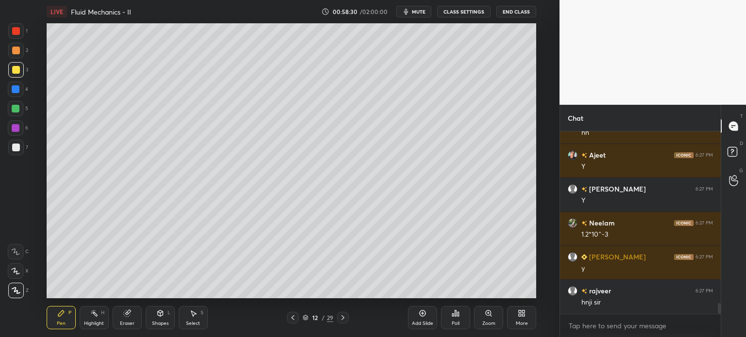
scroll to position [2866, 0]
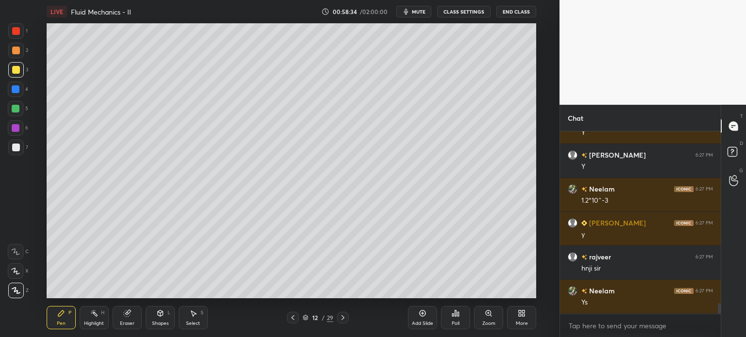
click at [511, 14] on button "End Class" at bounding box center [516, 12] width 40 height 12
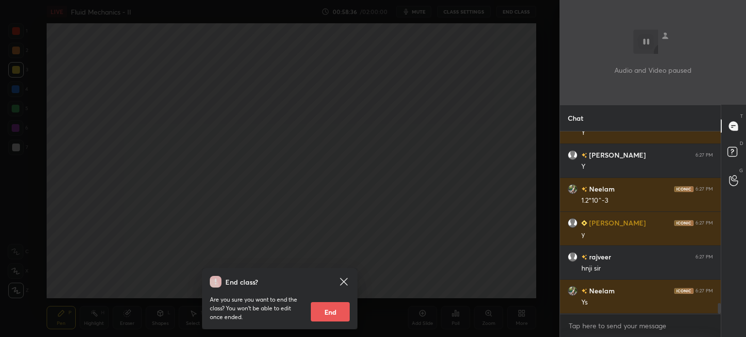
scroll to position [2900, 0]
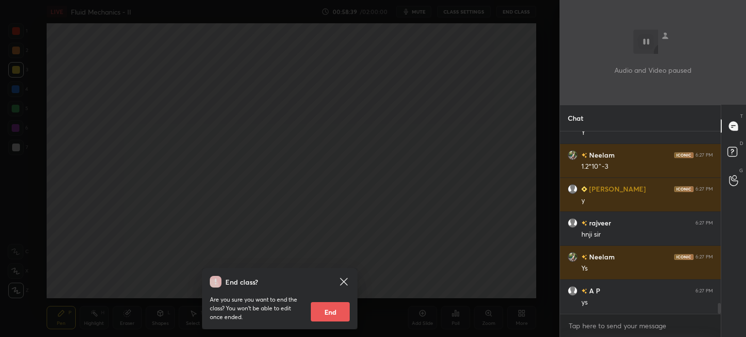
click at [283, 184] on div "End class? Are you sure you want to end the class? You won’t be able to edit on…" at bounding box center [279, 168] width 559 height 337
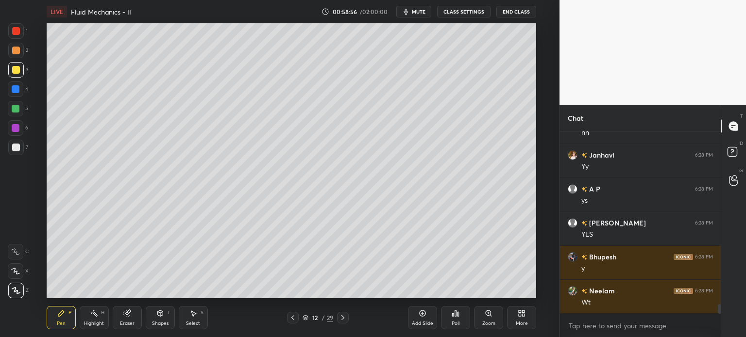
scroll to position [3239, 0]
click at [420, 320] on div "Add Slide" at bounding box center [422, 317] width 29 height 23
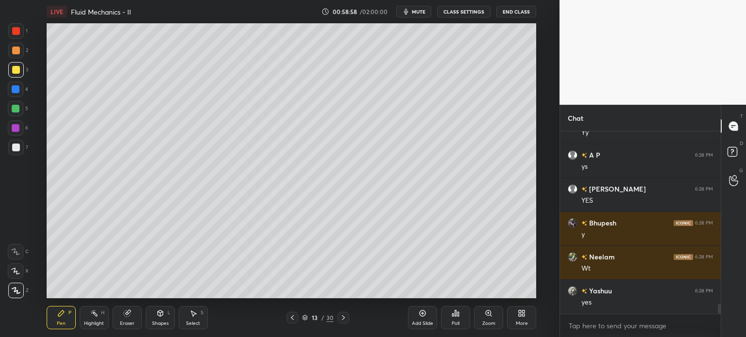
click at [289, 318] on icon at bounding box center [292, 318] width 8 height 8
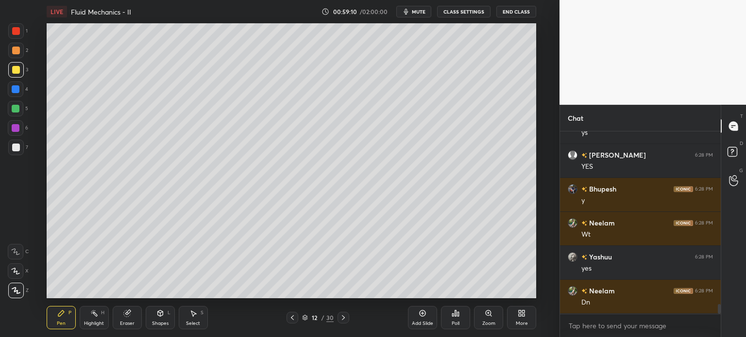
scroll to position [3341, 0]
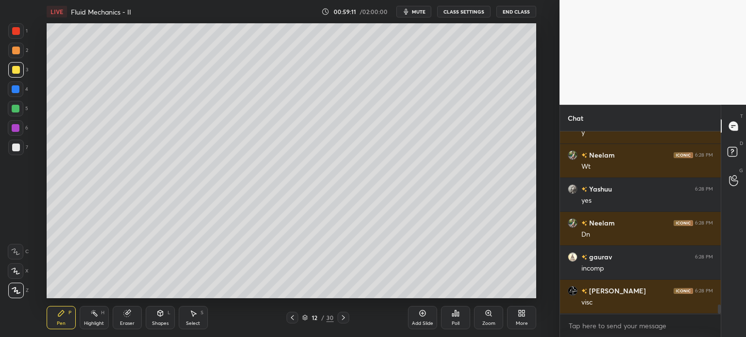
click at [343, 317] on icon at bounding box center [343, 318] width 3 height 5
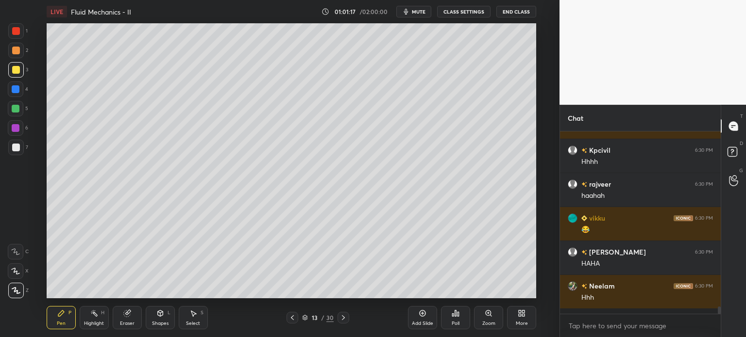
scroll to position [4293, 0]
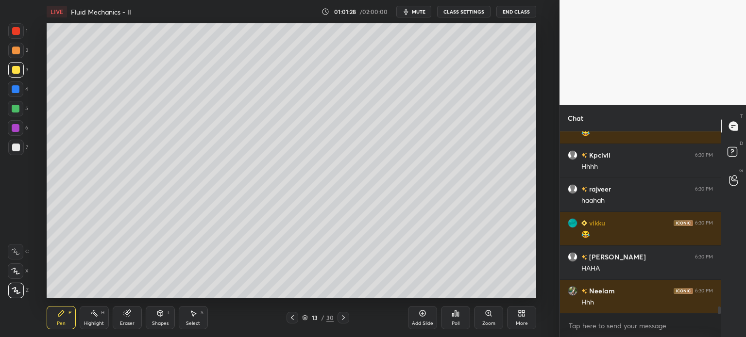
click at [12, 152] on div at bounding box center [16, 148] width 16 height 16
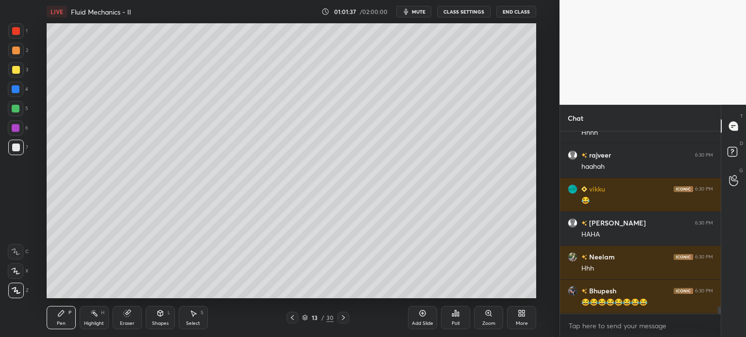
click at [12, 84] on div at bounding box center [16, 90] width 16 height 16
click at [12, 73] on div at bounding box center [16, 70] width 8 height 8
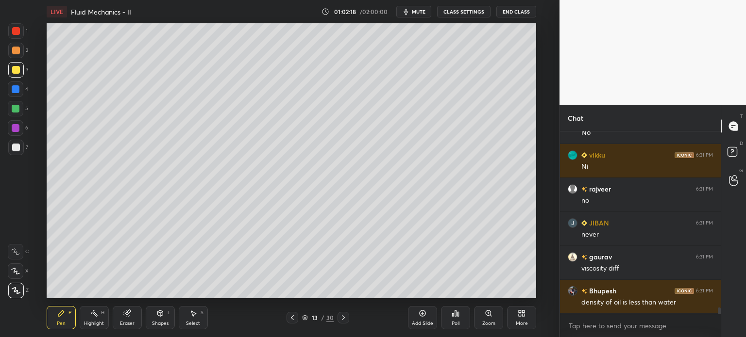
scroll to position [4905, 0]
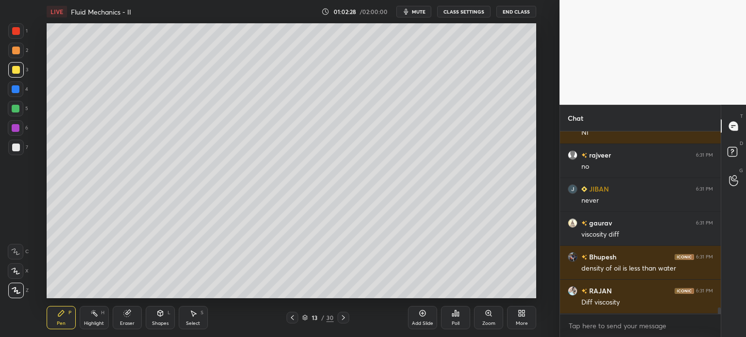
click at [11, 54] on div at bounding box center [16, 51] width 16 height 16
click at [10, 152] on div at bounding box center [16, 148] width 16 height 16
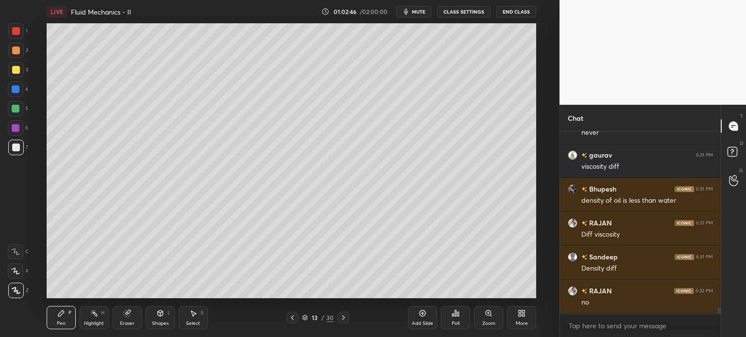
scroll to position [5007, 0]
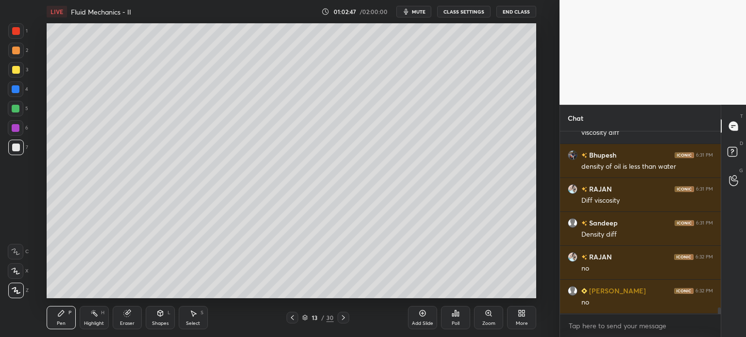
click at [13, 71] on div at bounding box center [16, 70] width 8 height 8
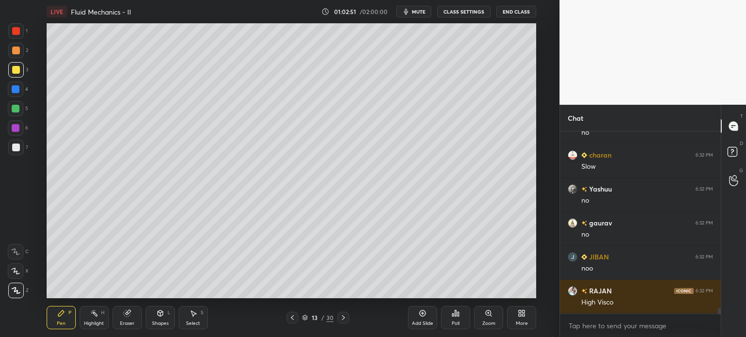
scroll to position [5313, 0]
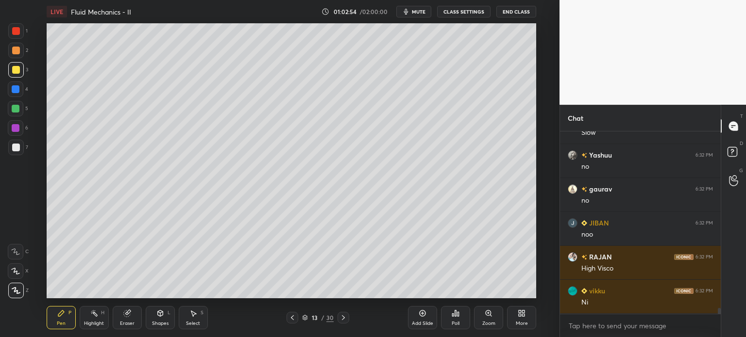
click at [12, 57] on div at bounding box center [16, 51] width 16 height 16
click at [9, 150] on div at bounding box center [16, 148] width 16 height 16
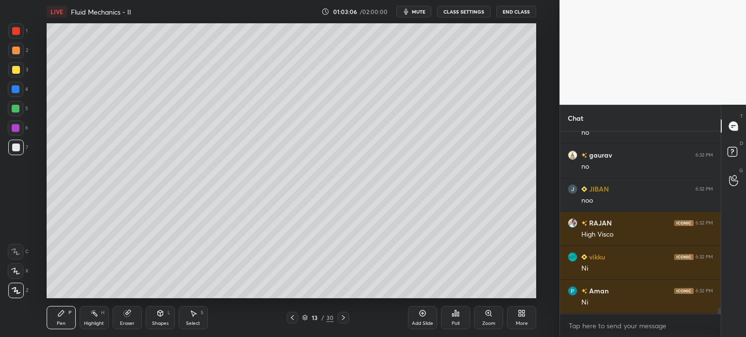
scroll to position [5381, 0]
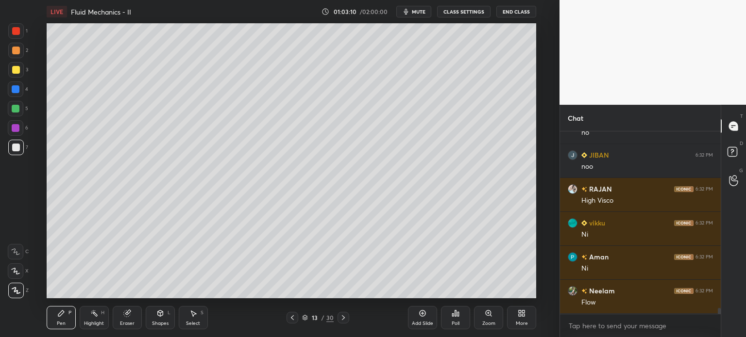
click at [194, 321] on div "Select" at bounding box center [193, 323] width 14 height 5
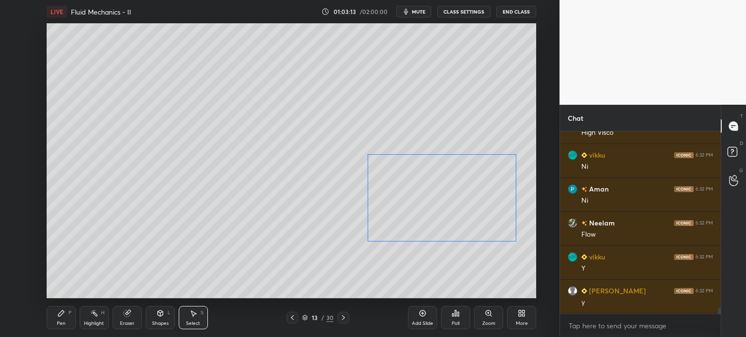
scroll to position [5483, 0]
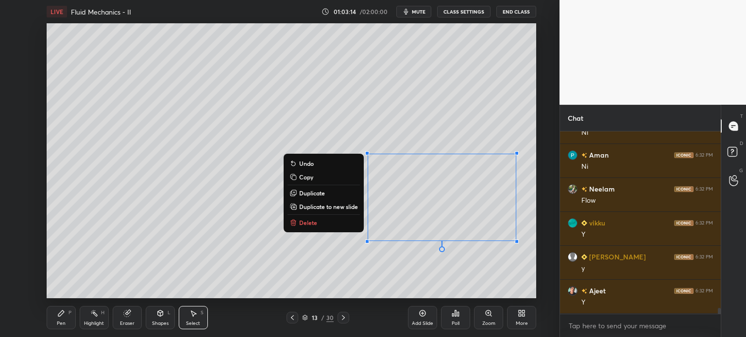
click at [53, 325] on div "Pen P" at bounding box center [61, 317] width 29 height 23
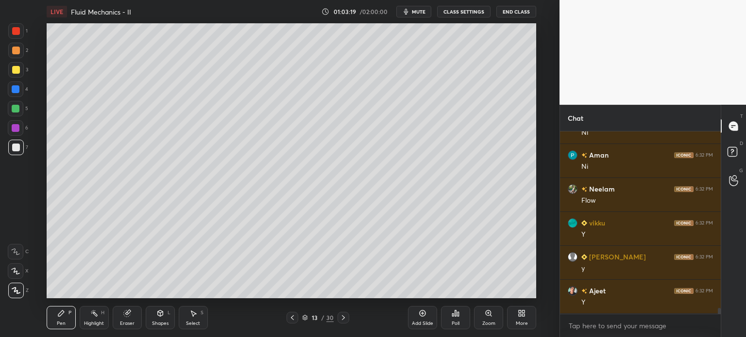
click at [14, 50] on div at bounding box center [16, 51] width 8 height 8
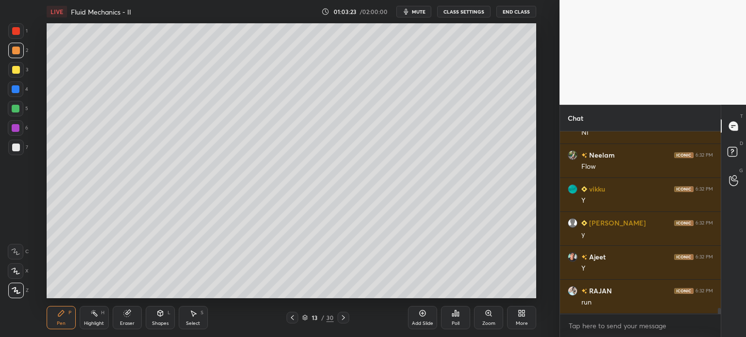
click at [12, 128] on div at bounding box center [16, 128] width 8 height 8
click at [11, 146] on div at bounding box center [16, 148] width 16 height 16
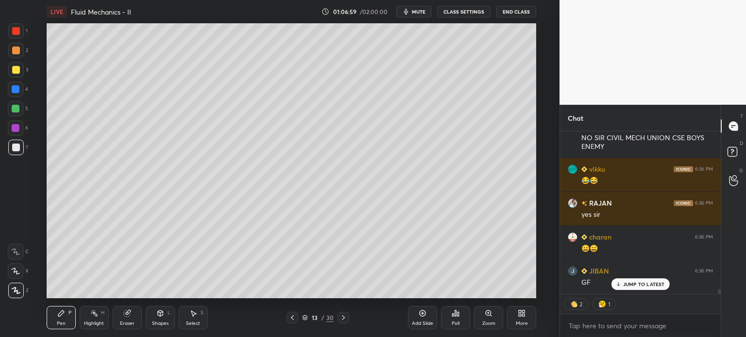
scroll to position [5331, 0]
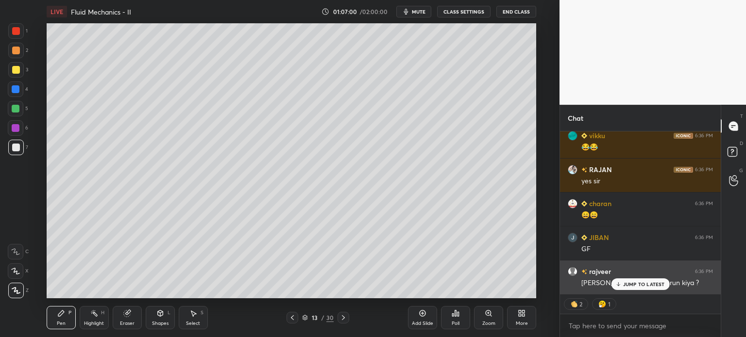
click at [623, 281] on div "JUMP TO LATEST" at bounding box center [640, 285] width 58 height 12
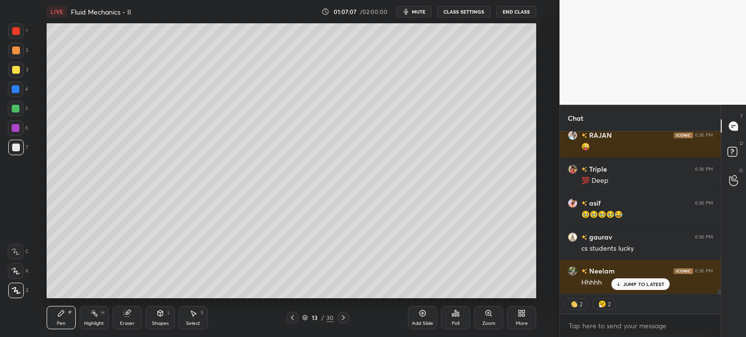
scroll to position [5535, 0]
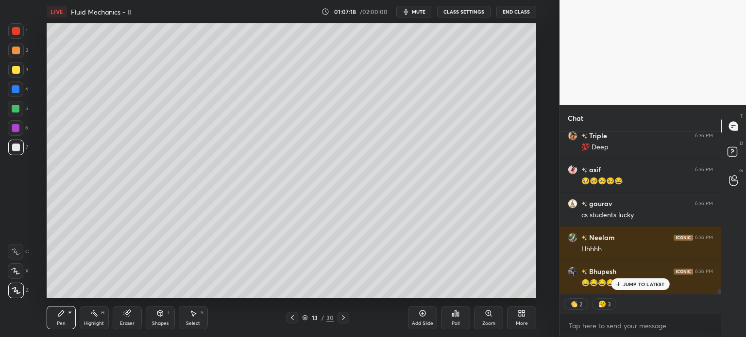
click at [12, 151] on div at bounding box center [16, 148] width 16 height 16
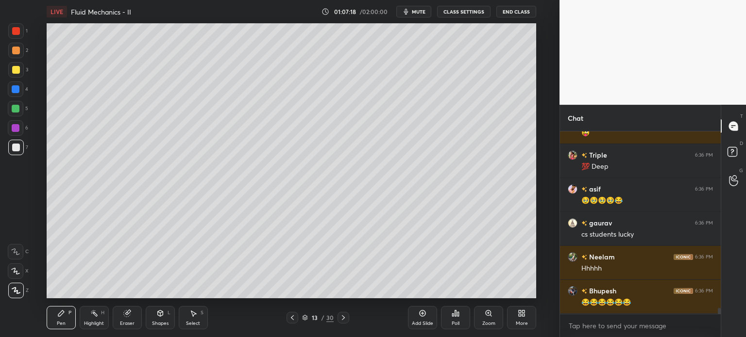
scroll to position [2, 3]
click at [12, 72] on div at bounding box center [16, 70] width 8 height 8
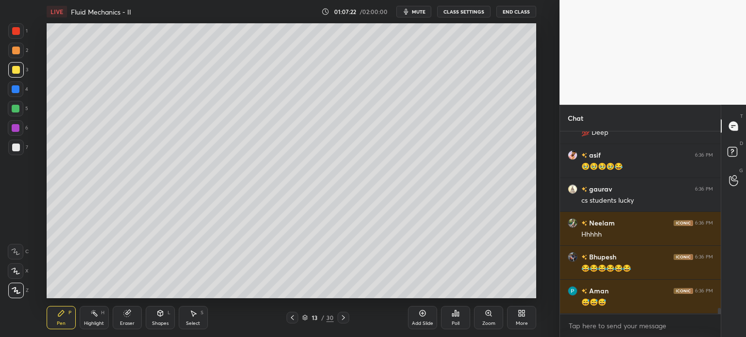
click at [13, 152] on div at bounding box center [16, 148] width 16 height 16
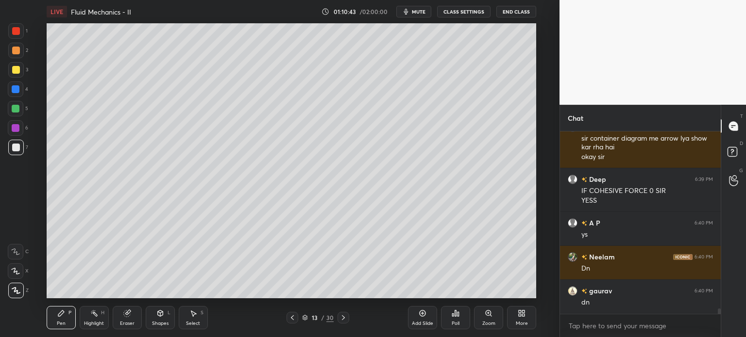
scroll to position [5979, 0]
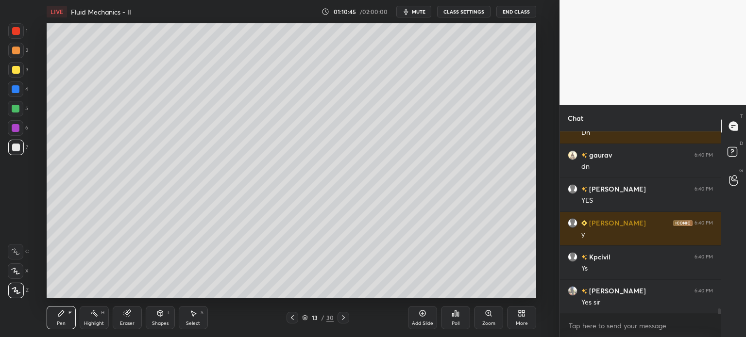
click at [423, 320] on div "Add Slide" at bounding box center [422, 317] width 29 height 23
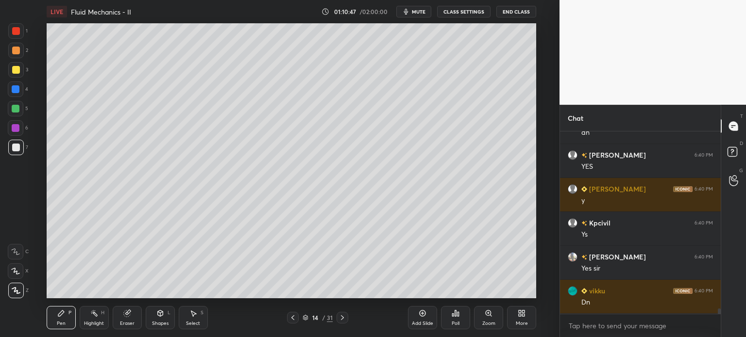
click at [159, 321] on div "Shapes" at bounding box center [160, 323] width 17 height 5
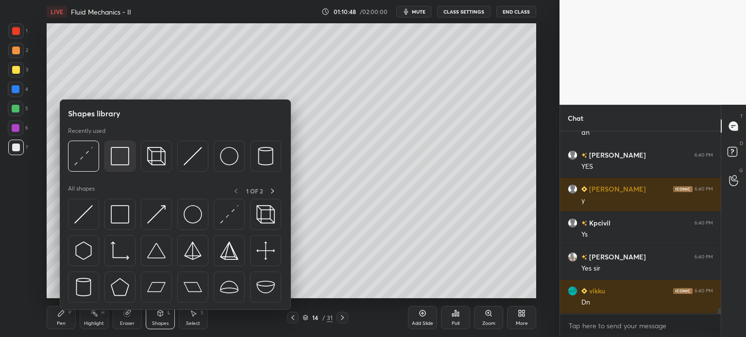
click at [114, 163] on img at bounding box center [120, 156] width 18 height 18
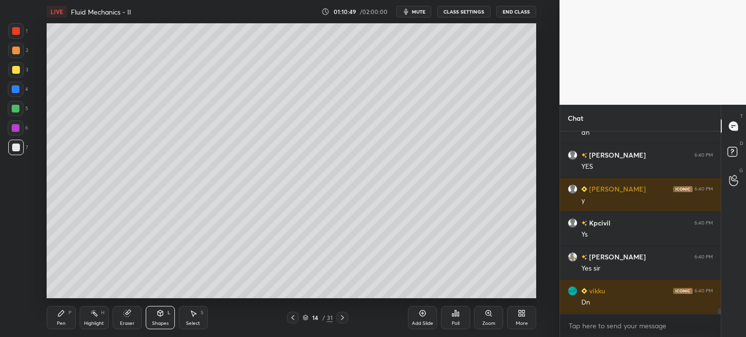
click at [14, 51] on div at bounding box center [16, 51] width 8 height 8
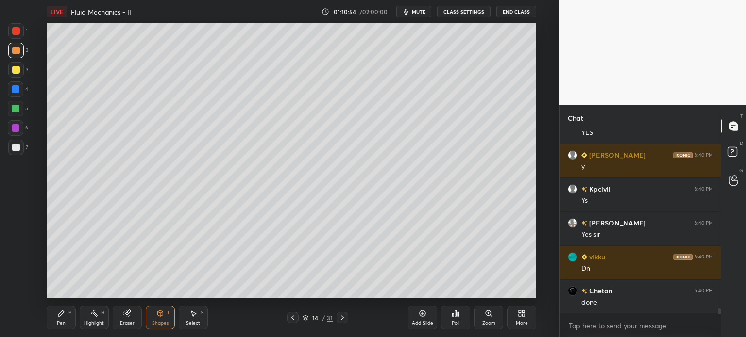
click at [61, 322] on div "Pen" at bounding box center [61, 323] width 9 height 5
click at [13, 145] on div at bounding box center [16, 148] width 8 height 8
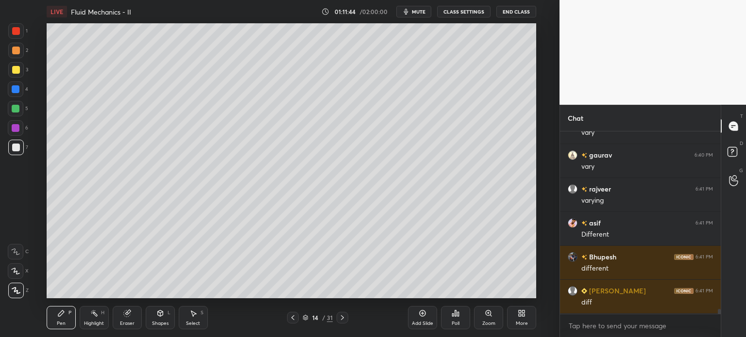
scroll to position [6498, 0]
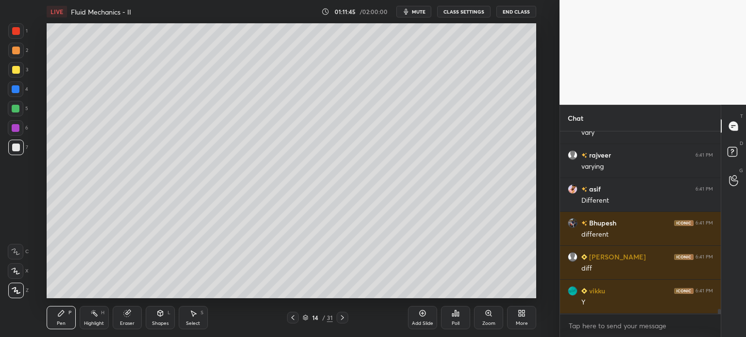
click at [13, 72] on div at bounding box center [16, 70] width 8 height 8
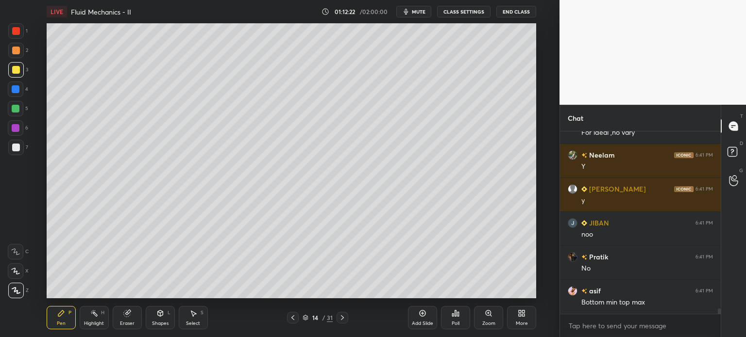
scroll to position [6347, 0]
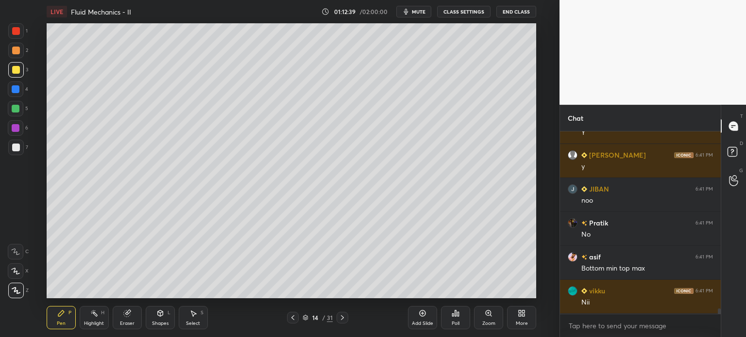
click at [14, 151] on div at bounding box center [16, 148] width 8 height 8
click at [14, 50] on div at bounding box center [16, 51] width 8 height 8
click at [123, 323] on div "Eraser" at bounding box center [127, 323] width 15 height 5
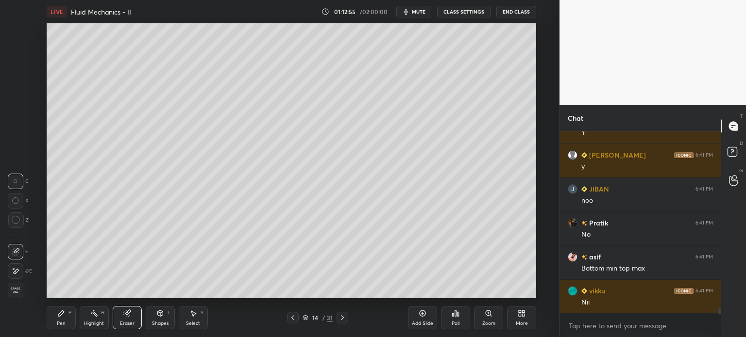
click at [61, 323] on div "Pen" at bounding box center [61, 323] width 9 height 5
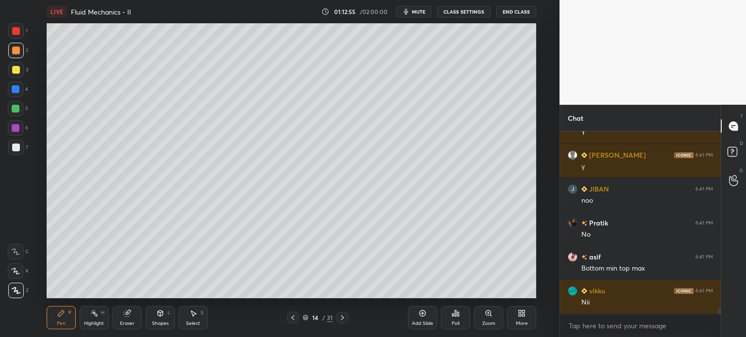
click at [61, 322] on div "Pen" at bounding box center [61, 323] width 9 height 5
click at [12, 154] on div at bounding box center [16, 148] width 16 height 16
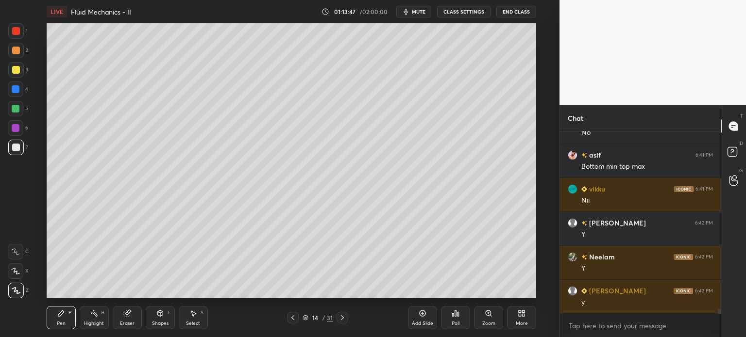
scroll to position [6483, 0]
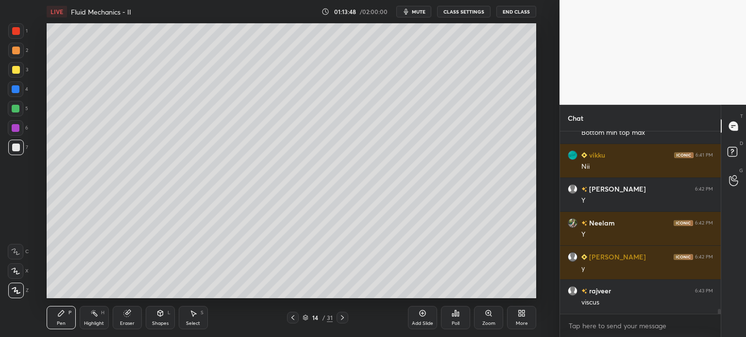
click at [90, 319] on div "Highlight H" at bounding box center [94, 317] width 29 height 23
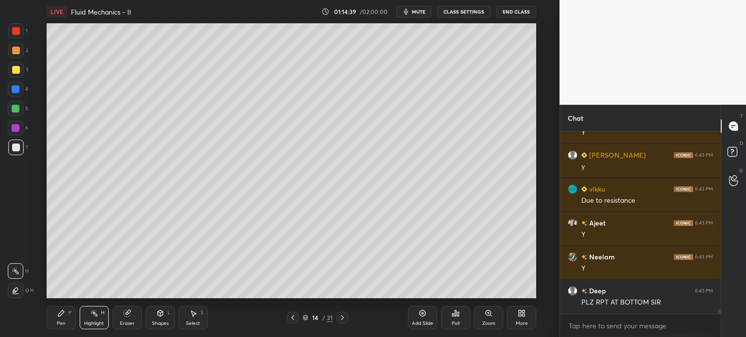
scroll to position [6823, 0]
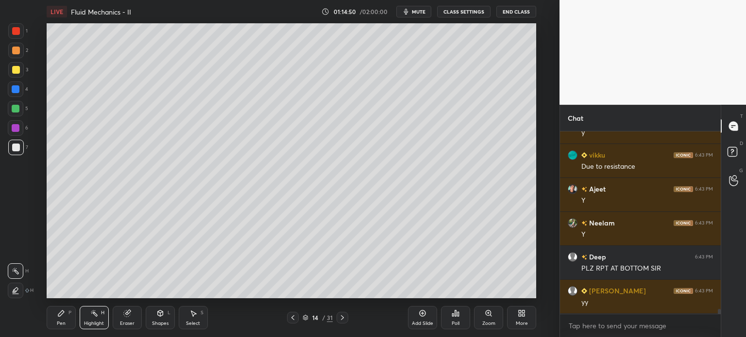
click at [12, 53] on div at bounding box center [16, 51] width 8 height 8
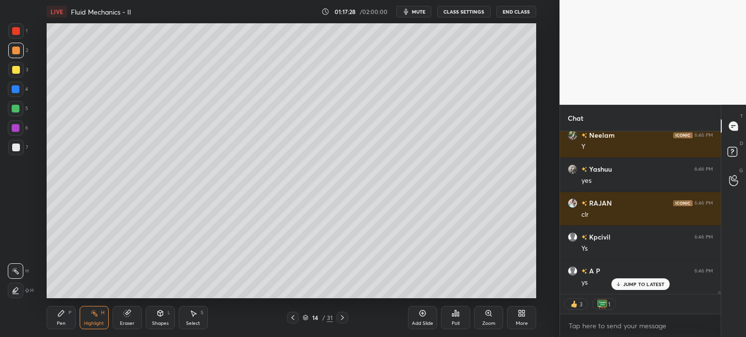
scroll to position [8244, 0]
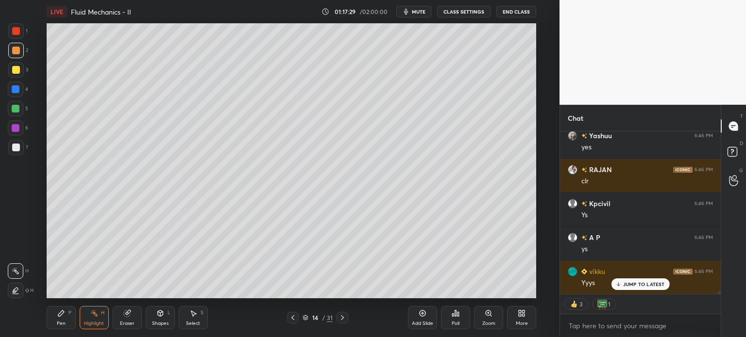
click at [191, 321] on div "Select" at bounding box center [193, 323] width 14 height 5
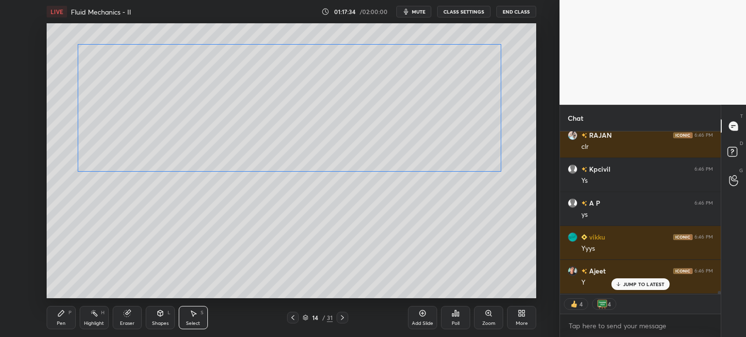
scroll to position [8312, 0]
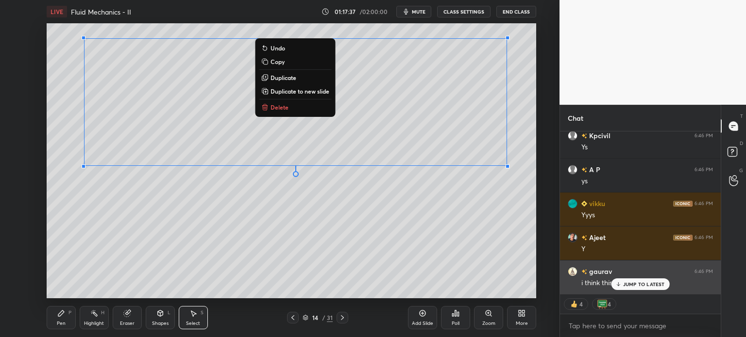
click at [635, 288] on div "JUMP TO LATEST" at bounding box center [640, 285] width 58 height 12
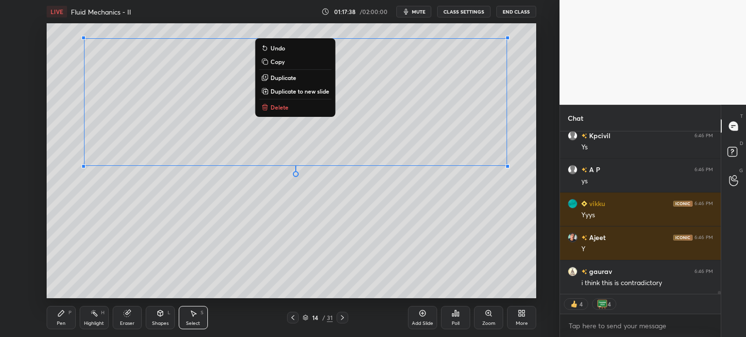
click at [54, 320] on div "Pen P" at bounding box center [61, 317] width 29 height 23
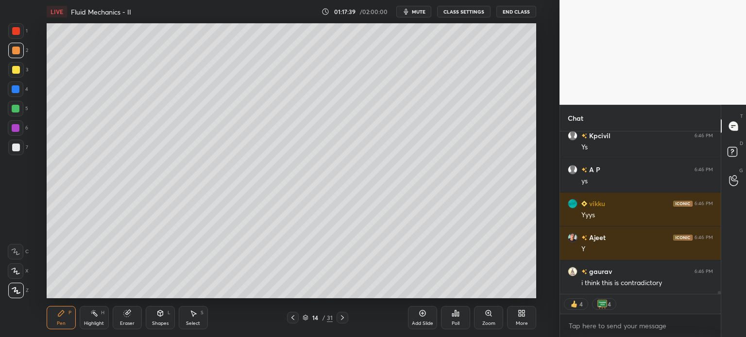
click at [8, 150] on div at bounding box center [16, 148] width 16 height 16
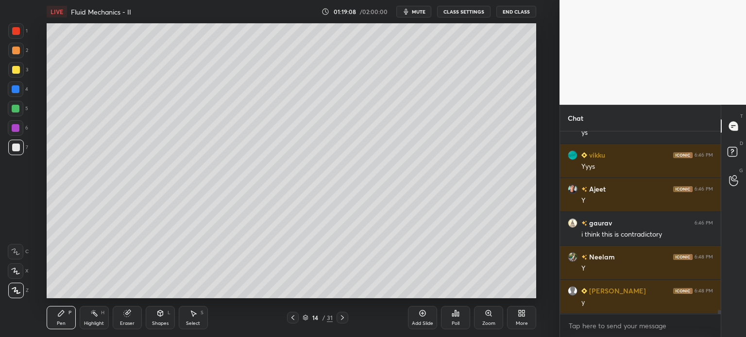
scroll to position [8395, 0]
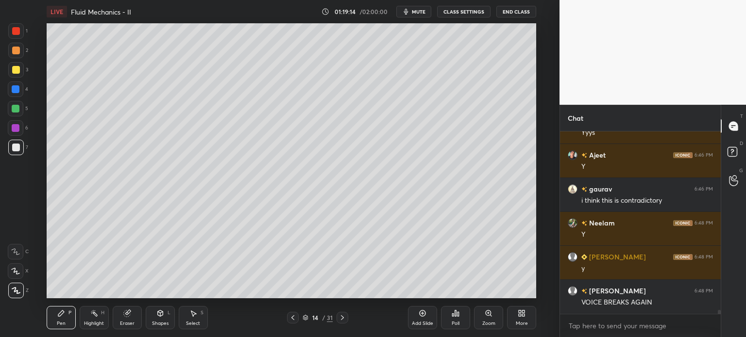
click at [293, 319] on icon at bounding box center [292, 318] width 3 height 5
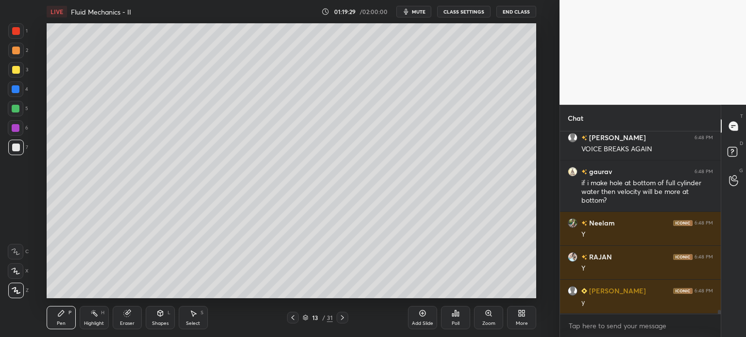
scroll to position [8582, 0]
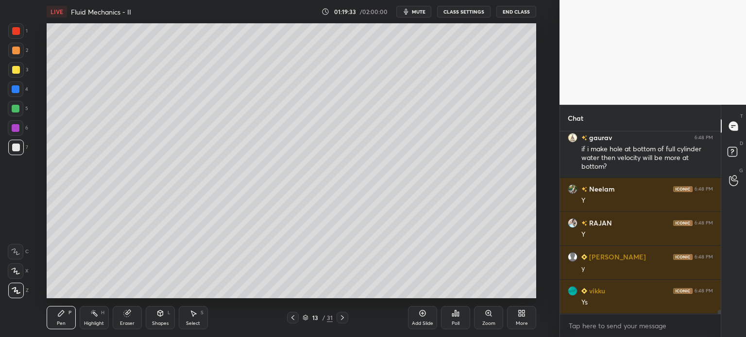
click at [345, 316] on icon at bounding box center [342, 318] width 8 height 8
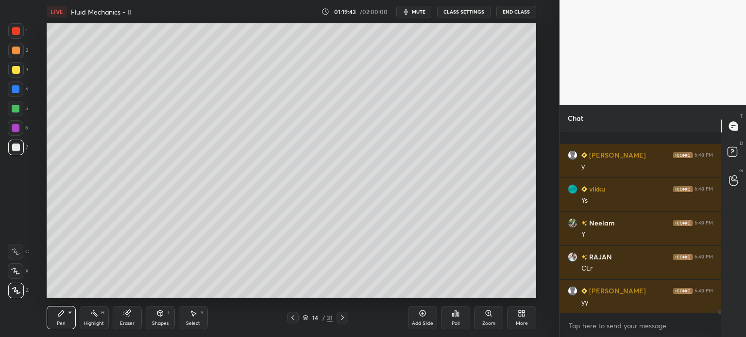
scroll to position [8752, 0]
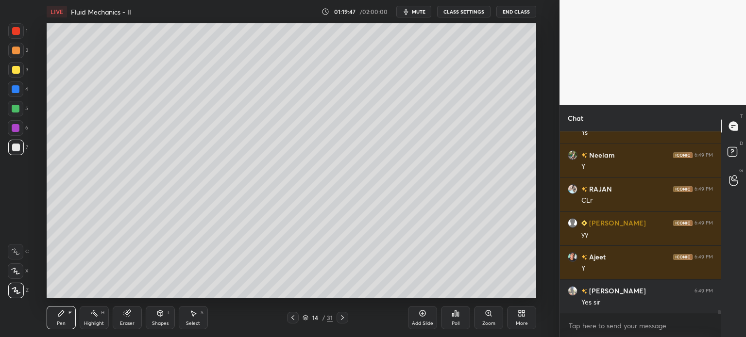
click at [418, 320] on div "Add Slide" at bounding box center [422, 317] width 29 height 23
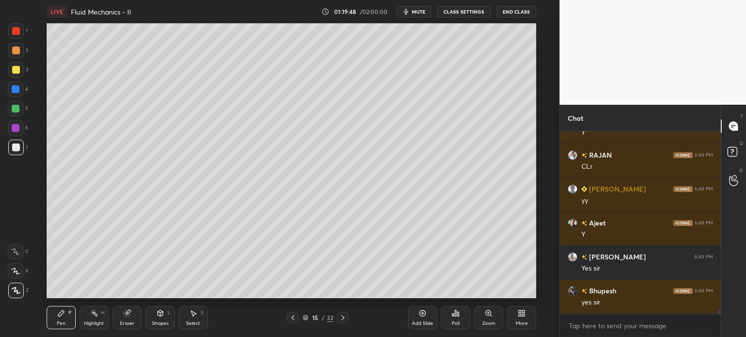
click at [13, 71] on div at bounding box center [16, 70] width 8 height 8
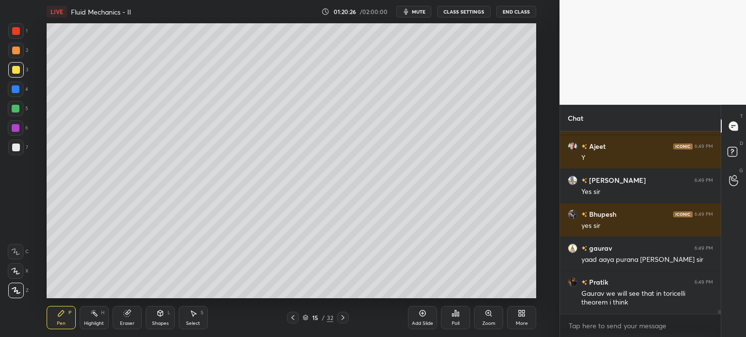
scroll to position [8897, 0]
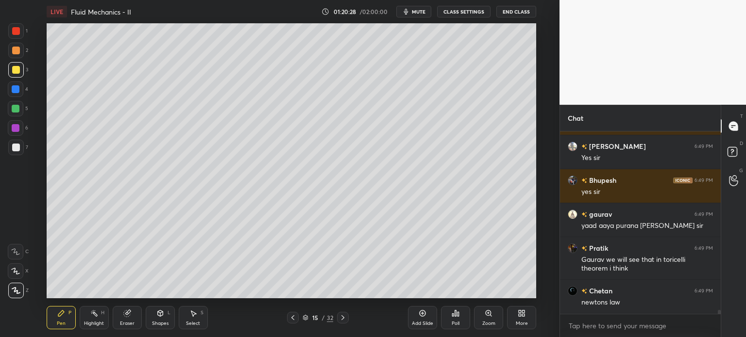
click at [12, 151] on div at bounding box center [16, 148] width 16 height 16
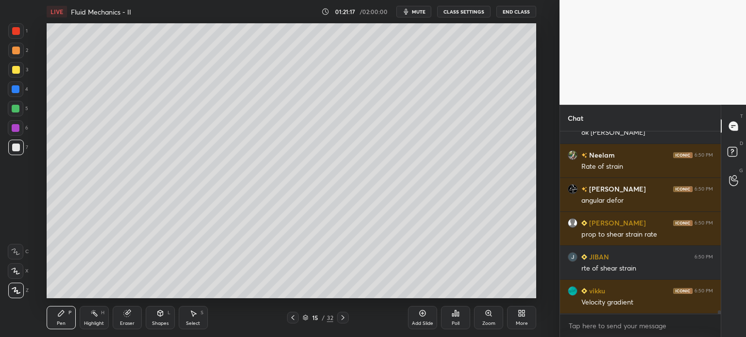
scroll to position [9169, 0]
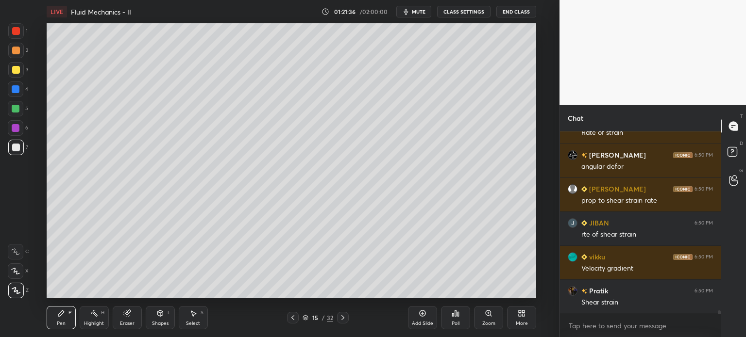
click at [12, 71] on div at bounding box center [16, 70] width 8 height 8
click at [11, 147] on div at bounding box center [16, 148] width 16 height 16
click at [14, 51] on div at bounding box center [16, 51] width 8 height 8
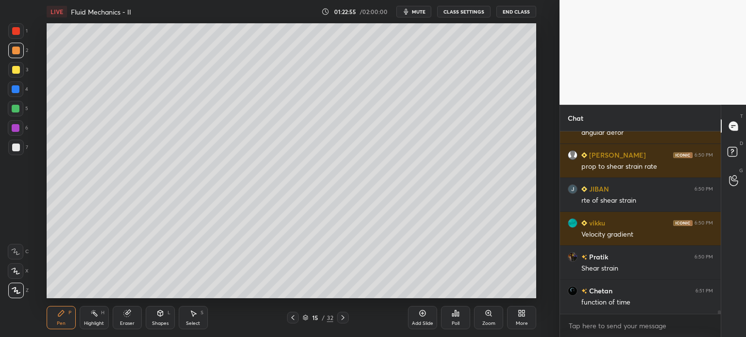
click at [13, 69] on div at bounding box center [16, 70] width 8 height 8
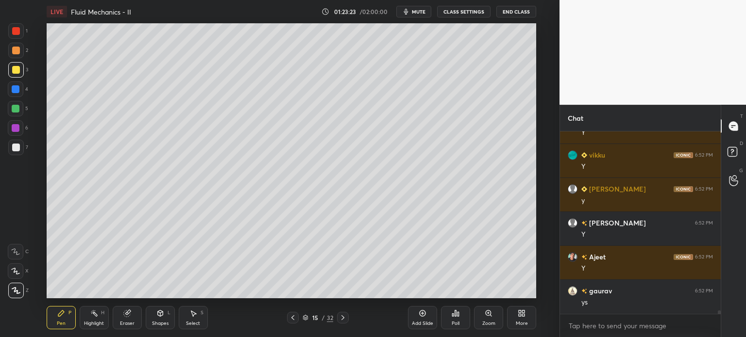
scroll to position [9441, 0]
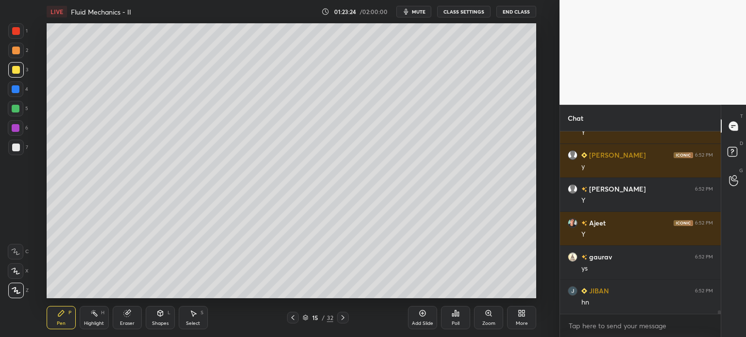
click at [13, 93] on div at bounding box center [16, 90] width 16 height 16
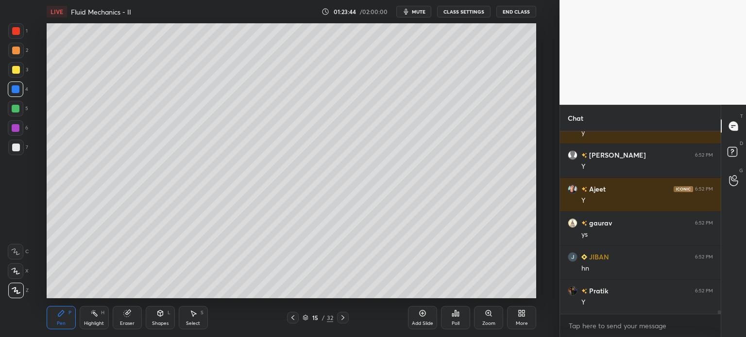
scroll to position [9498, 0]
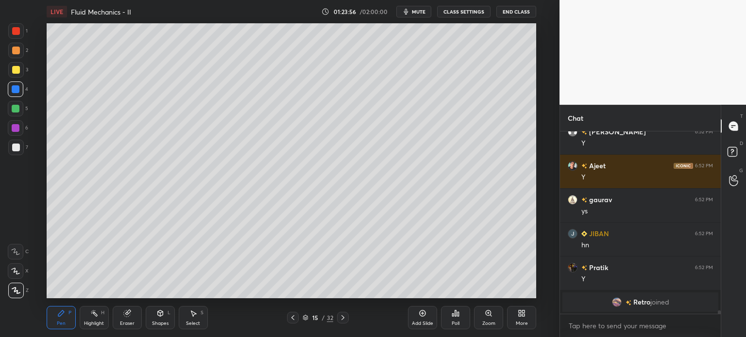
click at [12, 70] on div at bounding box center [16, 70] width 8 height 8
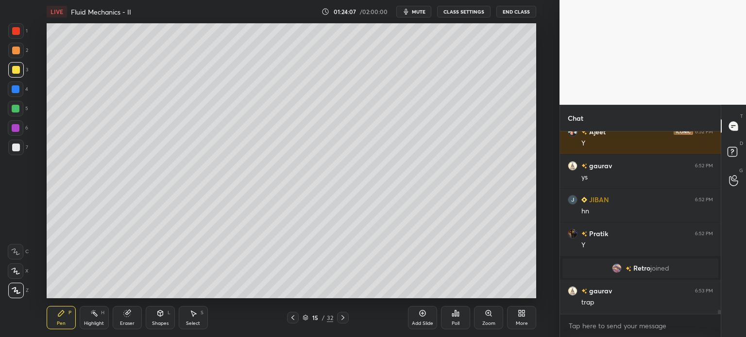
click at [14, 92] on div at bounding box center [16, 89] width 8 height 8
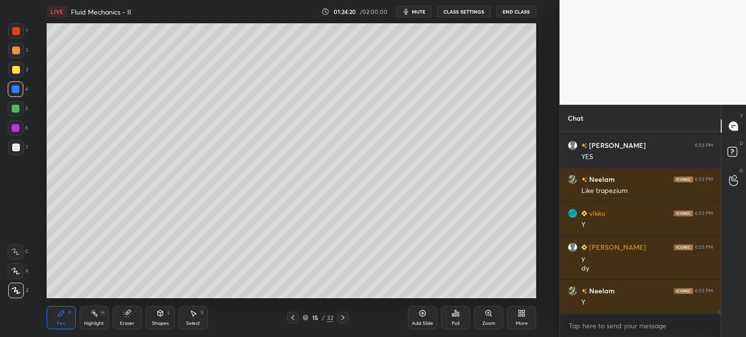
scroll to position [8750, 0]
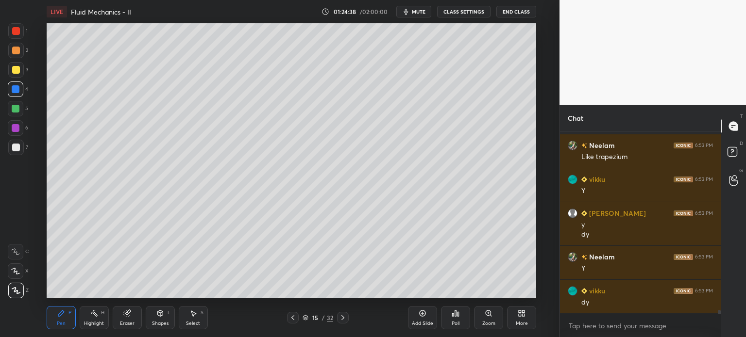
click at [10, 151] on div at bounding box center [16, 148] width 16 height 16
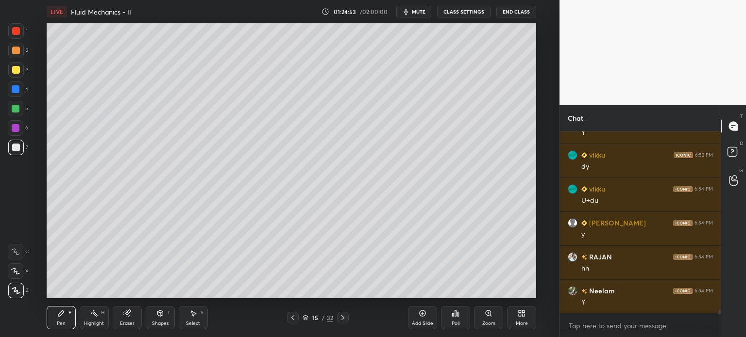
scroll to position [8920, 0]
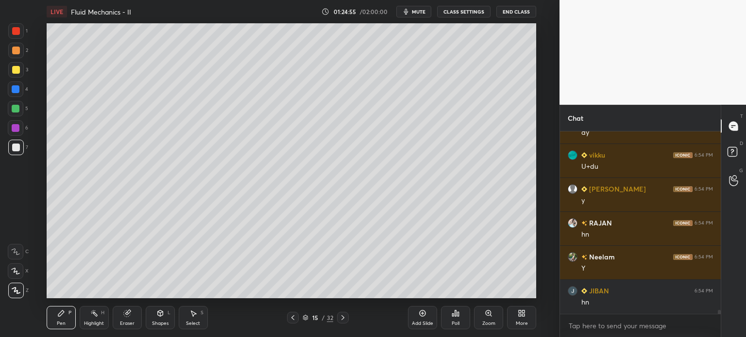
click at [93, 324] on div "Highlight" at bounding box center [94, 323] width 20 height 5
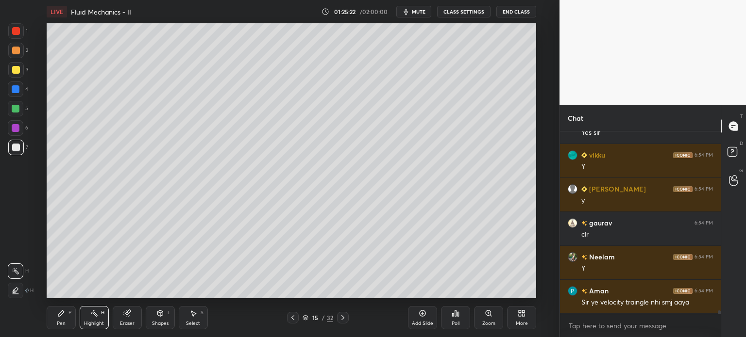
scroll to position [9158, 0]
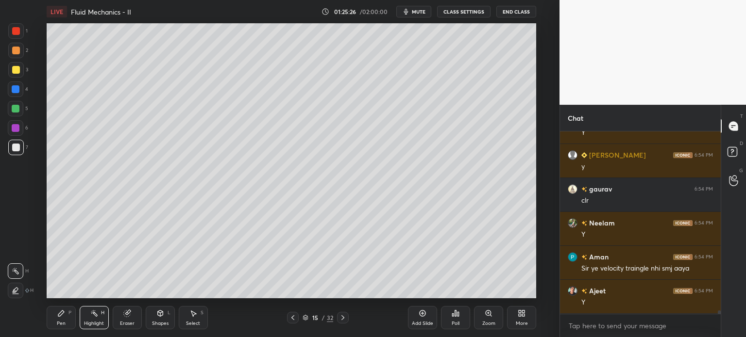
click at [292, 318] on icon at bounding box center [292, 318] width 3 height 5
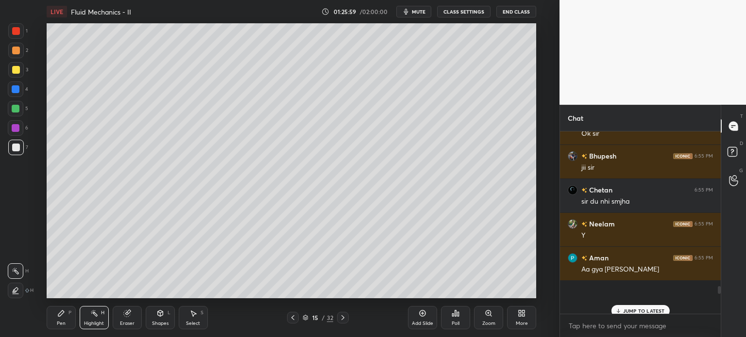
scroll to position [9405, 0]
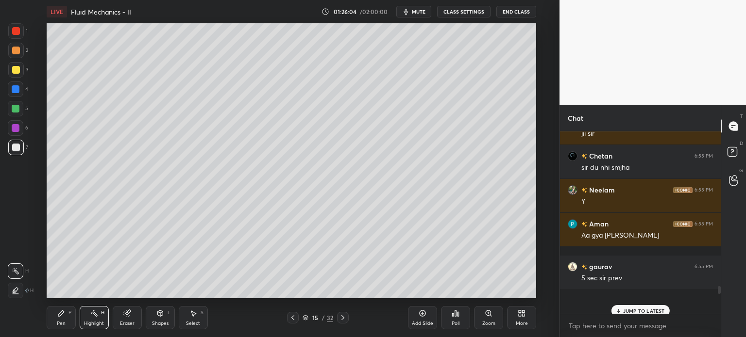
click at [289, 321] on icon at bounding box center [293, 318] width 8 height 8
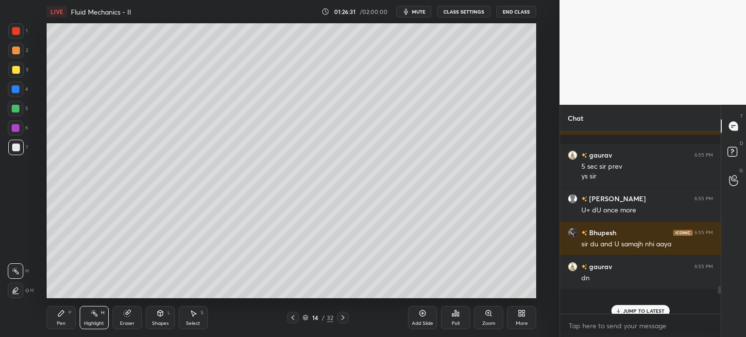
scroll to position [9550, 0]
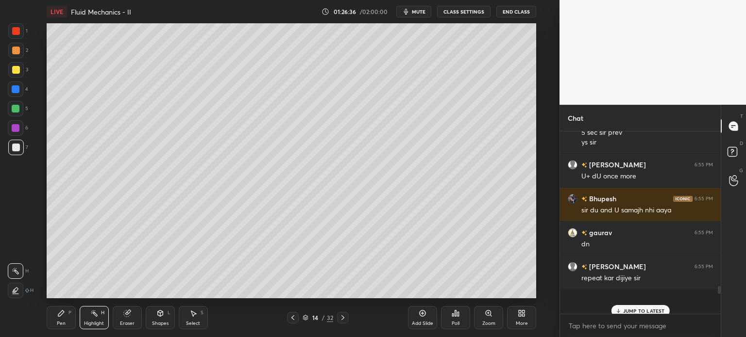
click at [342, 318] on icon at bounding box center [343, 318] width 8 height 8
click at [421, 316] on icon at bounding box center [423, 314] width 8 height 8
click at [13, 71] on div at bounding box center [16, 70] width 8 height 8
click at [9, 291] on div at bounding box center [16, 291] width 16 height 16
click at [58, 321] on div "Pen" at bounding box center [61, 323] width 9 height 5
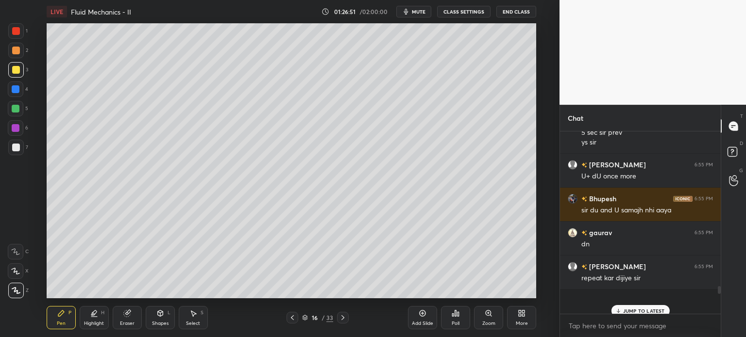
click at [11, 153] on div at bounding box center [16, 148] width 16 height 16
click at [10, 50] on div at bounding box center [16, 51] width 16 height 16
click at [156, 323] on div "Shapes" at bounding box center [160, 323] width 17 height 5
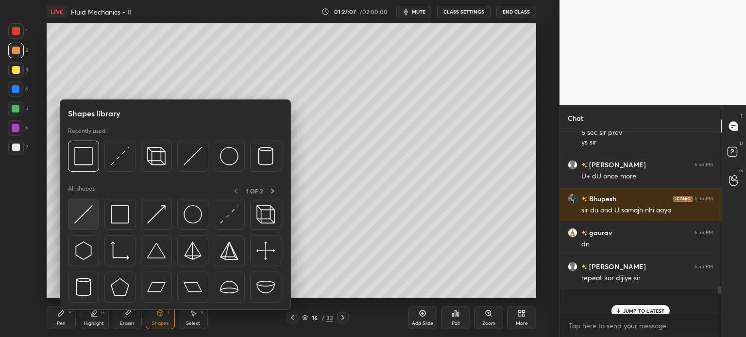
click at [84, 214] on img at bounding box center [83, 214] width 18 height 18
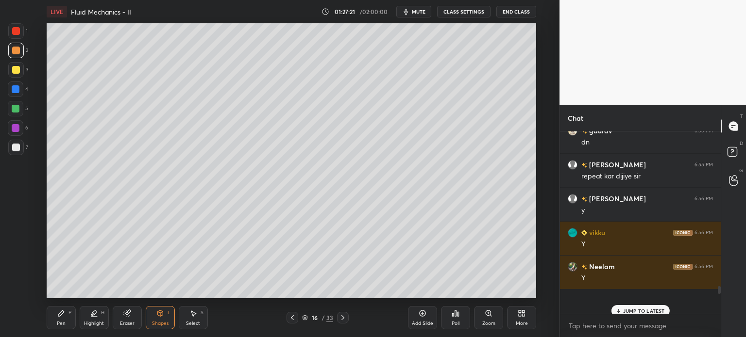
scroll to position [9686, 0]
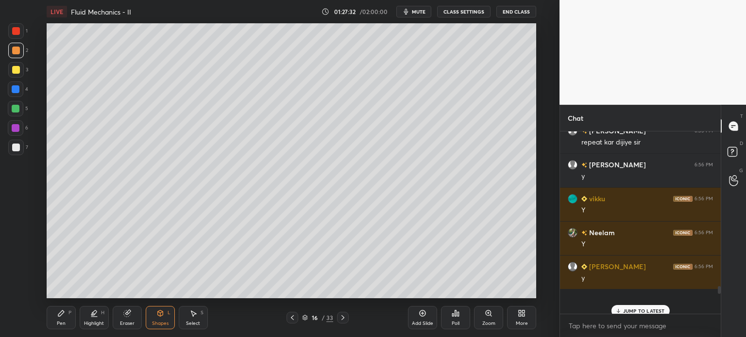
click at [291, 318] on icon at bounding box center [292, 318] width 8 height 8
click at [89, 320] on div "Highlight H" at bounding box center [94, 317] width 29 height 23
click at [11, 277] on div at bounding box center [16, 272] width 16 height 16
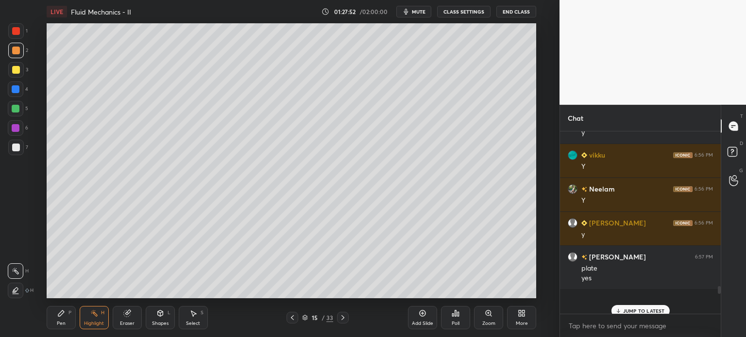
scroll to position [9764, 0]
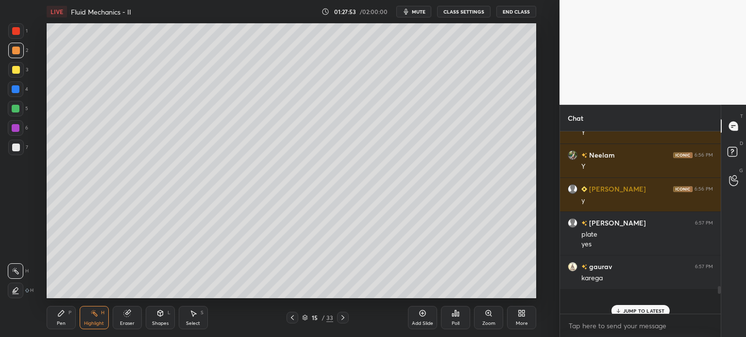
click at [342, 318] on icon at bounding box center [343, 318] width 8 height 8
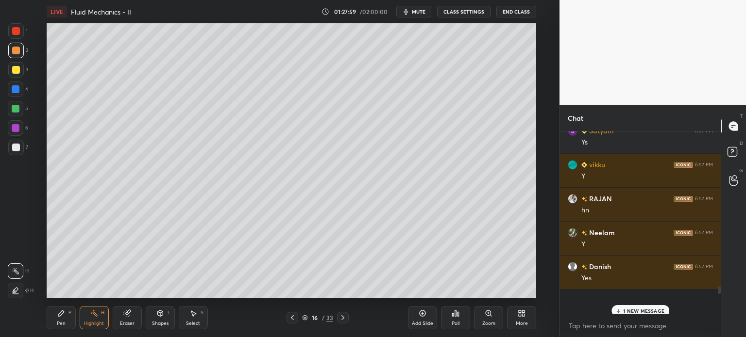
scroll to position [10002, 0]
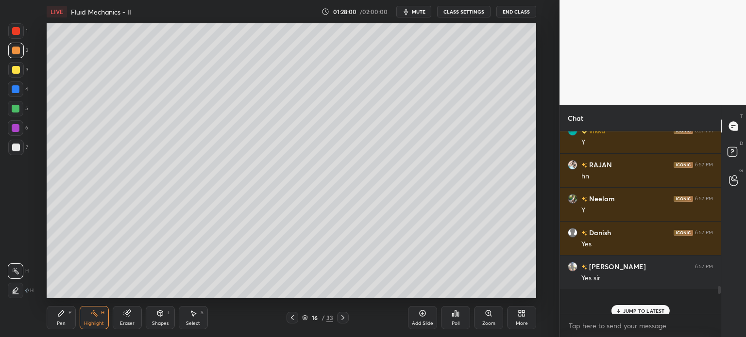
click at [13, 150] on div at bounding box center [16, 148] width 8 height 8
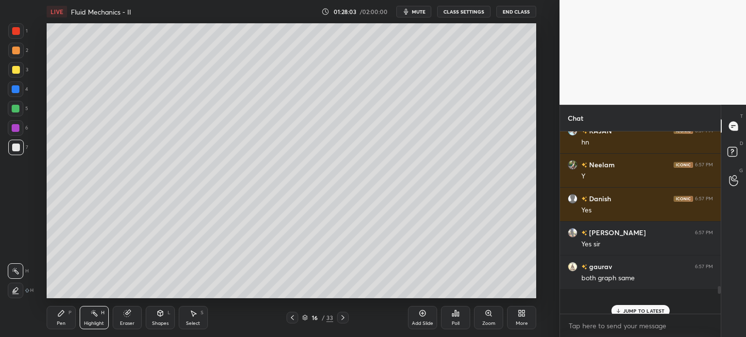
click at [55, 319] on div "Pen P" at bounding box center [61, 317] width 29 height 23
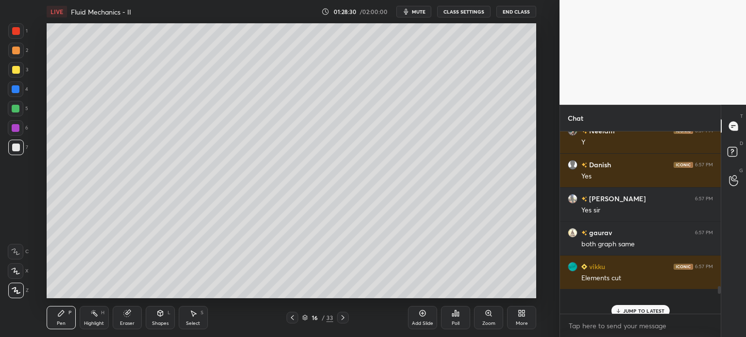
scroll to position [10104, 0]
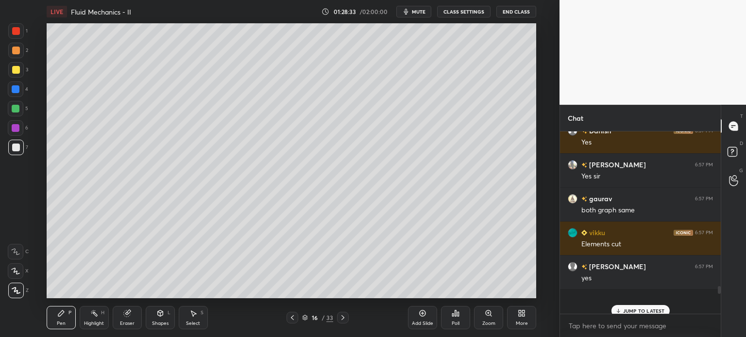
click at [126, 320] on div "Eraser" at bounding box center [127, 317] width 29 height 23
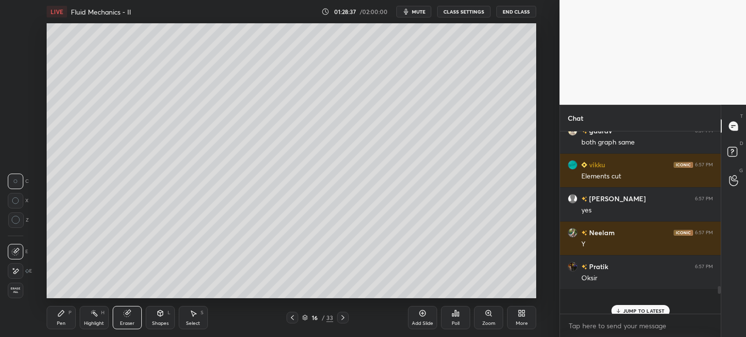
scroll to position [10206, 0]
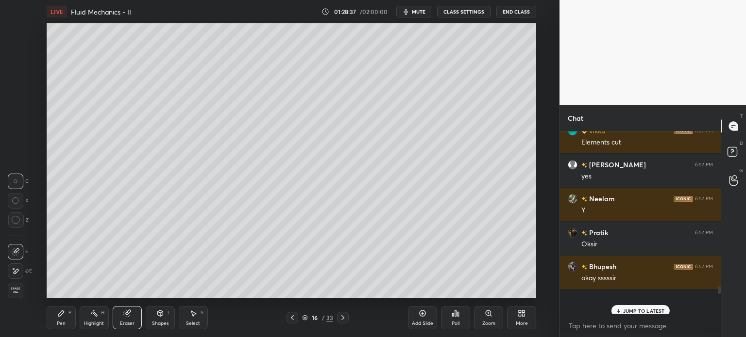
click at [64, 317] on icon at bounding box center [61, 314] width 8 height 8
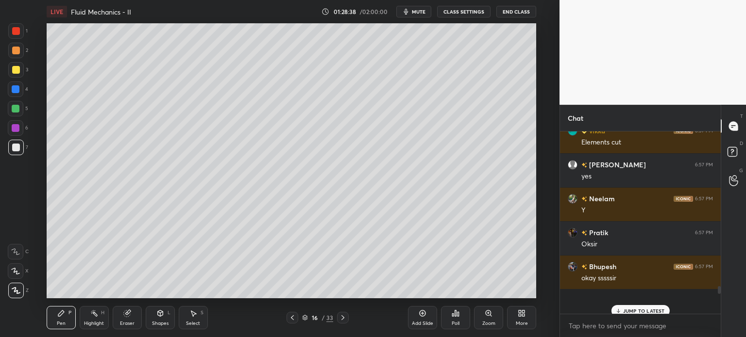
click at [11, 91] on div at bounding box center [16, 90] width 16 height 16
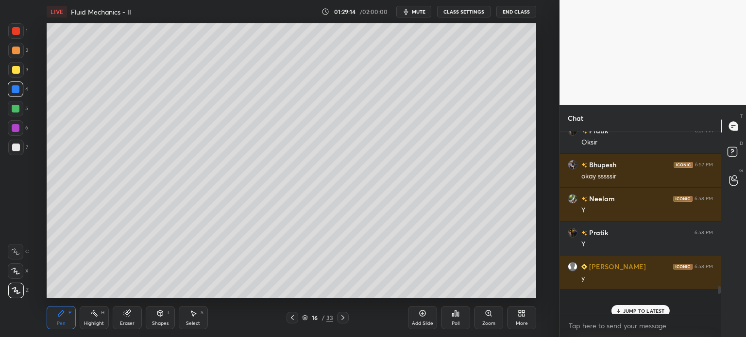
scroll to position [10342, 0]
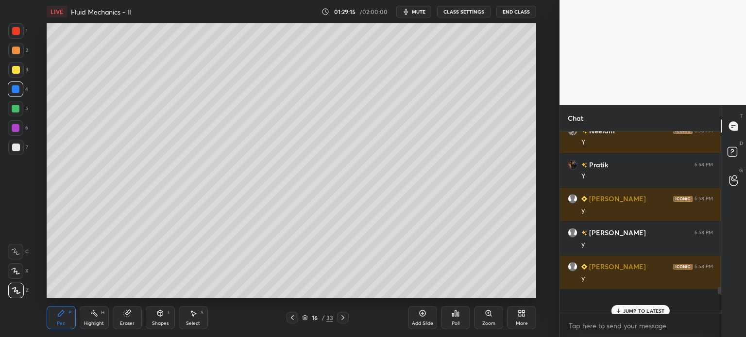
click at [13, 149] on div at bounding box center [16, 148] width 8 height 8
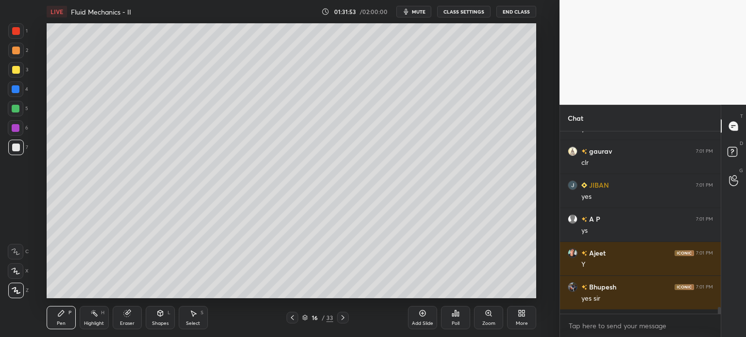
scroll to position [10848, 0]
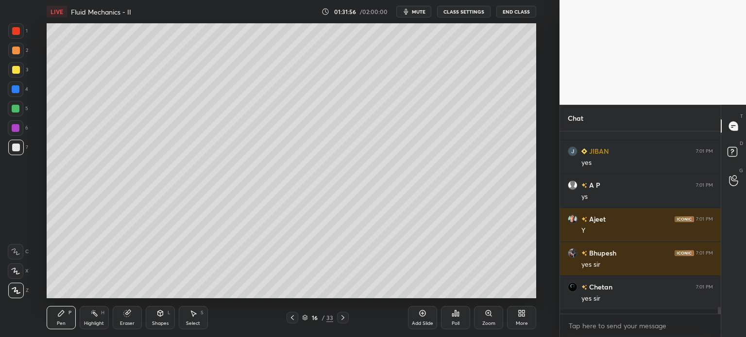
click at [14, 71] on div at bounding box center [16, 70] width 8 height 8
click at [13, 152] on div at bounding box center [16, 148] width 16 height 16
click at [537, 142] on div "Setting up your live class Poll for secs No correct answer Start poll" at bounding box center [291, 160] width 520 height 275
click at [291, 321] on icon at bounding box center [292, 318] width 8 height 8
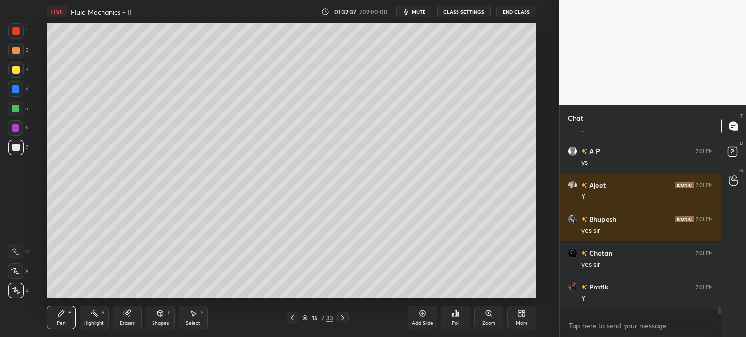
click at [343, 320] on icon at bounding box center [343, 318] width 8 height 8
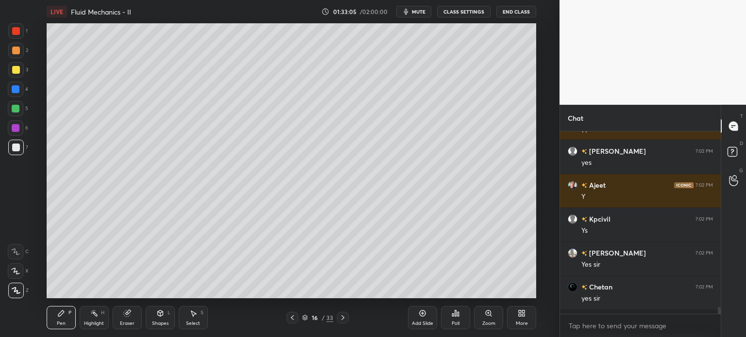
scroll to position [11332, 0]
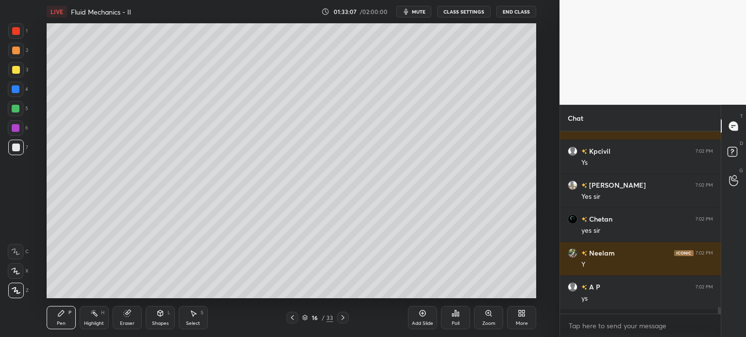
click at [93, 321] on div "Highlight" at bounding box center [94, 323] width 20 height 5
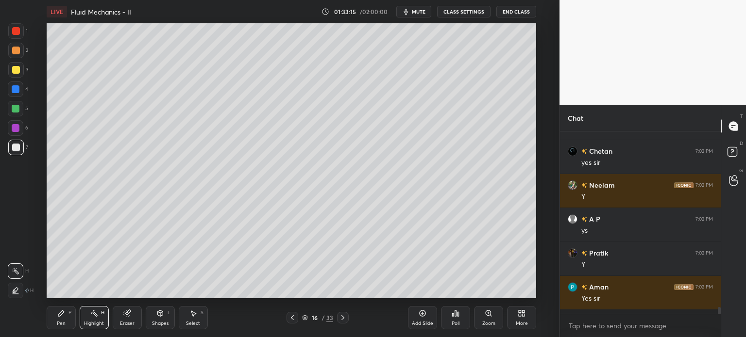
scroll to position [11434, 0]
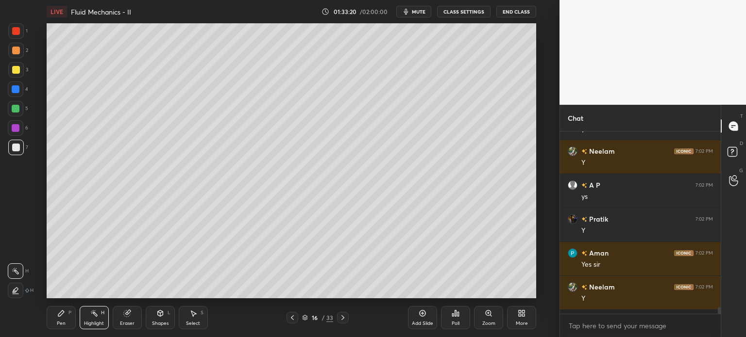
click at [58, 318] on div "Pen P" at bounding box center [61, 317] width 29 height 23
click at [420, 320] on div "Add Slide" at bounding box center [422, 317] width 29 height 23
click at [16, 70] on div at bounding box center [16, 70] width 8 height 8
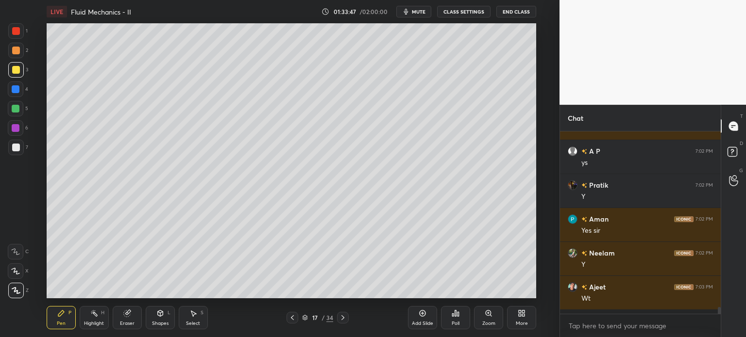
click at [289, 320] on icon at bounding box center [292, 318] width 8 height 8
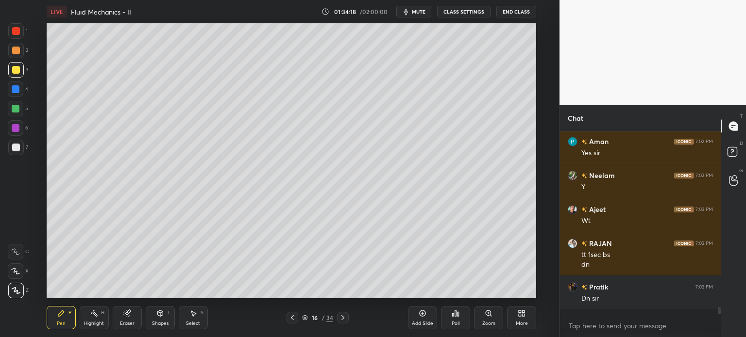
scroll to position [11580, 0]
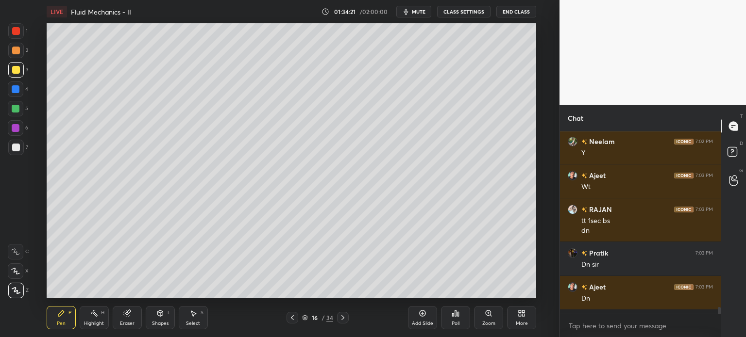
click at [342, 320] on icon at bounding box center [343, 318] width 8 height 8
click at [11, 152] on div at bounding box center [16, 148] width 16 height 16
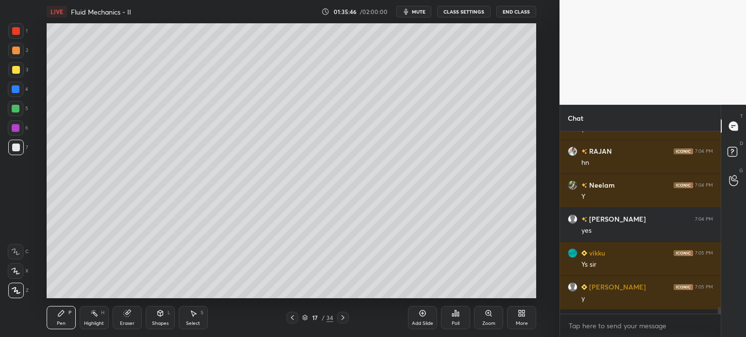
scroll to position [11852, 0]
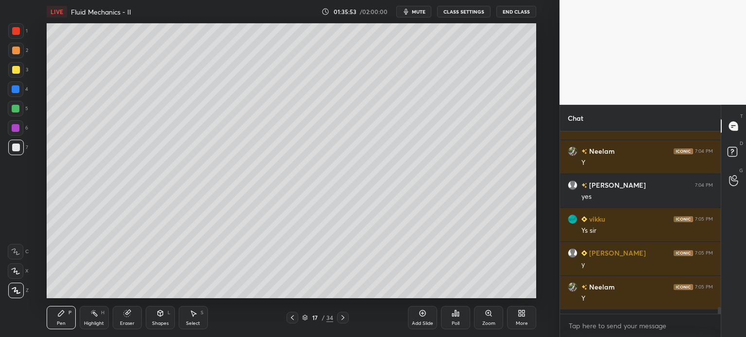
click at [13, 58] on div at bounding box center [16, 51] width 16 height 16
click at [122, 322] on div "Eraser" at bounding box center [127, 323] width 15 height 5
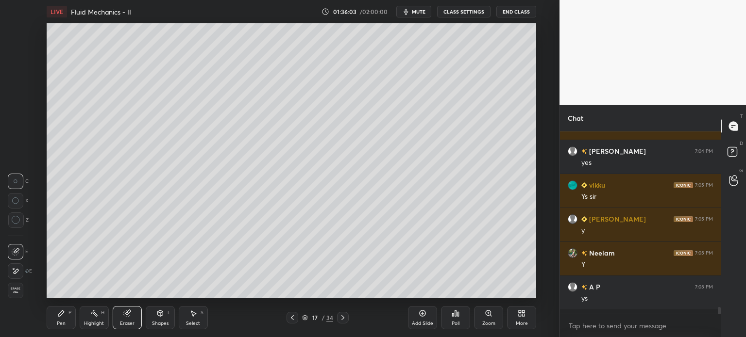
scroll to position [11920, 0]
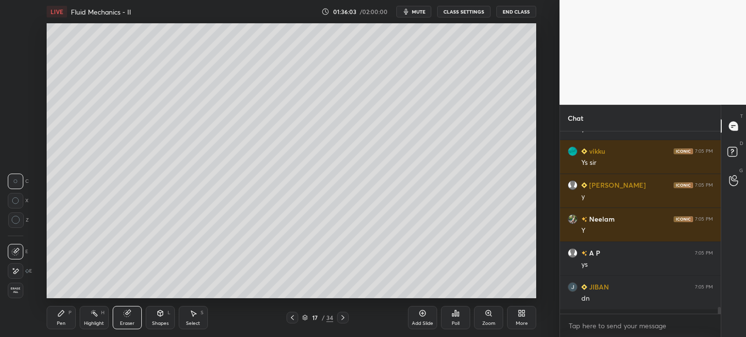
click at [58, 320] on div "Pen P" at bounding box center [61, 317] width 29 height 23
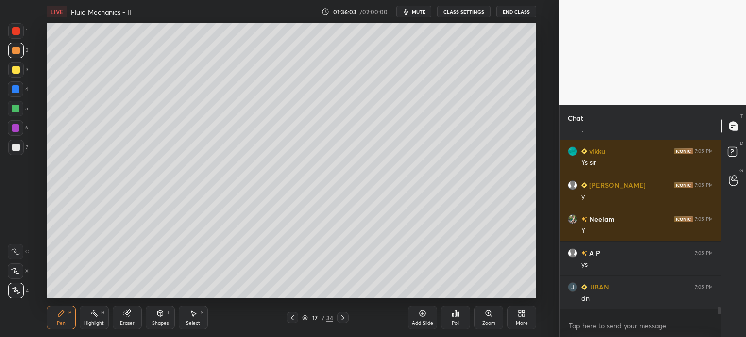
click at [59, 322] on div "Pen" at bounding box center [61, 323] width 9 height 5
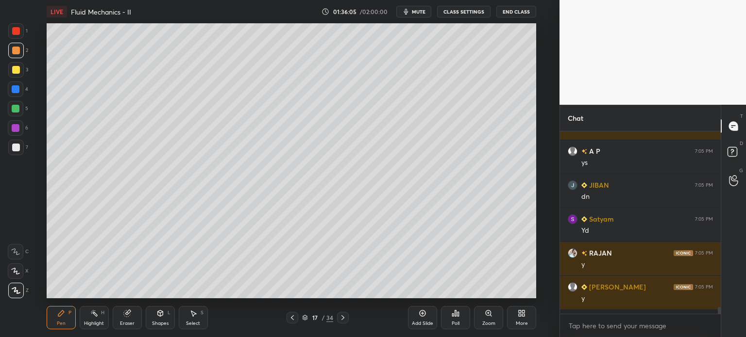
scroll to position [12056, 0]
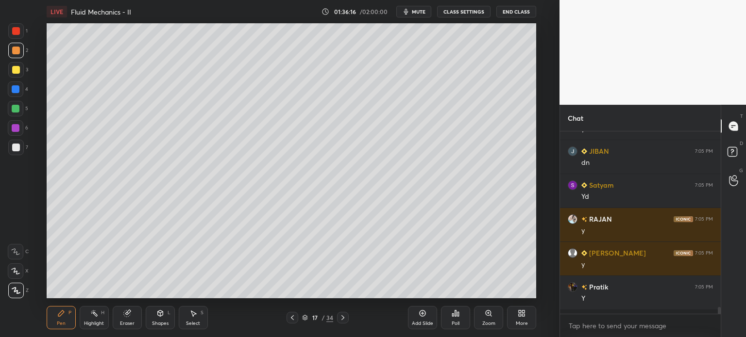
click at [289, 319] on icon at bounding box center [292, 318] width 8 height 8
click at [91, 325] on div "Highlight" at bounding box center [94, 323] width 20 height 5
click at [291, 321] on icon at bounding box center [292, 318] width 8 height 8
click at [55, 324] on div "Pen P" at bounding box center [61, 317] width 29 height 23
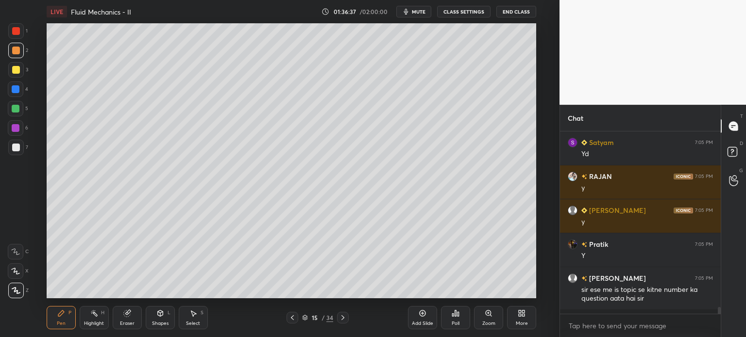
click at [96, 322] on div "Highlight" at bounding box center [94, 323] width 20 height 5
click at [343, 319] on icon at bounding box center [343, 318] width 8 height 8
click at [340, 320] on icon at bounding box center [343, 318] width 8 height 8
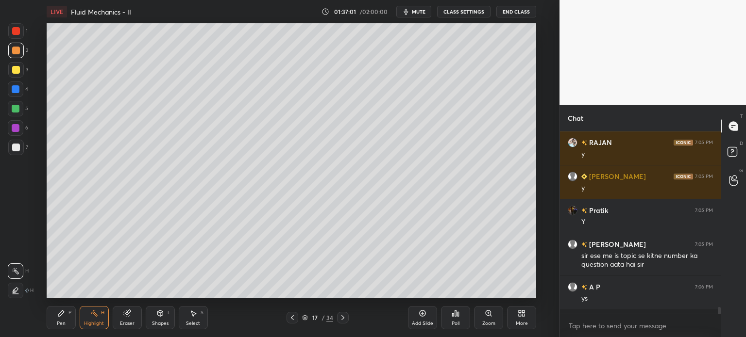
click at [56, 325] on div "Pen P" at bounding box center [61, 317] width 29 height 23
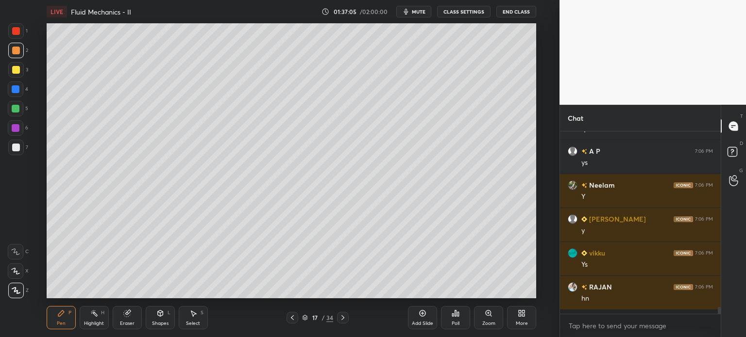
scroll to position [12302, 0]
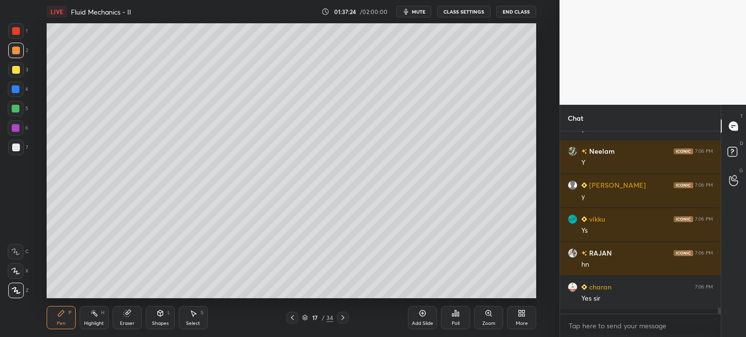
click at [92, 317] on icon at bounding box center [94, 314] width 8 height 8
click at [59, 324] on div "Pen" at bounding box center [61, 323] width 9 height 5
click at [12, 153] on div at bounding box center [16, 148] width 16 height 16
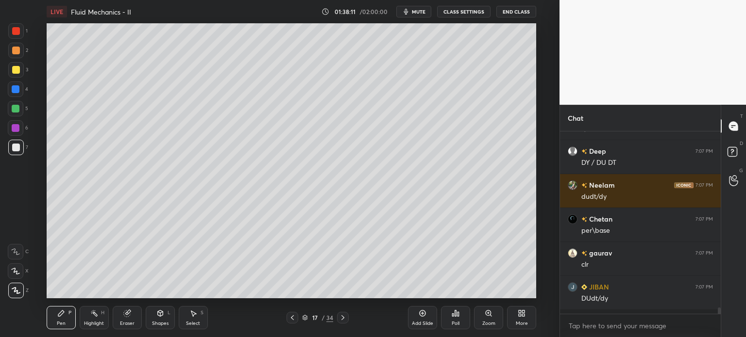
scroll to position [12608, 0]
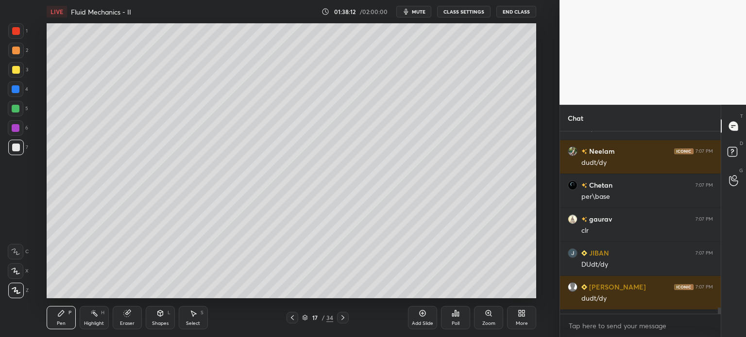
click at [91, 322] on div "Highlight" at bounding box center [94, 323] width 20 height 5
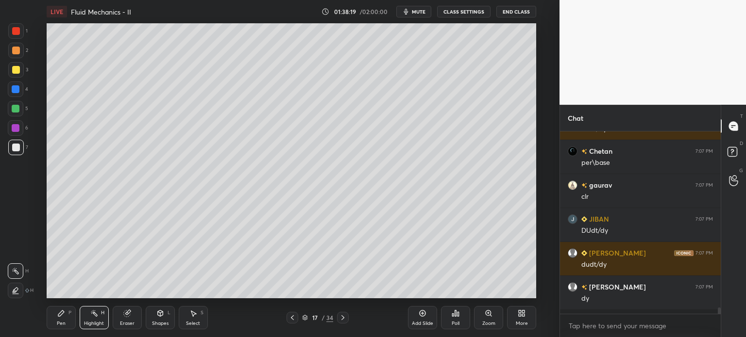
click at [56, 322] on div "Pen P" at bounding box center [61, 317] width 29 height 23
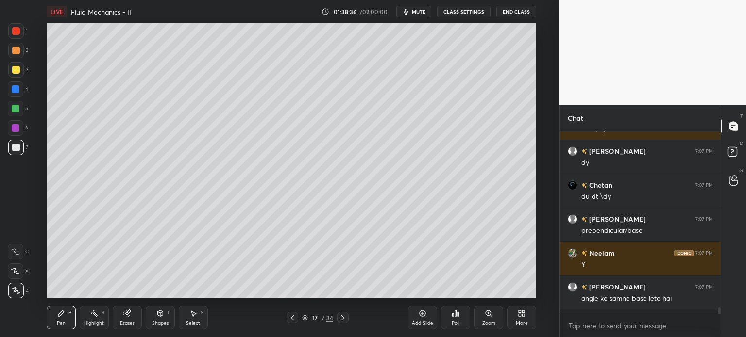
scroll to position [12812, 0]
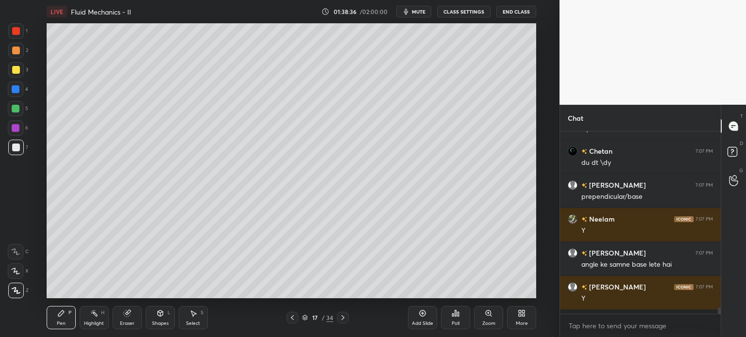
click at [126, 320] on div "Eraser" at bounding box center [127, 317] width 29 height 23
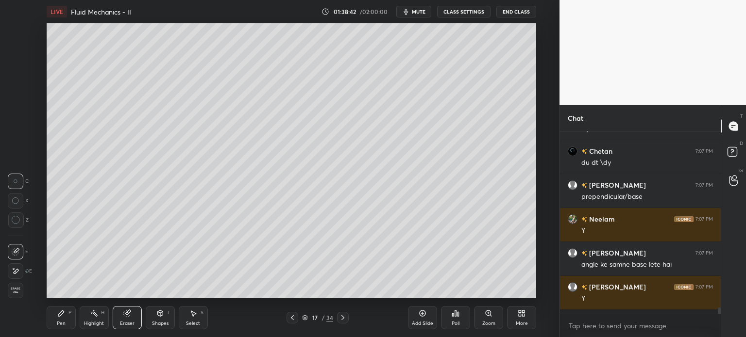
click at [55, 323] on div "Pen P" at bounding box center [61, 317] width 29 height 23
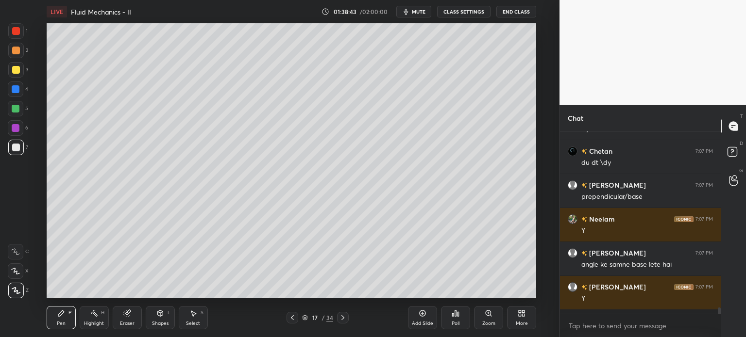
click at [13, 71] on div at bounding box center [16, 70] width 8 height 8
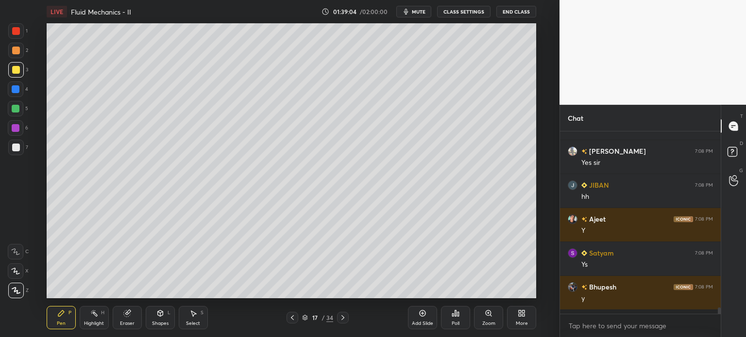
scroll to position [13254, 0]
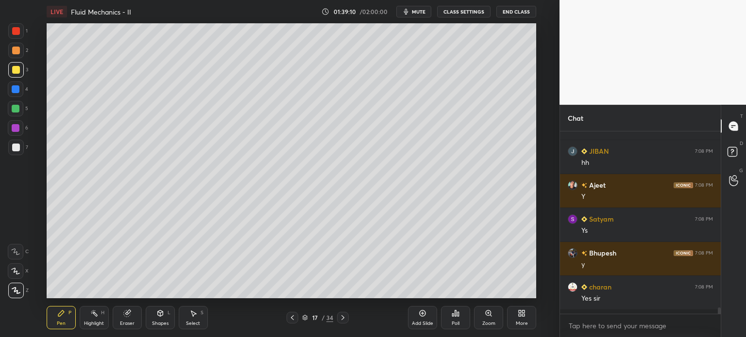
click at [12, 150] on div at bounding box center [16, 148] width 8 height 8
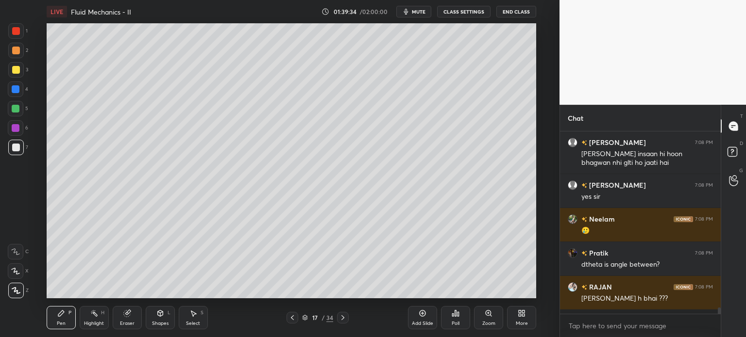
scroll to position [13467, 0]
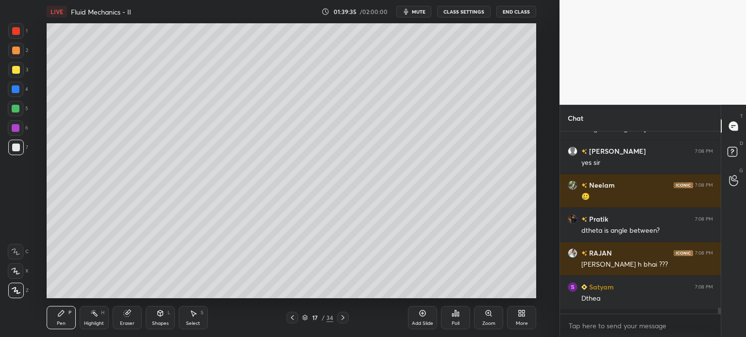
click at [125, 323] on div "Eraser" at bounding box center [127, 323] width 15 height 5
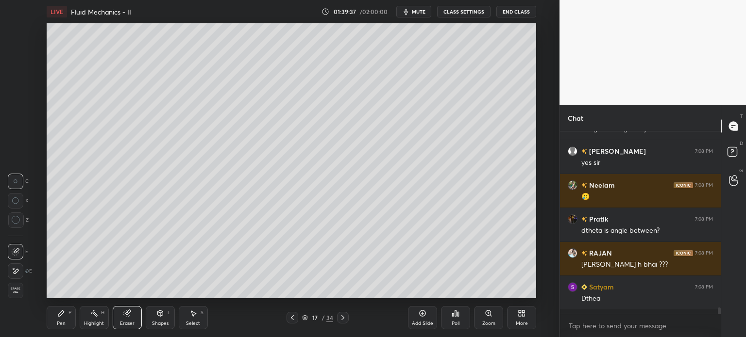
click at [62, 321] on div "Pen" at bounding box center [61, 323] width 9 height 5
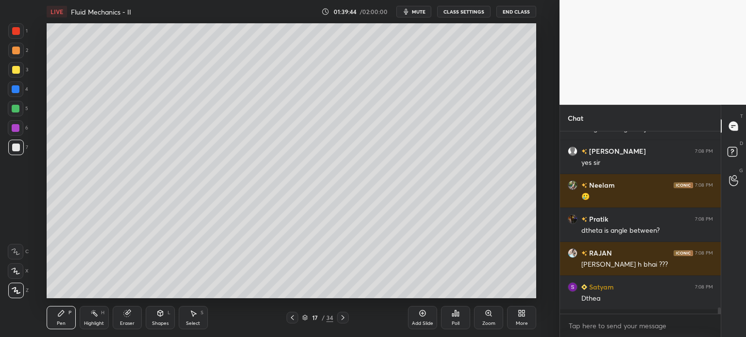
click at [125, 319] on div "Eraser" at bounding box center [127, 317] width 29 height 23
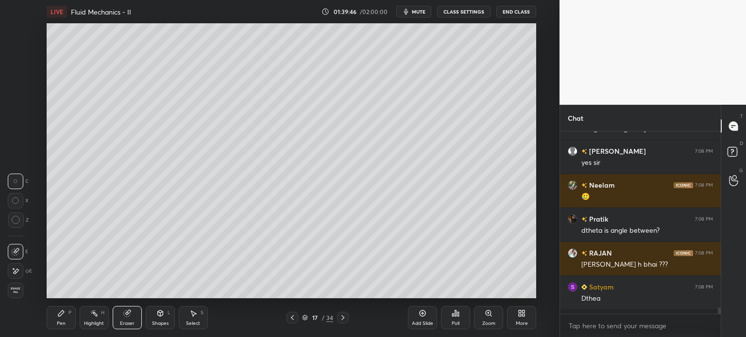
click at [56, 319] on div "Pen P" at bounding box center [61, 317] width 29 height 23
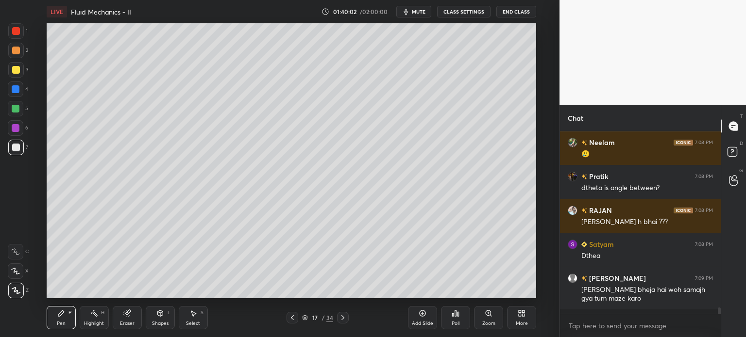
scroll to position [13543, 0]
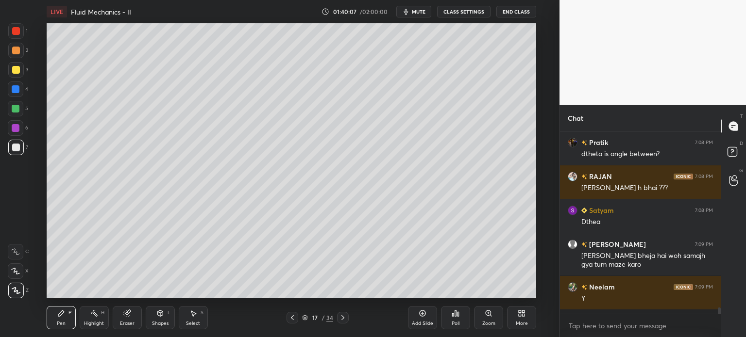
click at [88, 324] on div "Highlight" at bounding box center [94, 323] width 20 height 5
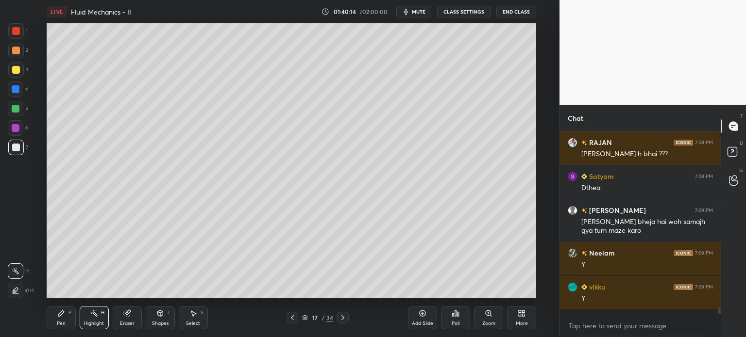
click at [290, 318] on icon at bounding box center [292, 318] width 8 height 8
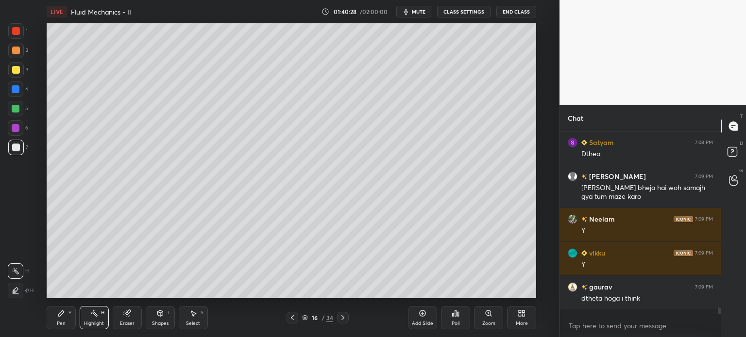
click at [345, 319] on icon at bounding box center [343, 318] width 8 height 8
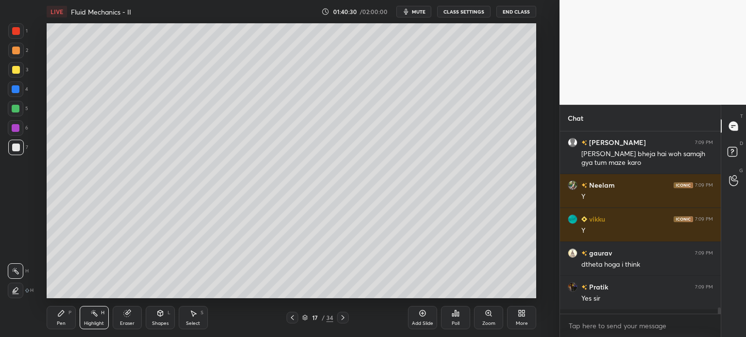
click at [345, 319] on icon at bounding box center [343, 318] width 8 height 8
click at [292, 323] on div at bounding box center [292, 318] width 12 height 12
click at [58, 318] on div "Pen P" at bounding box center [61, 317] width 29 height 23
click at [124, 318] on div "Eraser" at bounding box center [127, 317] width 29 height 23
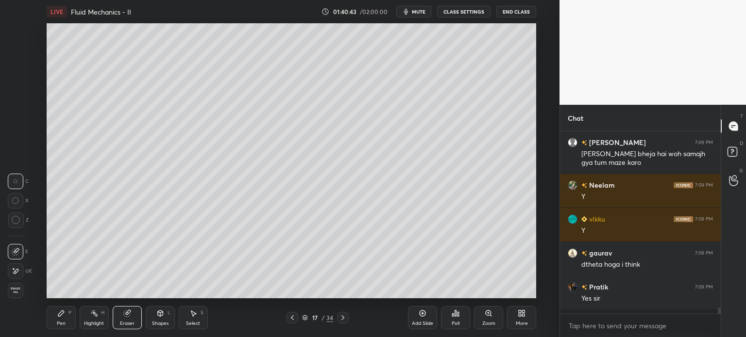
click at [58, 322] on div "Pen" at bounding box center [61, 323] width 9 height 5
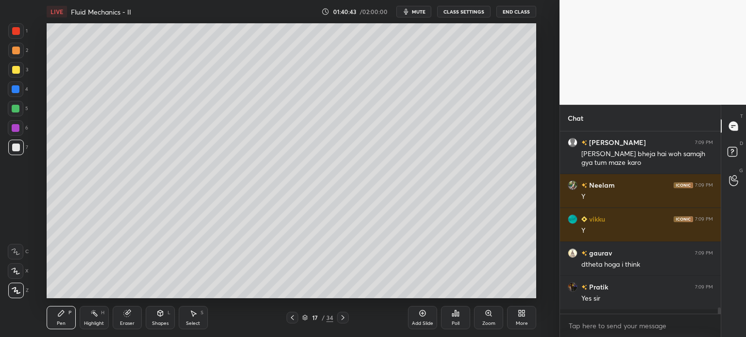
click at [61, 322] on div "Pen" at bounding box center [61, 323] width 9 height 5
click at [14, 71] on div at bounding box center [16, 70] width 8 height 8
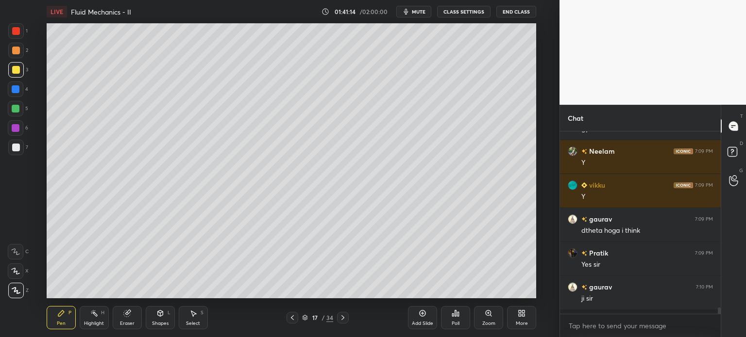
click at [126, 321] on div "Eraser" at bounding box center [127, 323] width 15 height 5
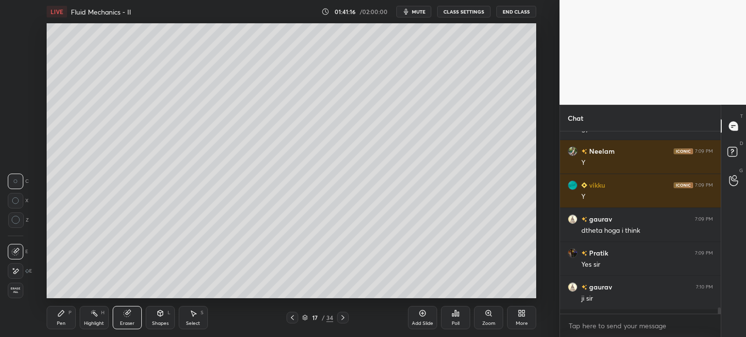
click at [55, 324] on div "Pen P" at bounding box center [61, 317] width 29 height 23
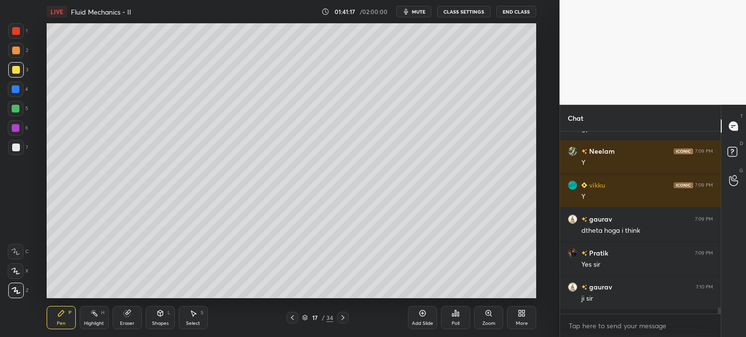
click at [10, 148] on div at bounding box center [16, 148] width 16 height 16
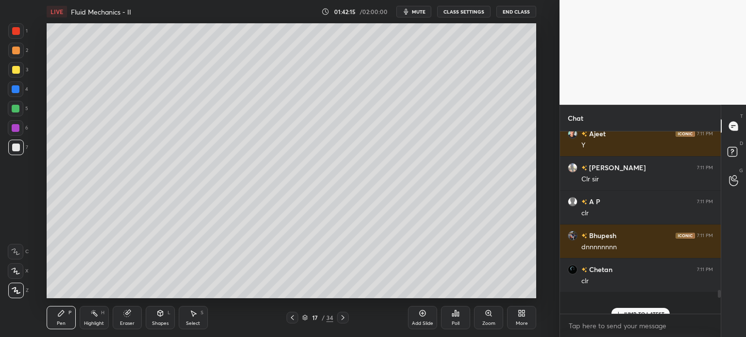
scroll to position [14121, 0]
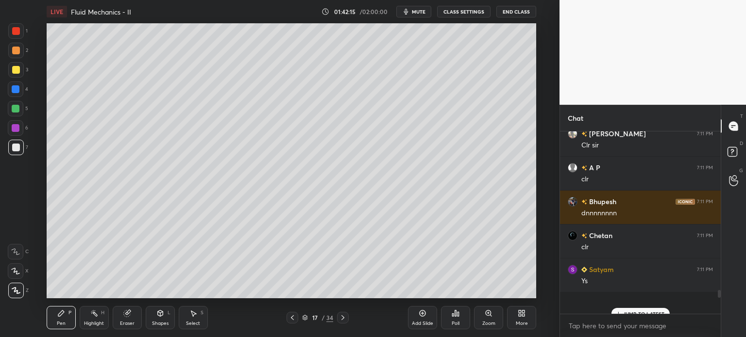
click at [423, 319] on div "Add Slide" at bounding box center [422, 317] width 29 height 23
click at [13, 92] on div at bounding box center [16, 89] width 8 height 8
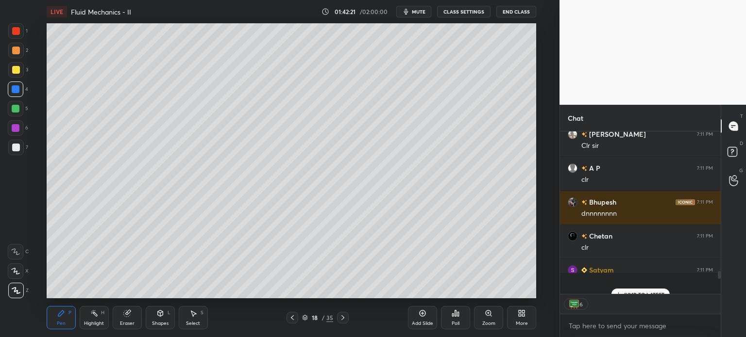
scroll to position [14175, 0]
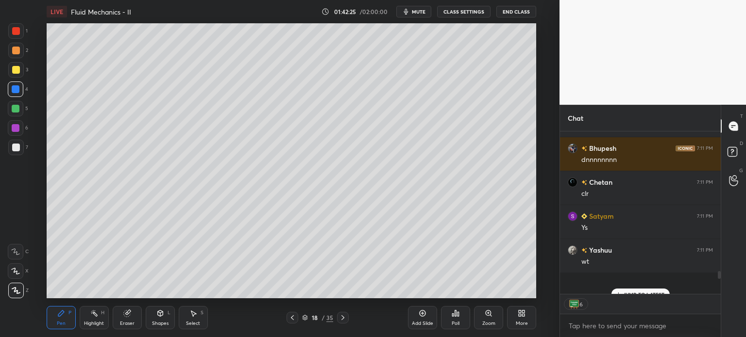
click at [14, 147] on div at bounding box center [16, 148] width 8 height 8
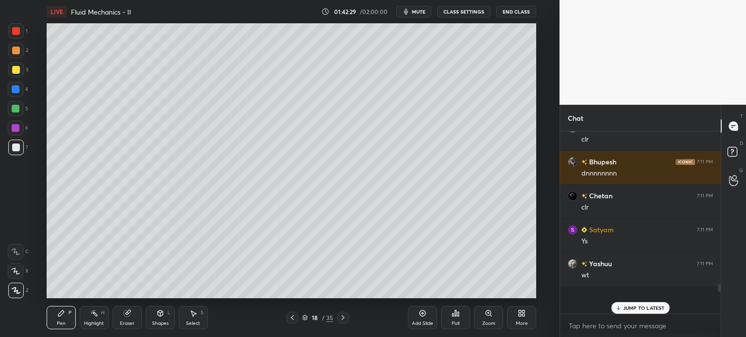
scroll to position [180, 158]
click at [15, 70] on div at bounding box center [16, 70] width 8 height 8
click at [124, 319] on div "Eraser" at bounding box center [127, 317] width 29 height 23
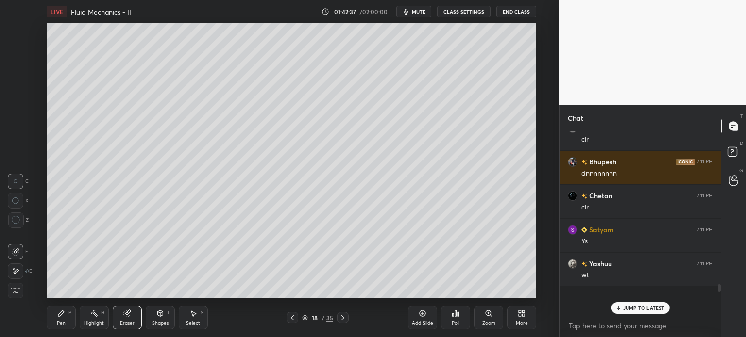
click at [59, 318] on div "Pen P" at bounding box center [61, 317] width 29 height 23
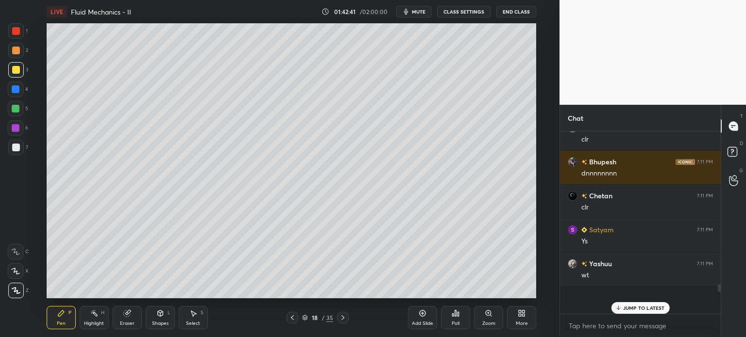
click at [14, 151] on div at bounding box center [16, 148] width 8 height 8
click at [15, 68] on div at bounding box center [16, 70] width 8 height 8
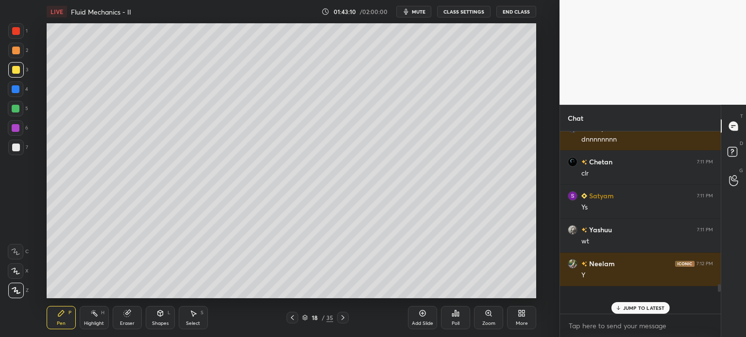
click at [12, 107] on div at bounding box center [16, 109] width 8 height 8
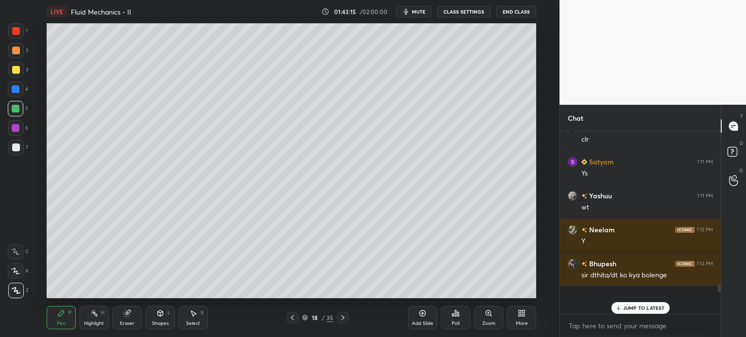
click at [13, 147] on div at bounding box center [16, 148] width 8 height 8
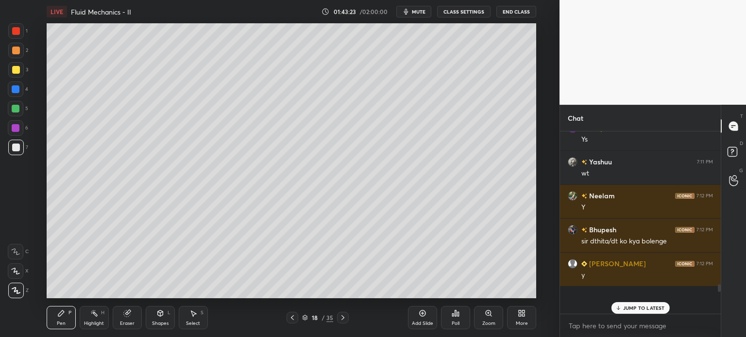
click at [13, 67] on div at bounding box center [16, 70] width 8 height 8
click at [293, 319] on icon at bounding box center [292, 318] width 8 height 8
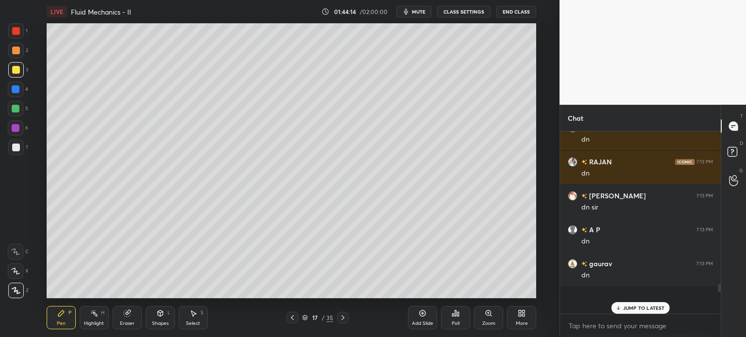
scroll to position [14801, 0]
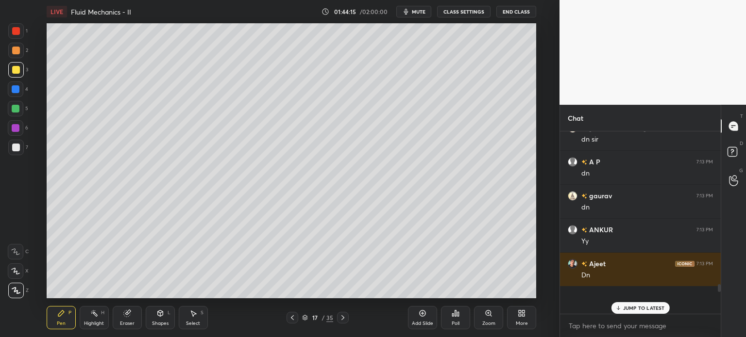
click at [342, 319] on icon at bounding box center [342, 318] width 3 height 5
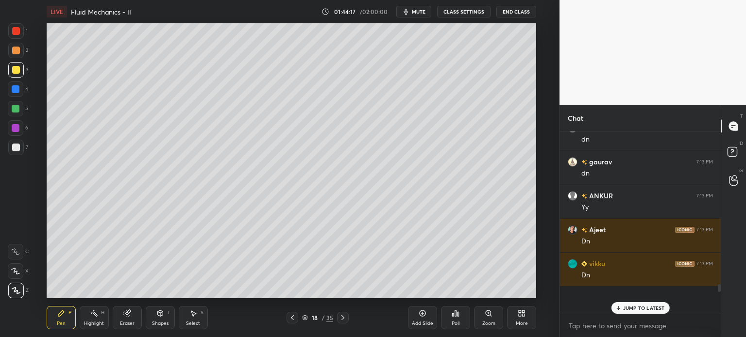
scroll to position [14869, 0]
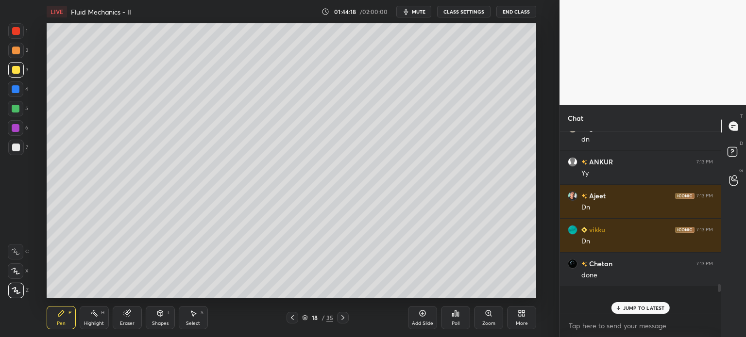
click at [14, 152] on div at bounding box center [16, 148] width 16 height 16
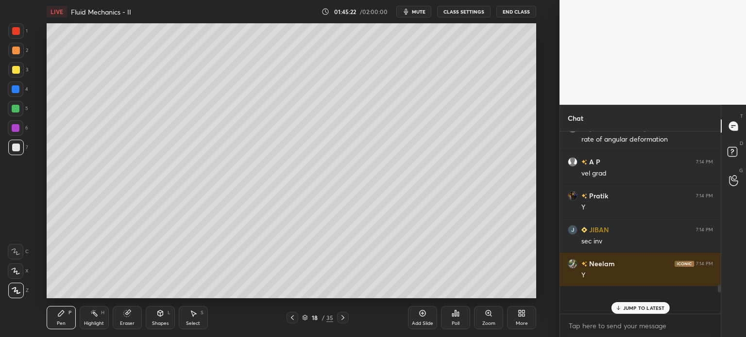
scroll to position [15243, 0]
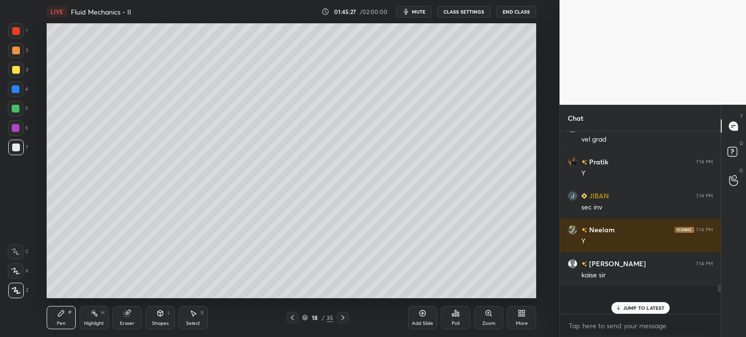
click at [291, 320] on icon at bounding box center [292, 318] width 8 height 8
click at [94, 323] on div "Highlight" at bounding box center [94, 323] width 20 height 5
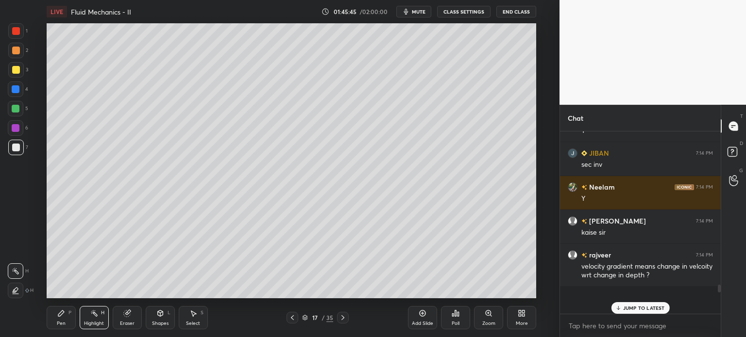
click at [341, 318] on icon at bounding box center [343, 318] width 8 height 8
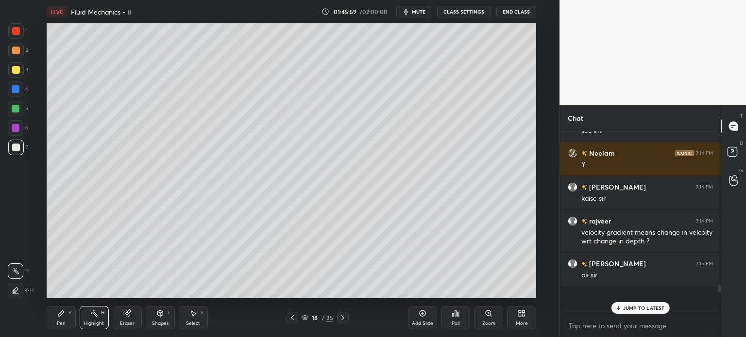
click at [293, 320] on icon at bounding box center [292, 318] width 8 height 8
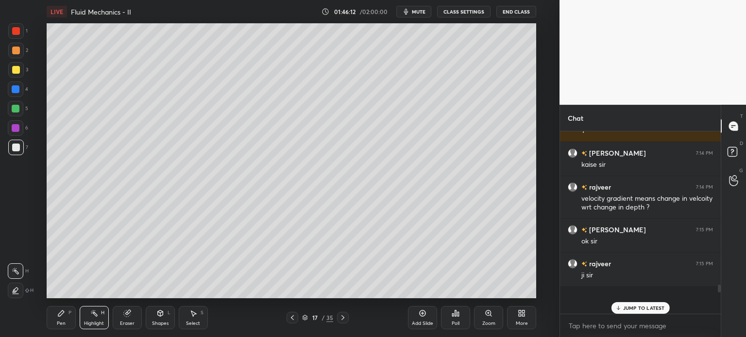
click at [342, 319] on icon at bounding box center [343, 318] width 8 height 8
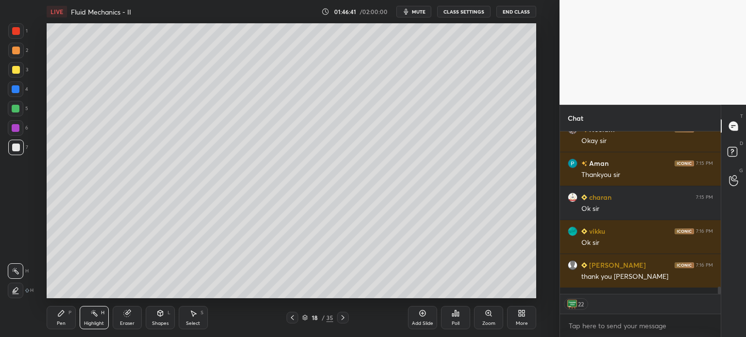
scroll to position [15883, 0]
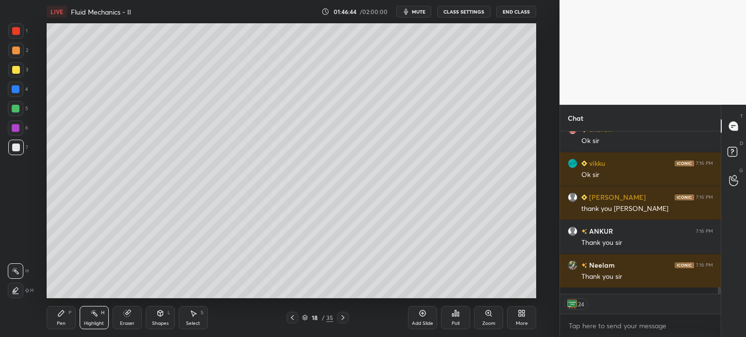
click at [420, 319] on div "Add Slide" at bounding box center [422, 317] width 29 height 23
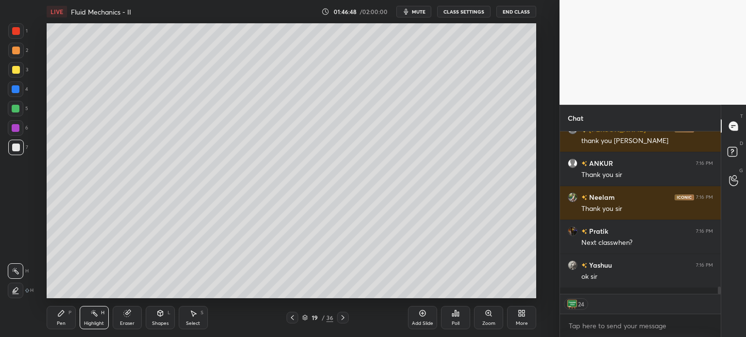
scroll to position [16019, 0]
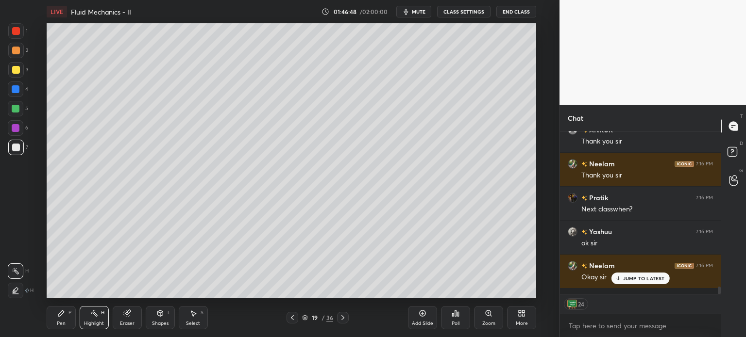
click at [56, 318] on div "Pen P" at bounding box center [61, 317] width 29 height 23
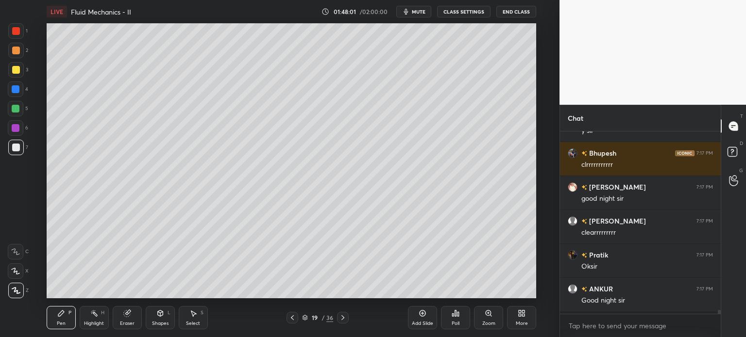
scroll to position [16645, 0]
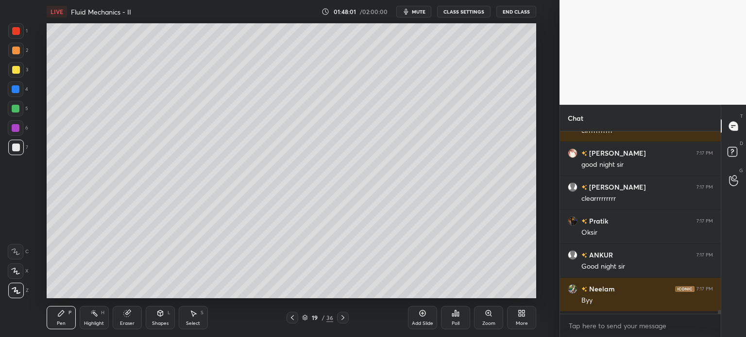
click at [521, 11] on button "End Class" at bounding box center [516, 12] width 40 height 12
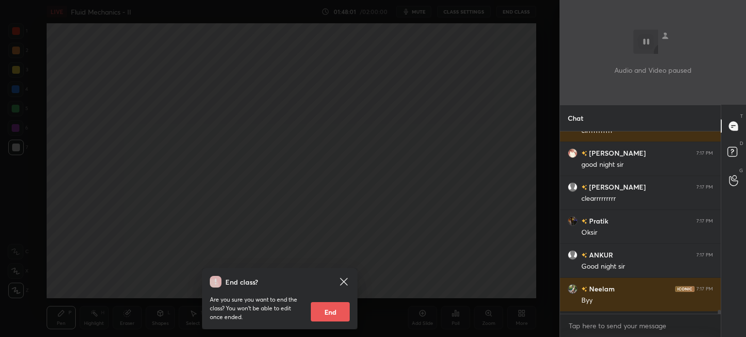
scroll to position [160, 158]
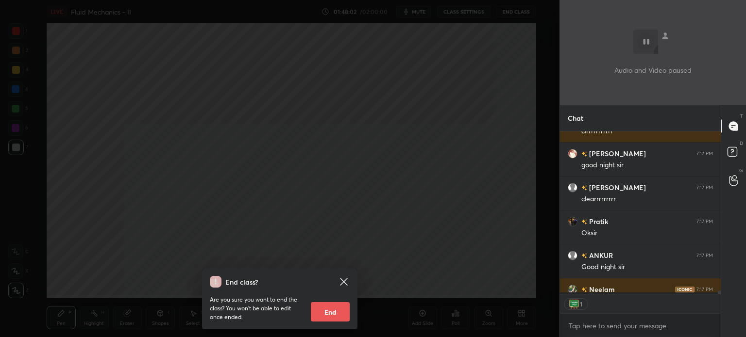
click at [326, 316] on button "End" at bounding box center [330, 311] width 39 height 19
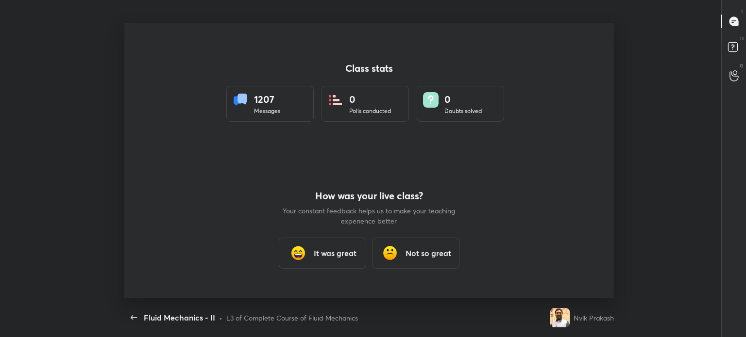
scroll to position [275, 738]
type textarea "x"
click at [338, 256] on h3 "It was great" at bounding box center [335, 254] width 43 height 12
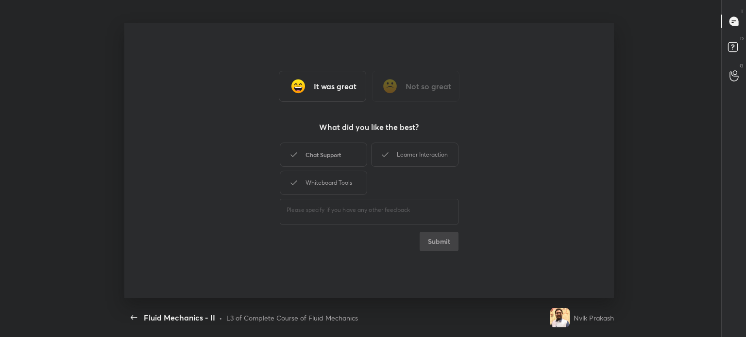
click at [347, 162] on div "Chat Support" at bounding box center [323, 155] width 87 height 24
click at [386, 160] on icon at bounding box center [385, 155] width 12 height 12
click at [365, 183] on div "Whiteboard Tools" at bounding box center [323, 183] width 87 height 24
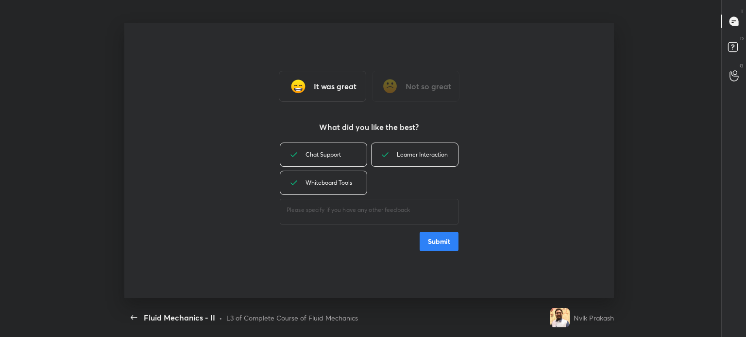
click at [431, 239] on button "Submit" at bounding box center [438, 241] width 39 height 19
